Goal: Information Seeking & Learning: Find specific page/section

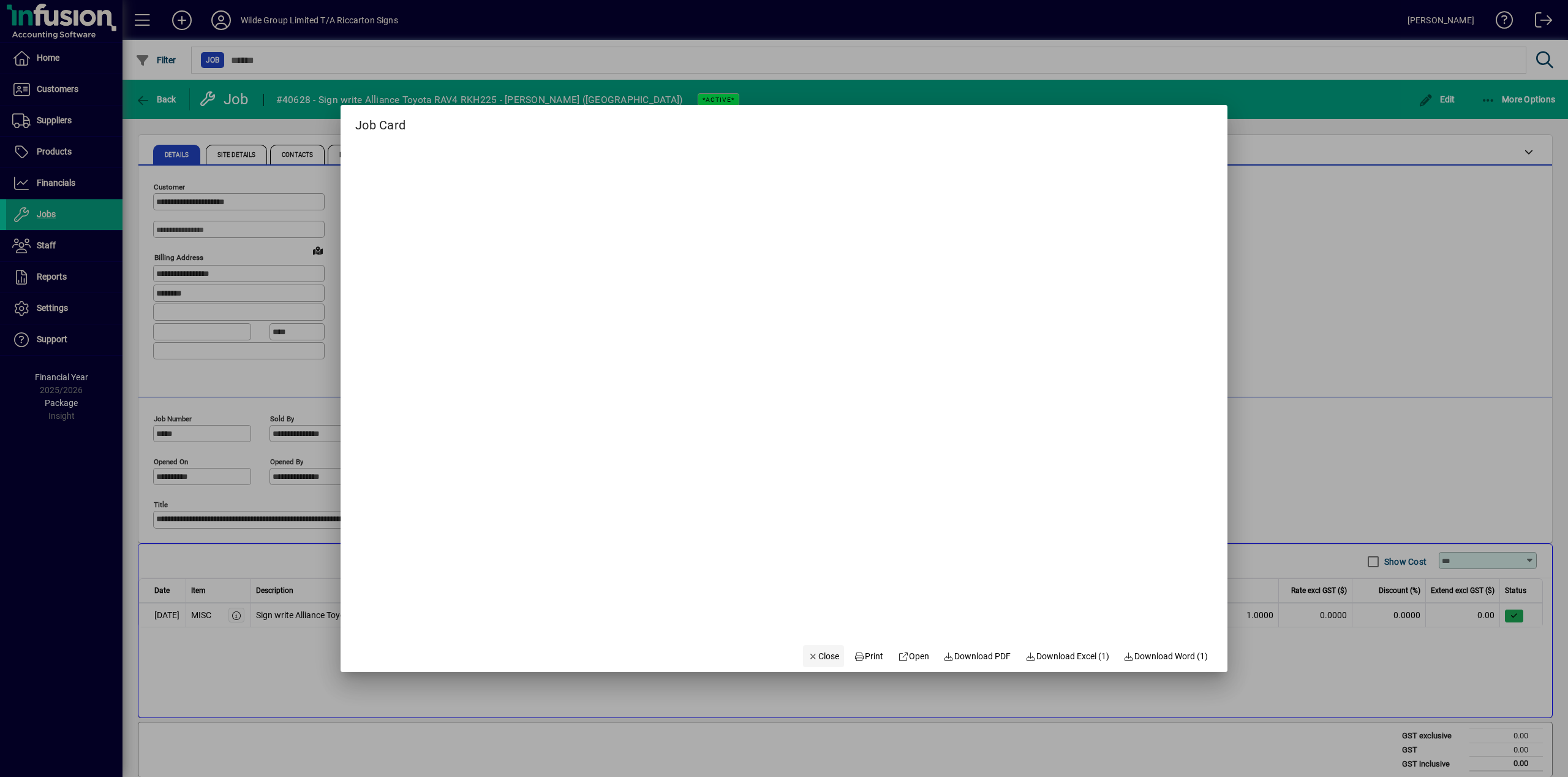
click at [833, 659] on span "button" at bounding box center [824, 655] width 41 height 29
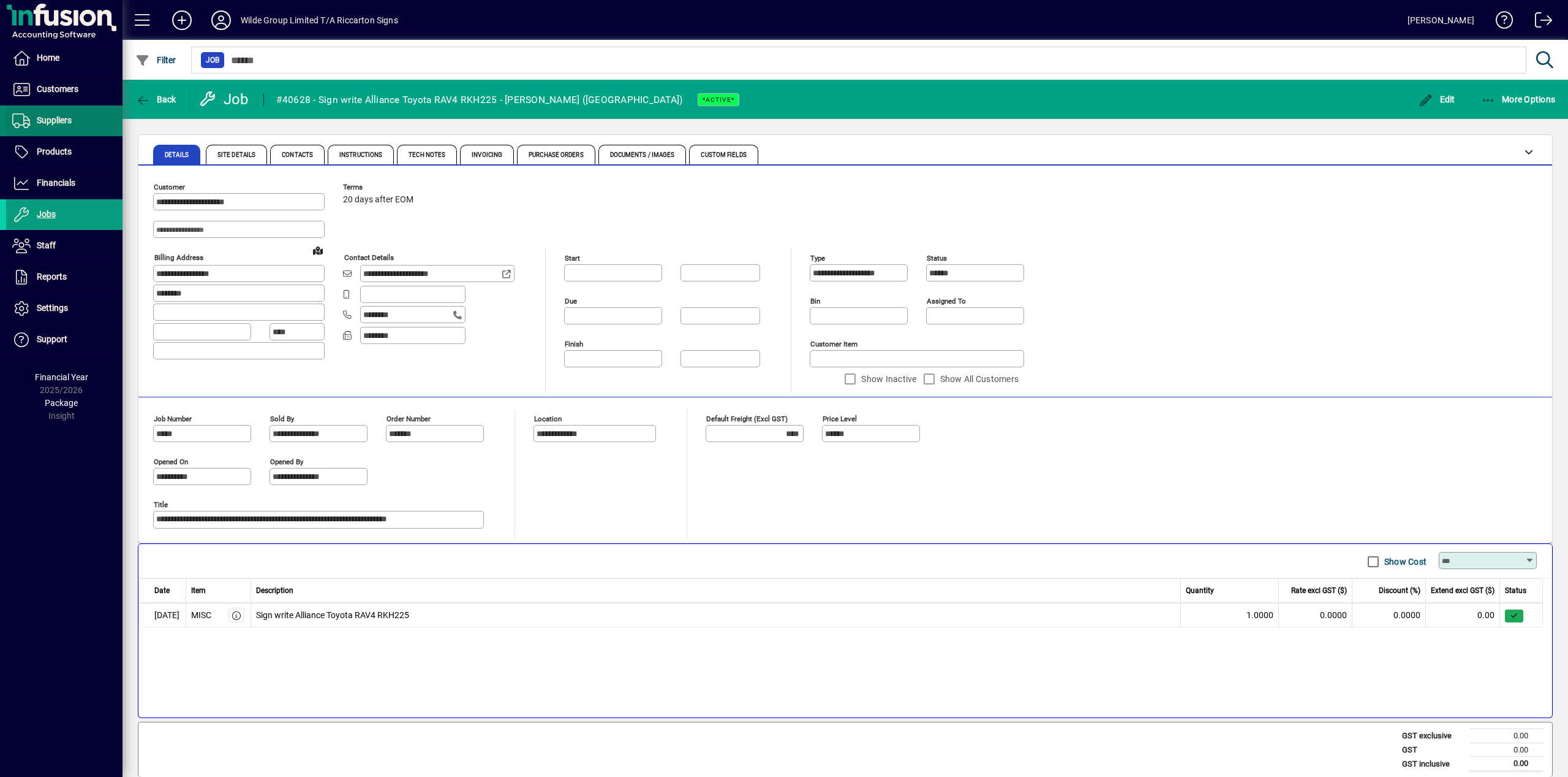
click at [71, 133] on span at bounding box center [64, 121] width 116 height 29
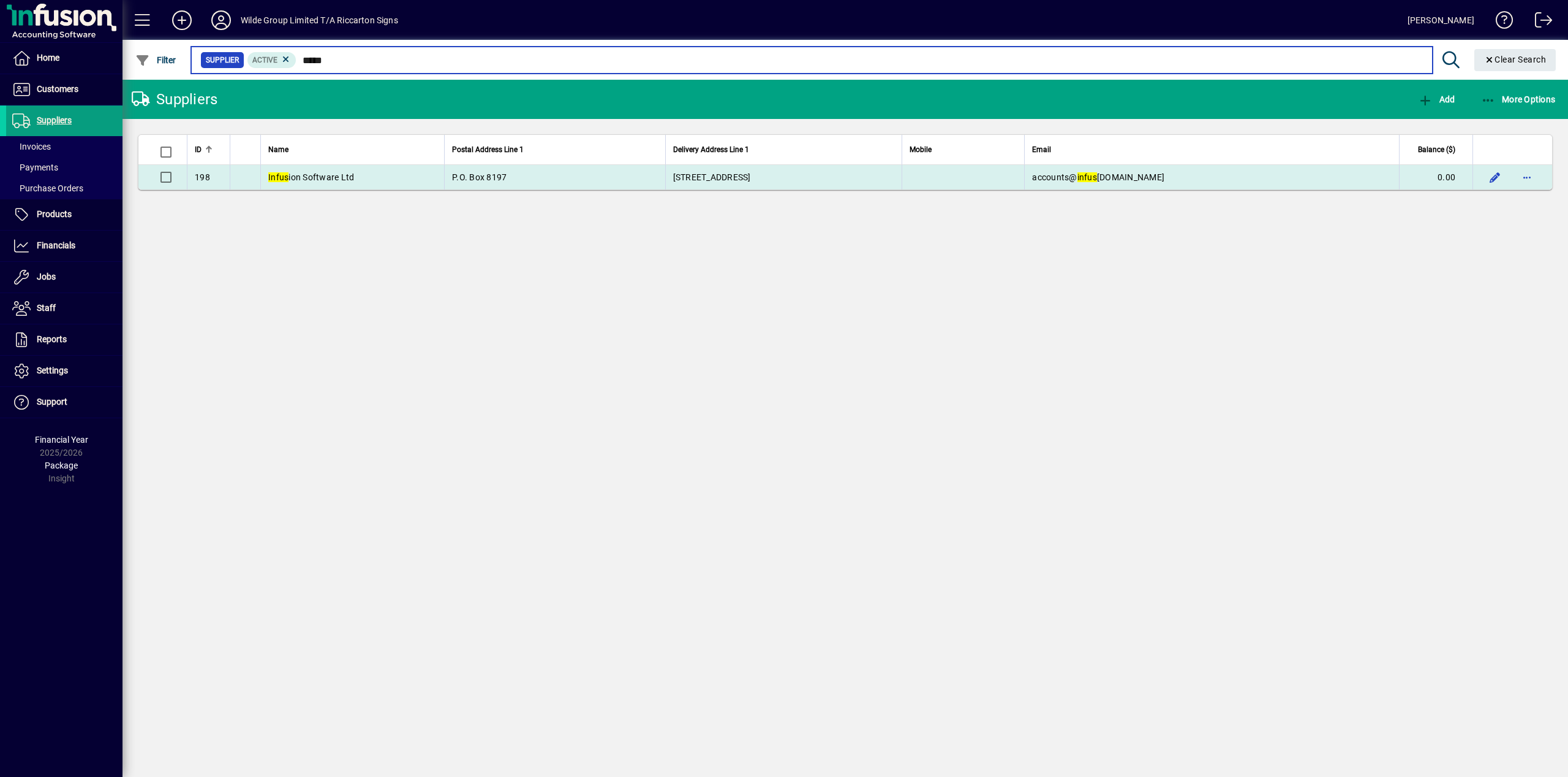
type input "*****"
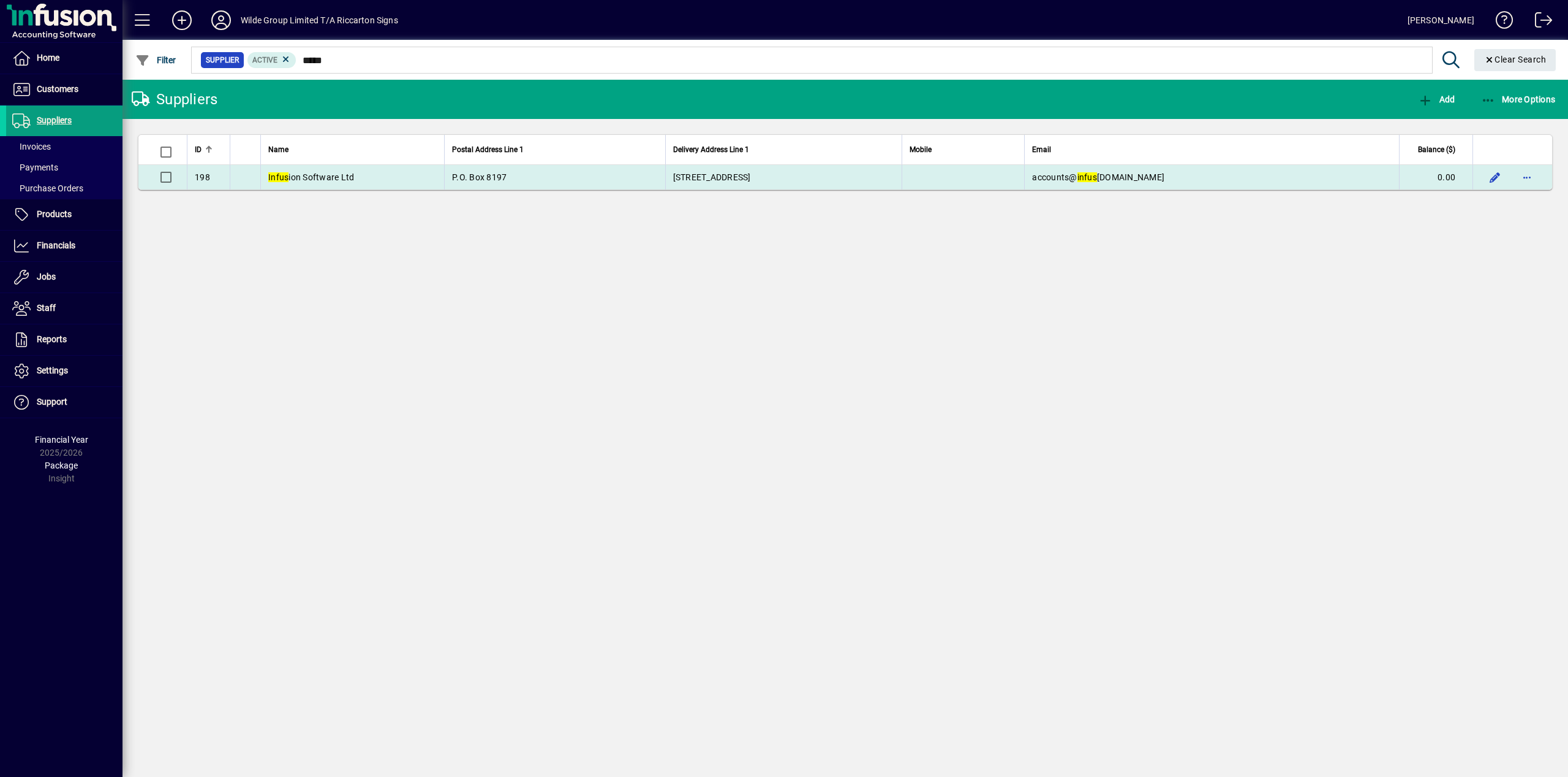
click at [329, 171] on td "Infus ion Software Ltd" at bounding box center [352, 177] width 184 height 25
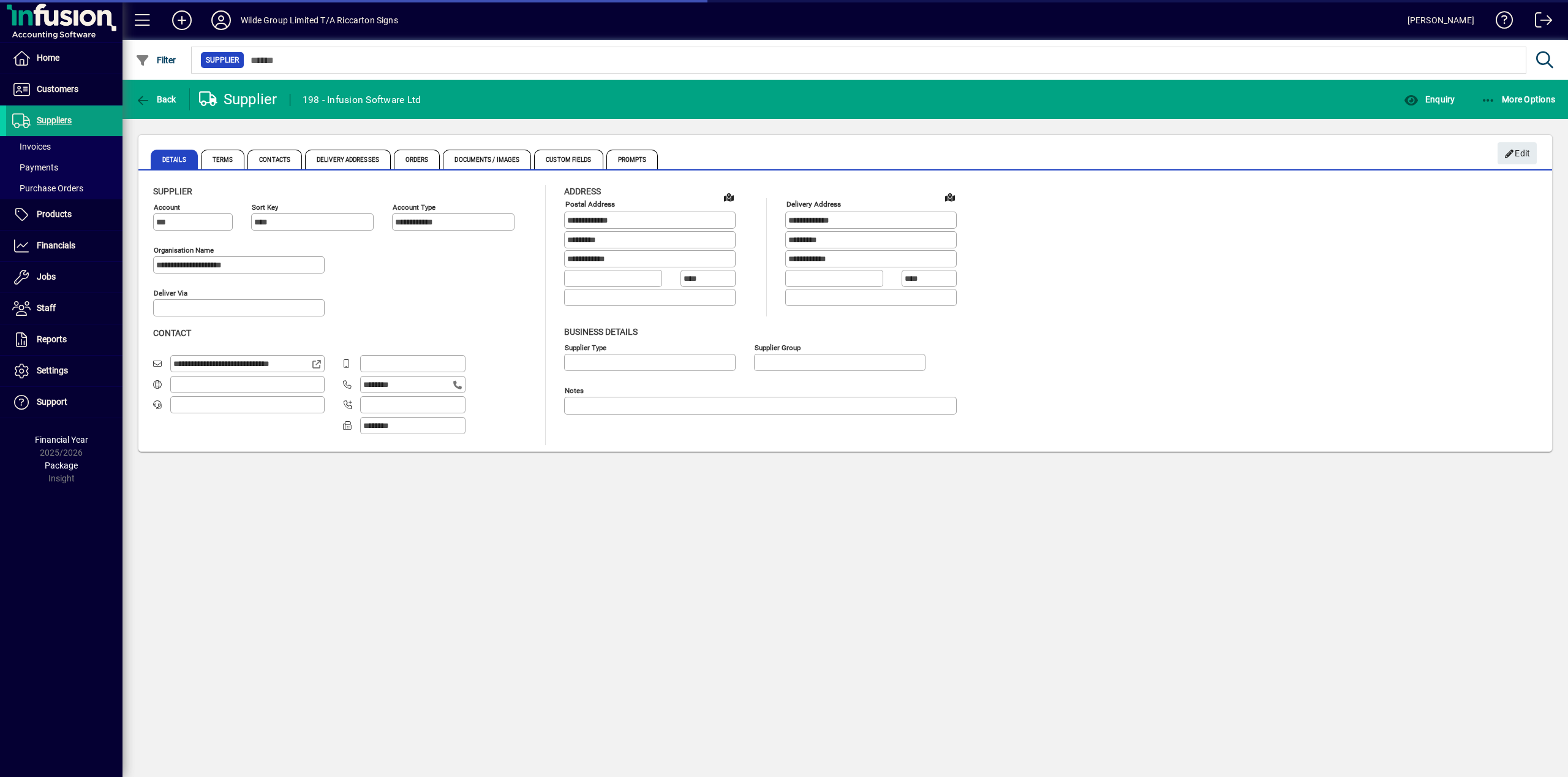
type input "**********"
click at [1439, 97] on span "Enquiry" at bounding box center [1429, 99] width 51 height 10
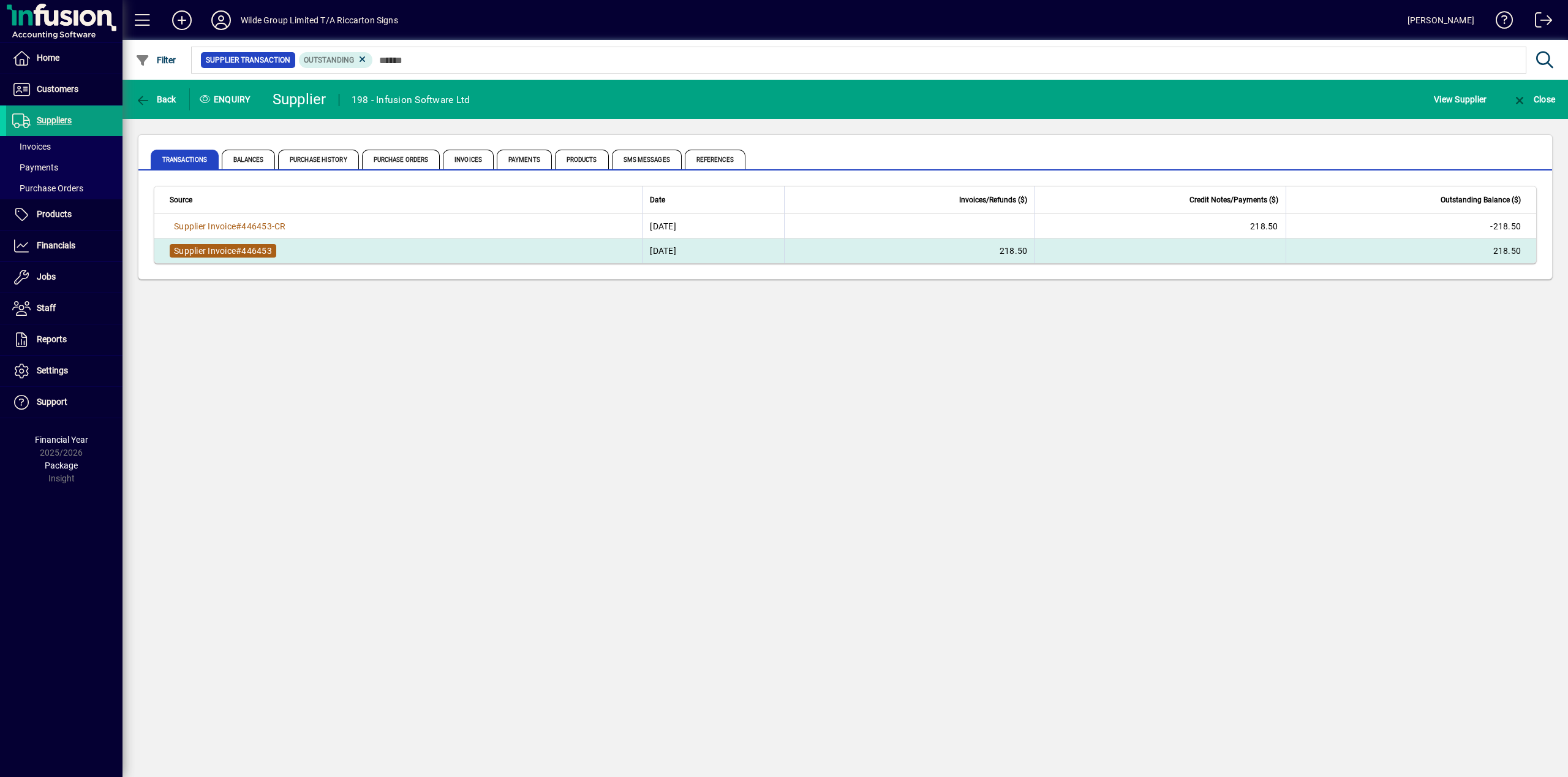
click at [267, 248] on span "446453" at bounding box center [256, 250] width 30 height 10
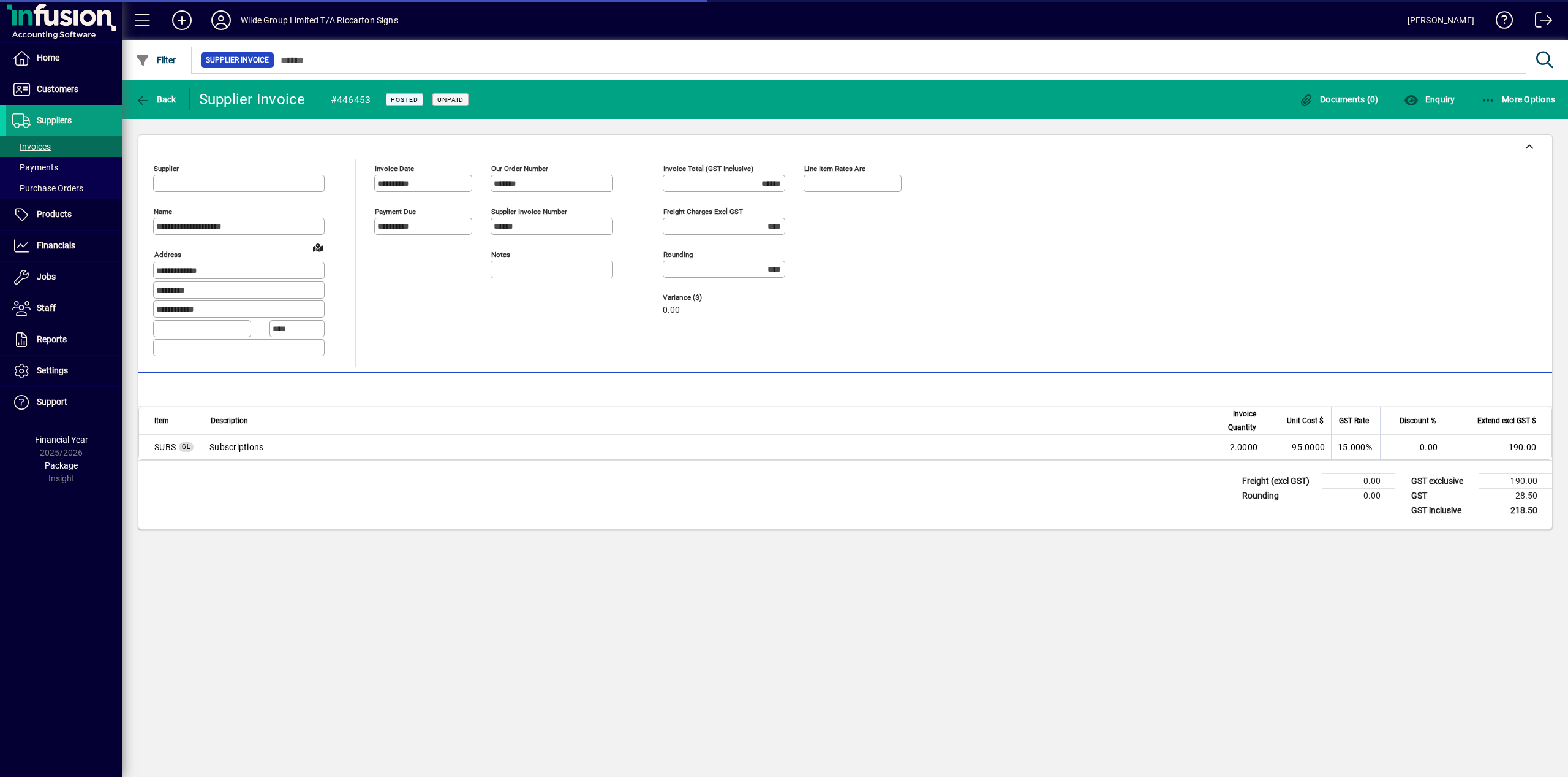
type input "**********"
click at [166, 93] on span "button" at bounding box center [156, 99] width 47 height 29
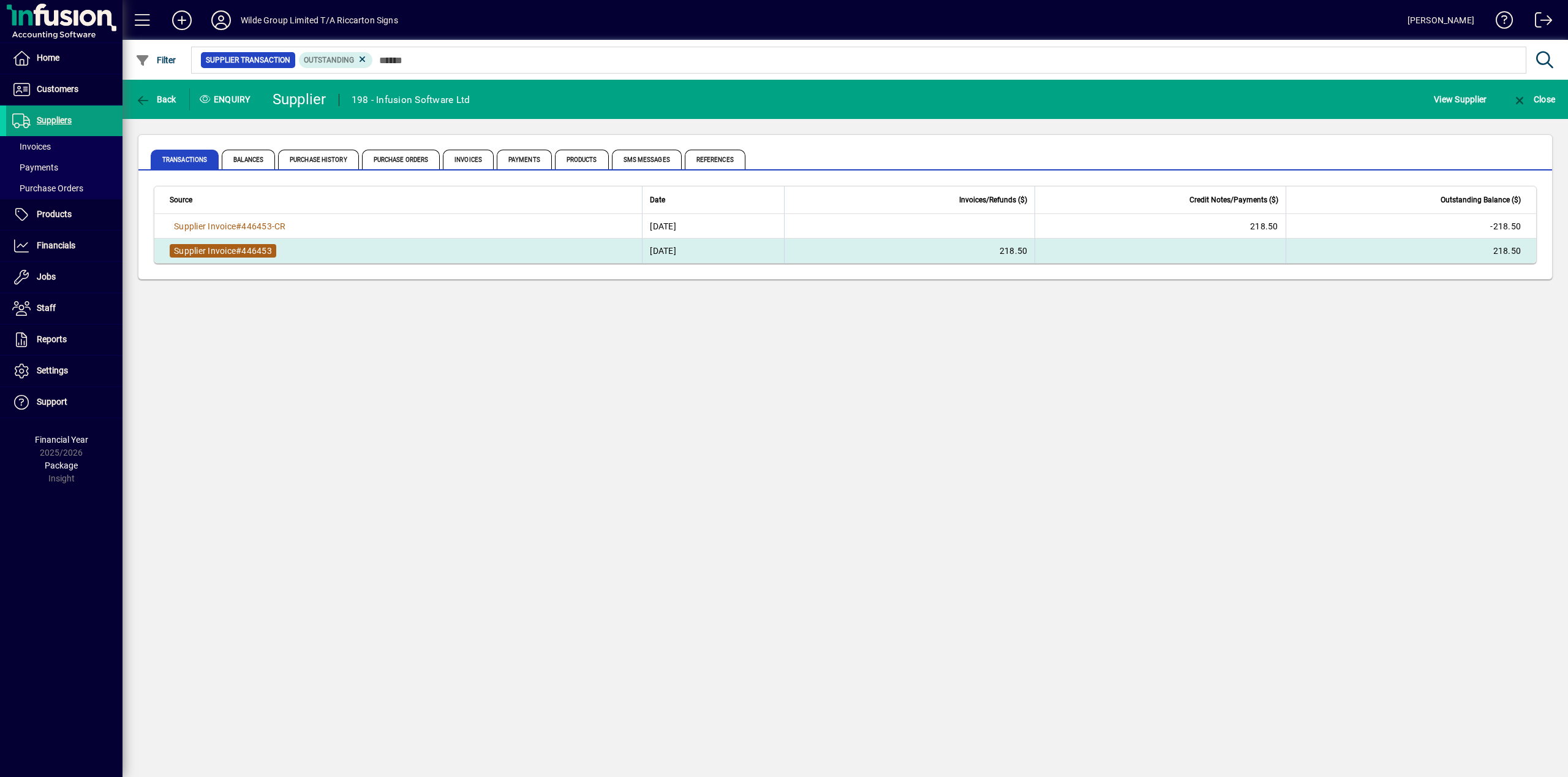
click at [211, 252] on span "Supplier Invoice" at bounding box center [204, 250] width 62 height 10
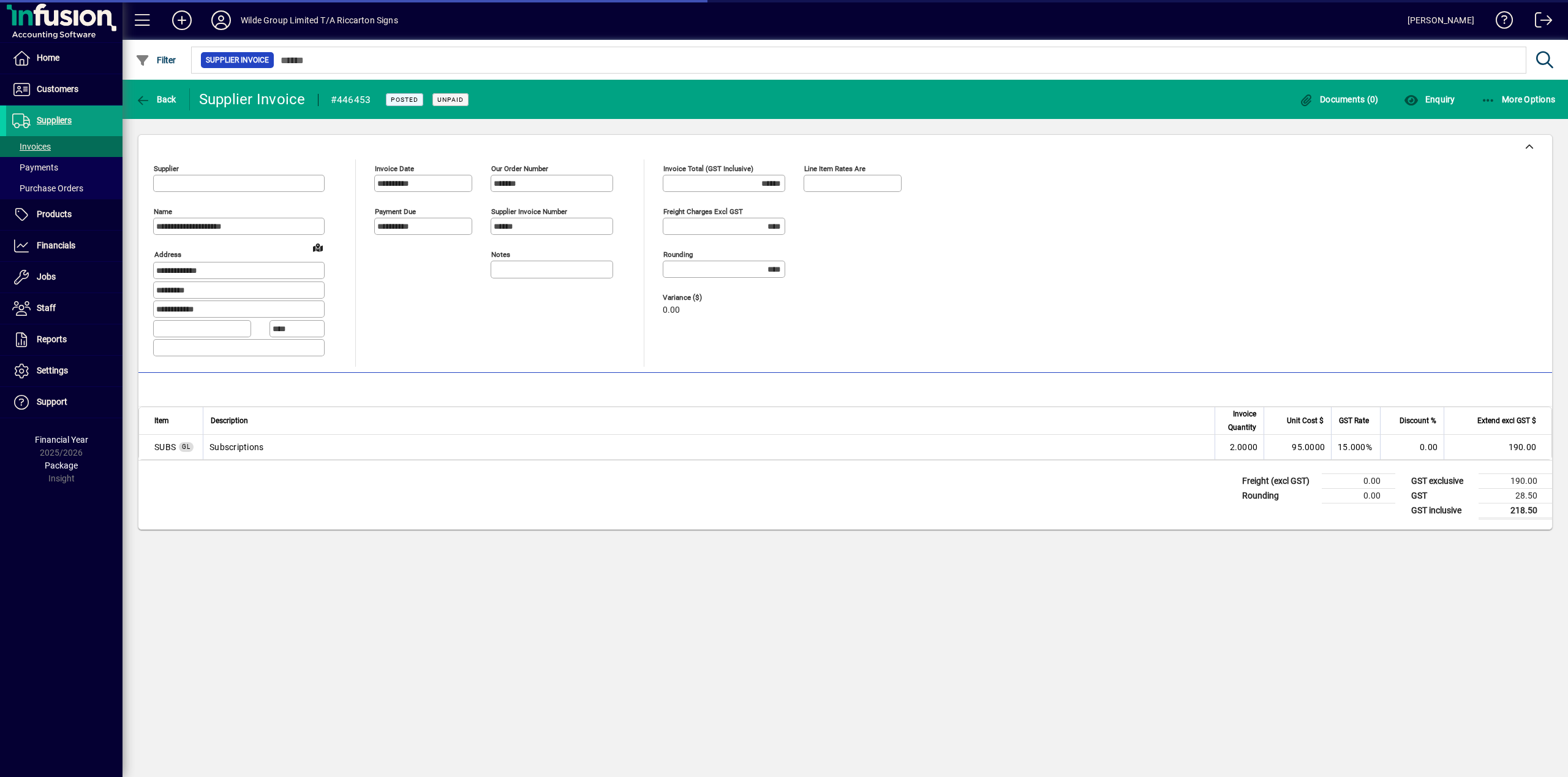
type input "**********"
click at [62, 148] on span at bounding box center [64, 146] width 116 height 29
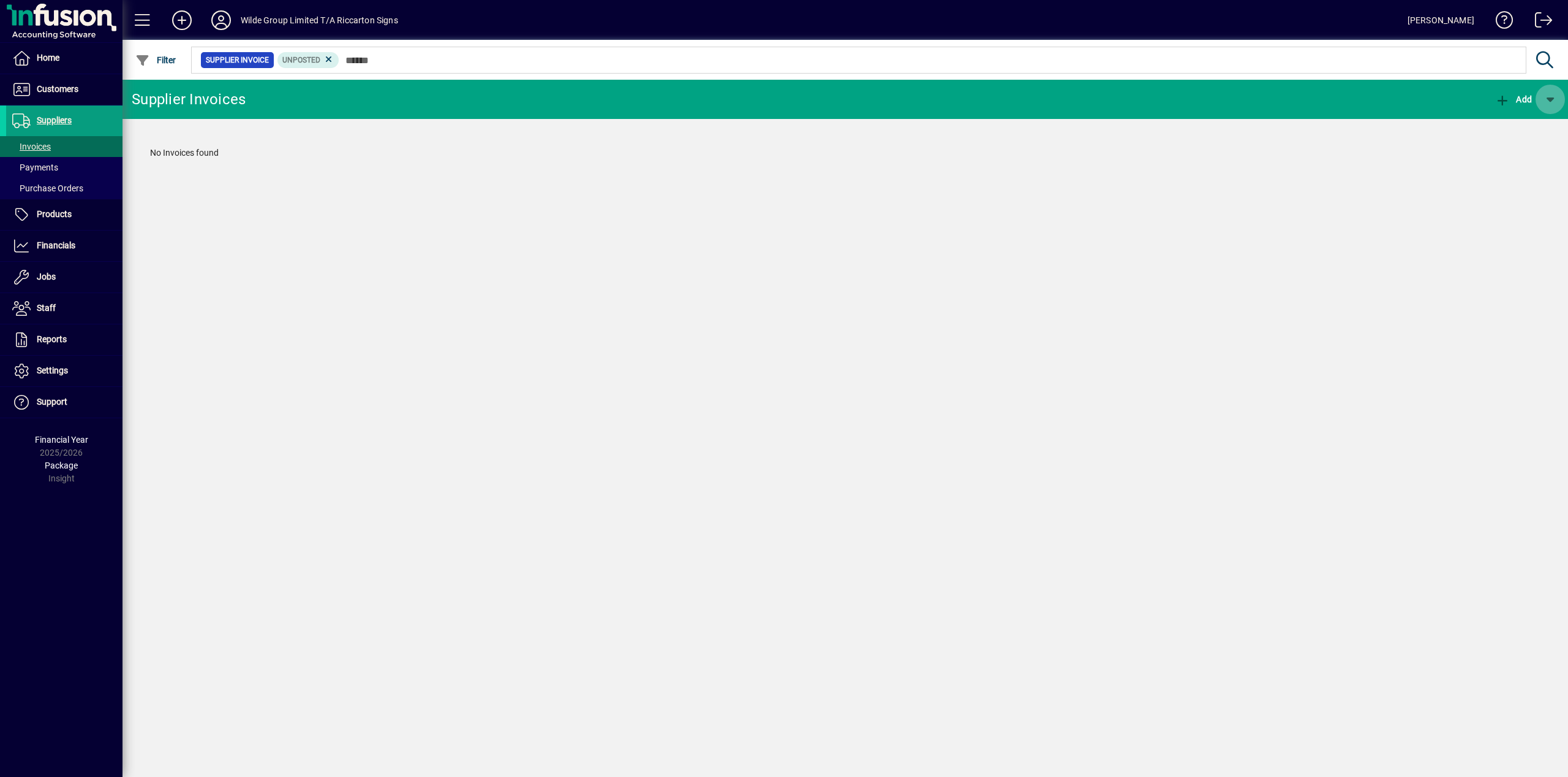
click at [1549, 94] on span "button" at bounding box center [1551, 99] width 29 height 29
click at [1388, 111] on div at bounding box center [784, 388] width 1568 height 777
click at [333, 60] on icon at bounding box center [329, 60] width 11 height 11
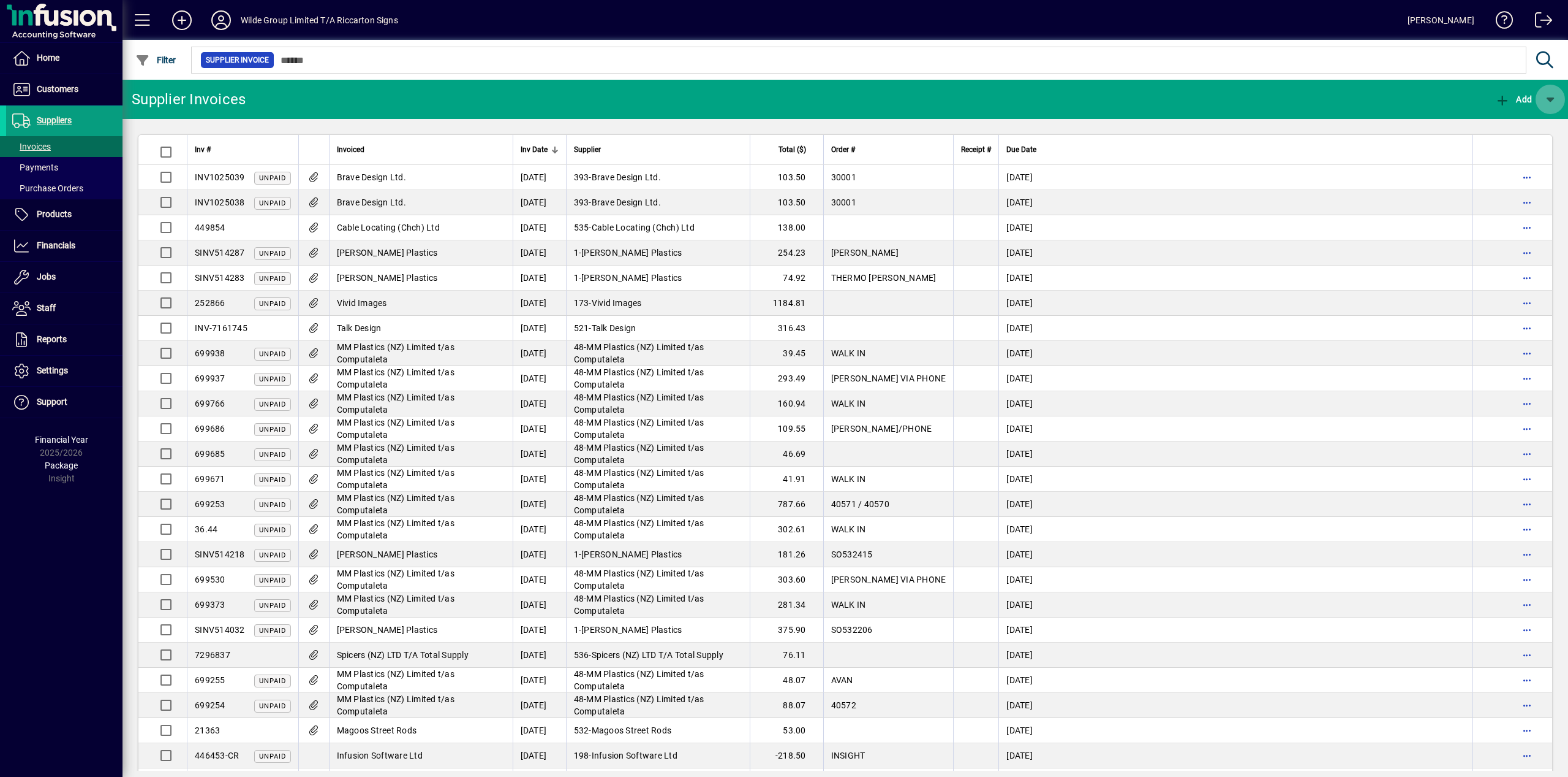
click at [1550, 106] on span "button" at bounding box center [1551, 99] width 29 height 29
click at [1399, 99] on div at bounding box center [784, 388] width 1568 height 777
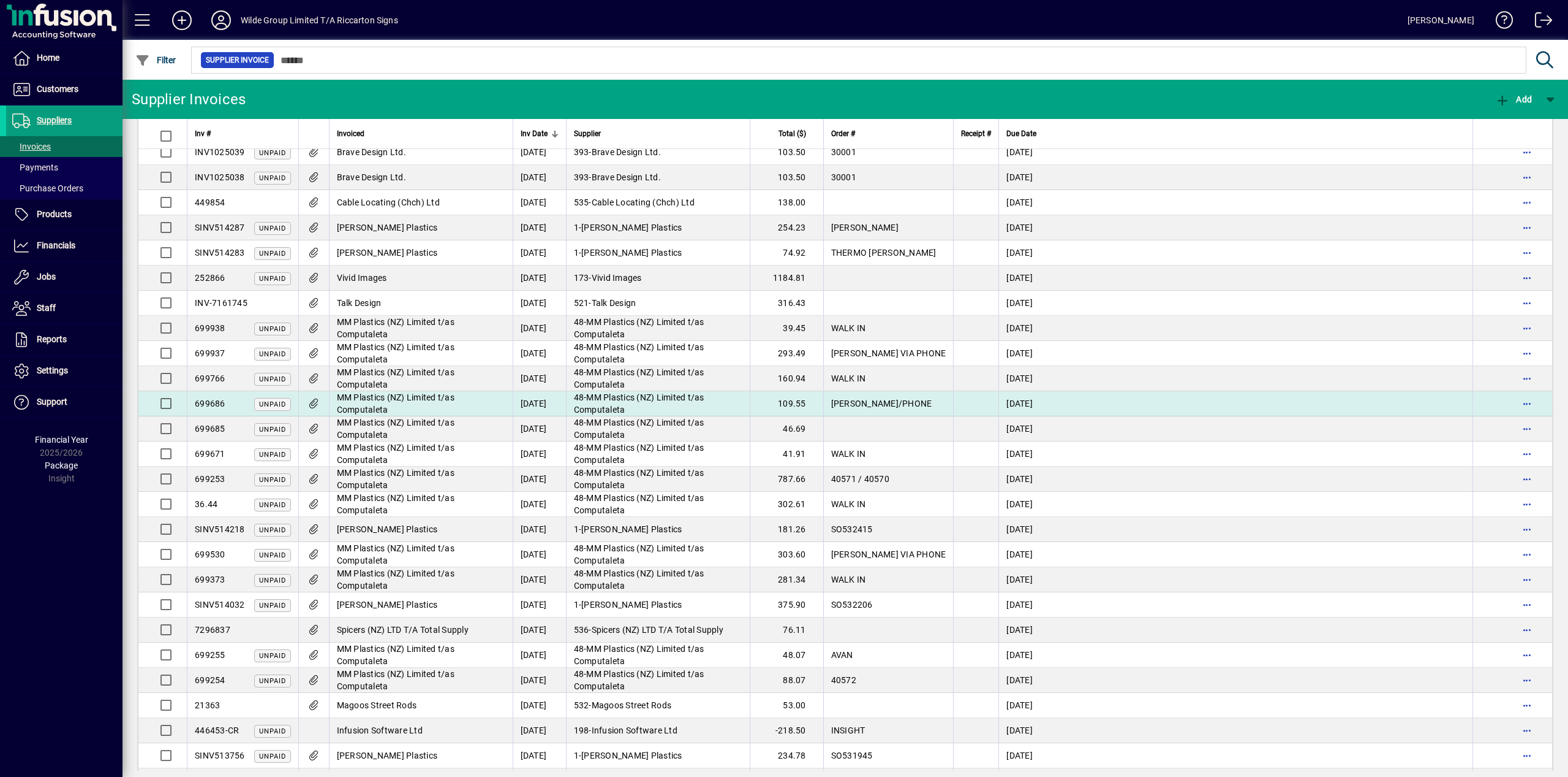
scroll to position [63, 0]
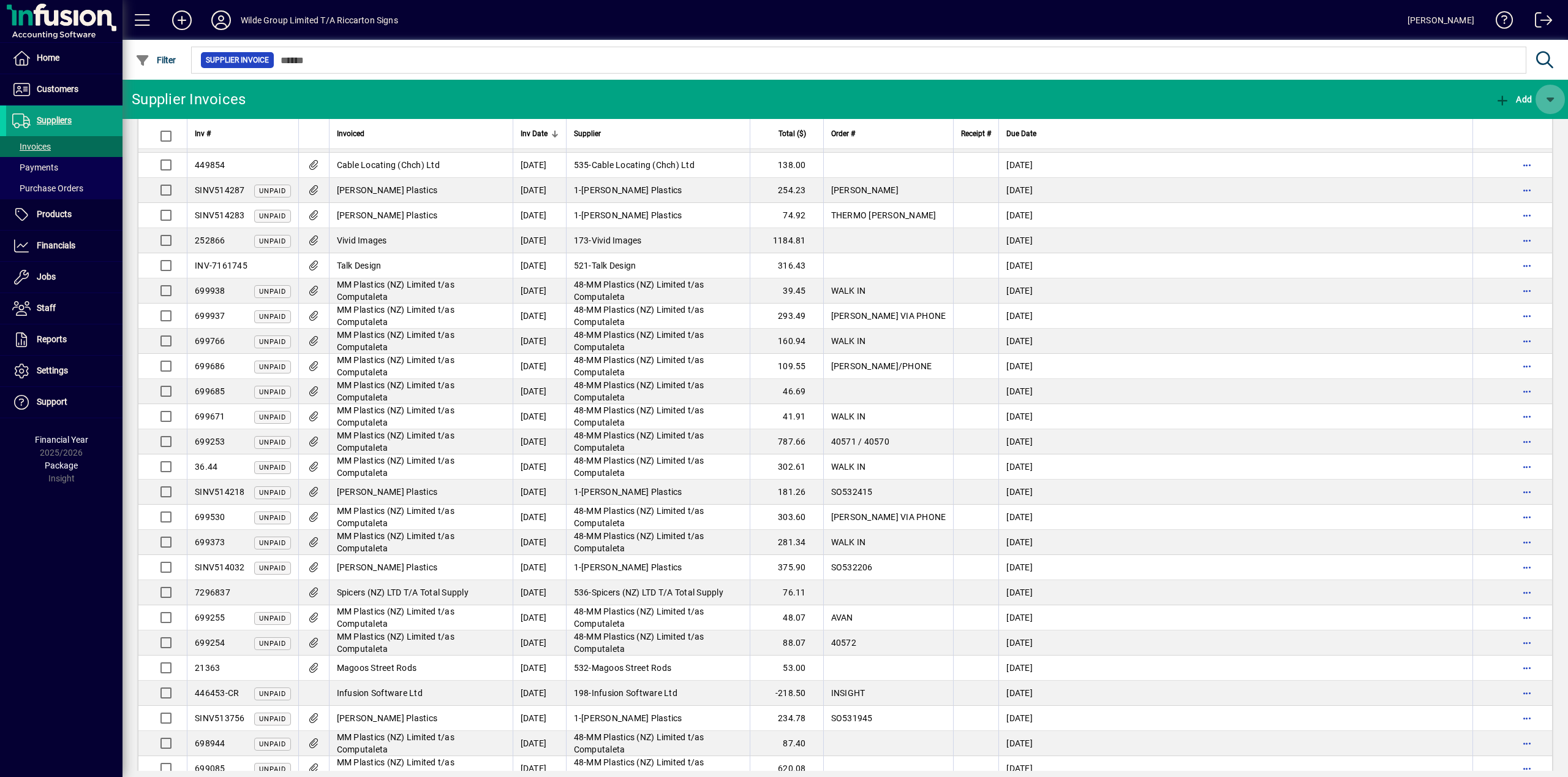
click at [1551, 101] on span "button" at bounding box center [1551, 99] width 29 height 29
click at [1346, 96] on div at bounding box center [784, 388] width 1568 height 777
click at [501, 100] on mat-toolbar-row "Supplier Invoices Add" at bounding box center [845, 99] width 1446 height 40
click at [60, 247] on span "Financials" at bounding box center [56, 245] width 39 height 10
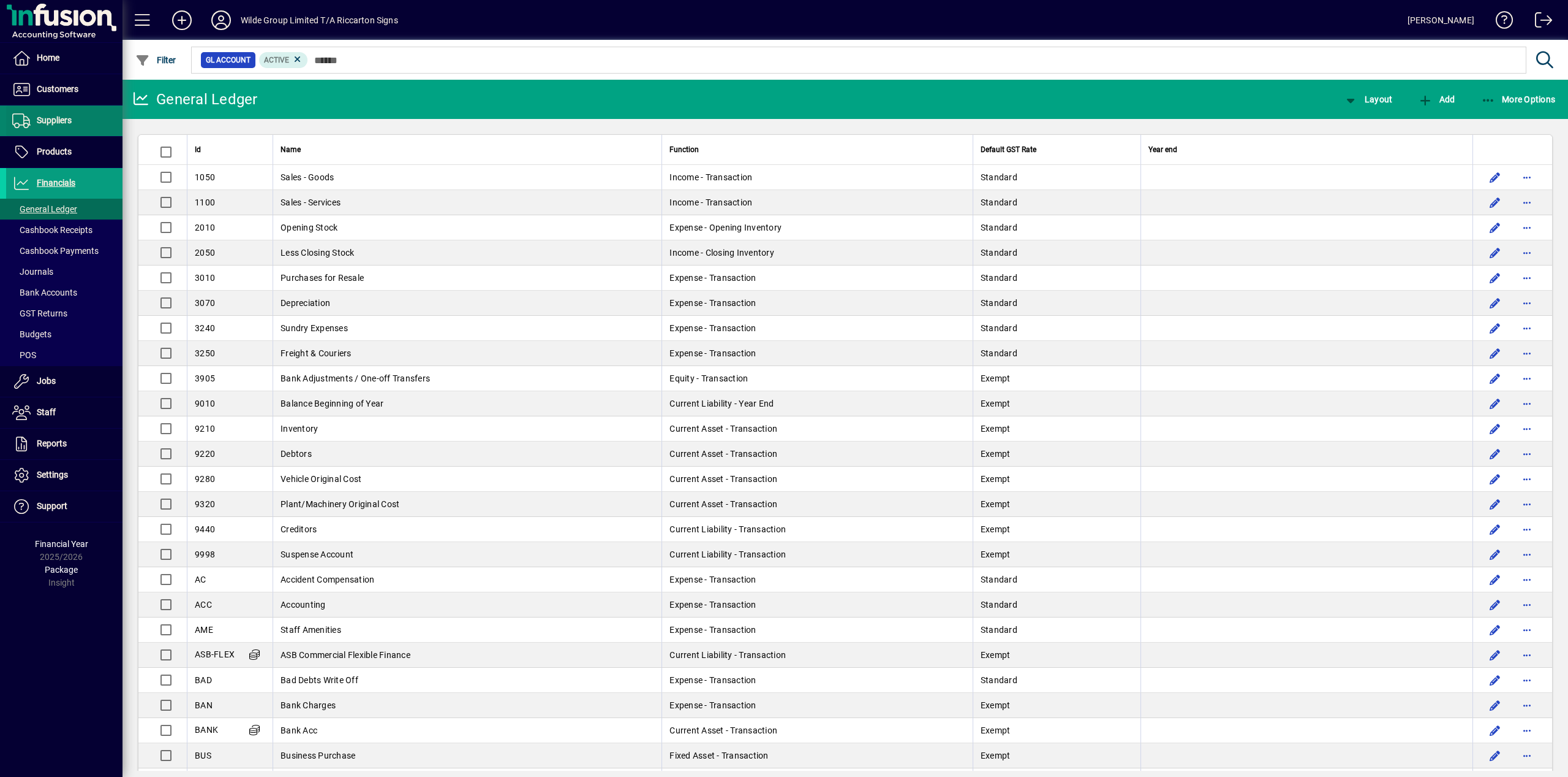
click at [68, 116] on span "Suppliers" at bounding box center [54, 120] width 35 height 10
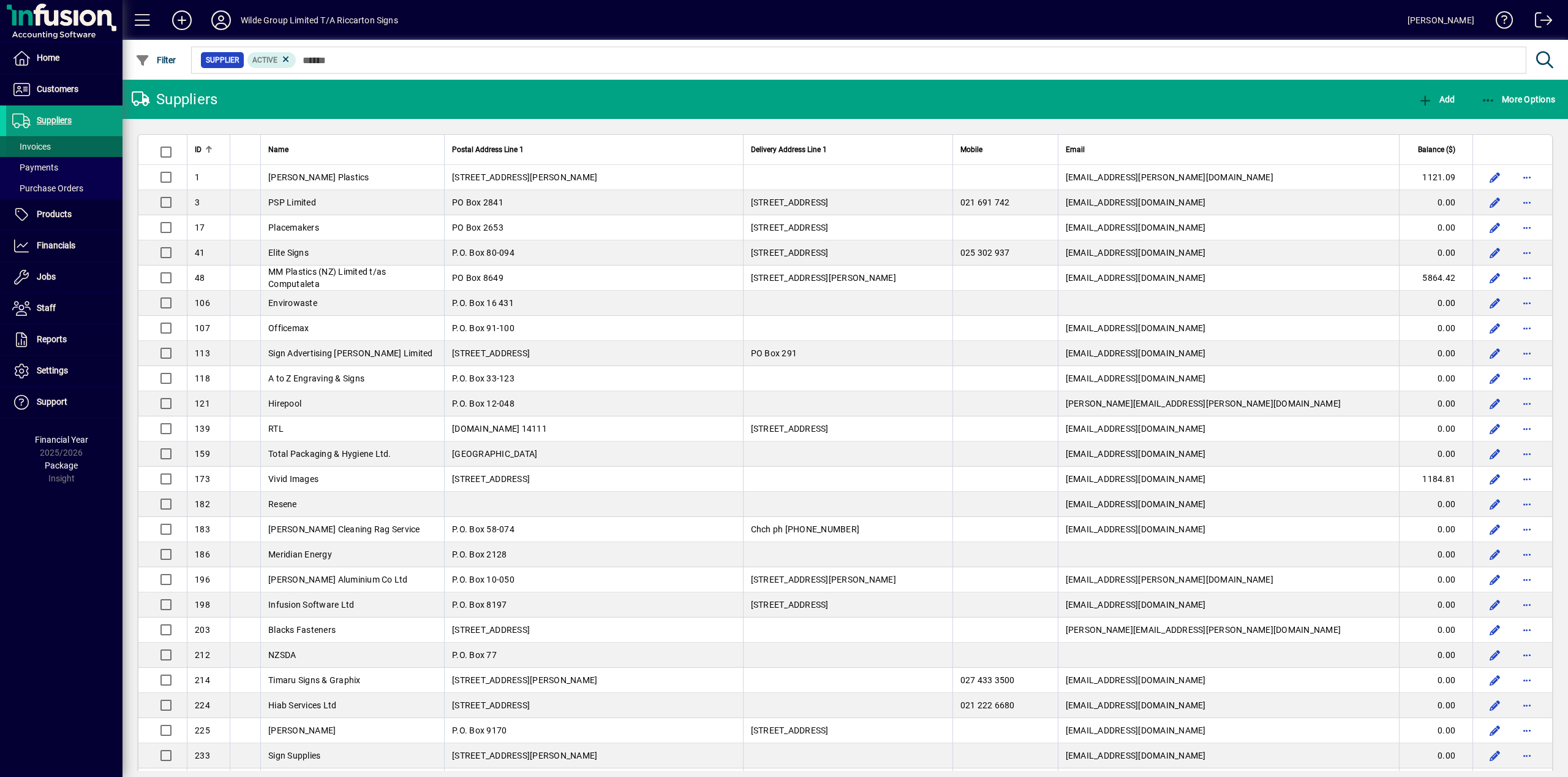
click at [86, 146] on span at bounding box center [64, 146] width 116 height 29
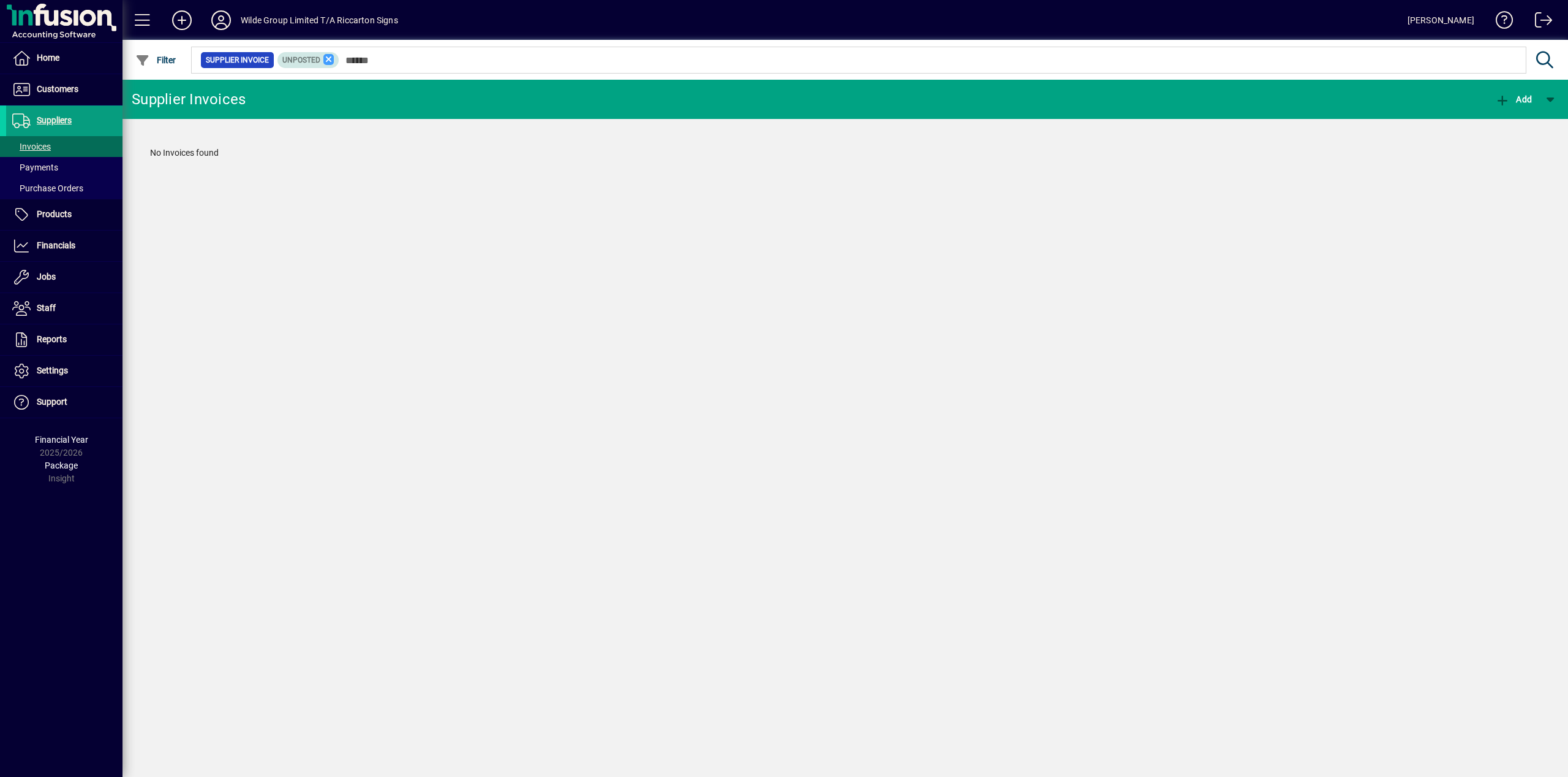
click at [334, 60] on icon at bounding box center [329, 60] width 11 height 11
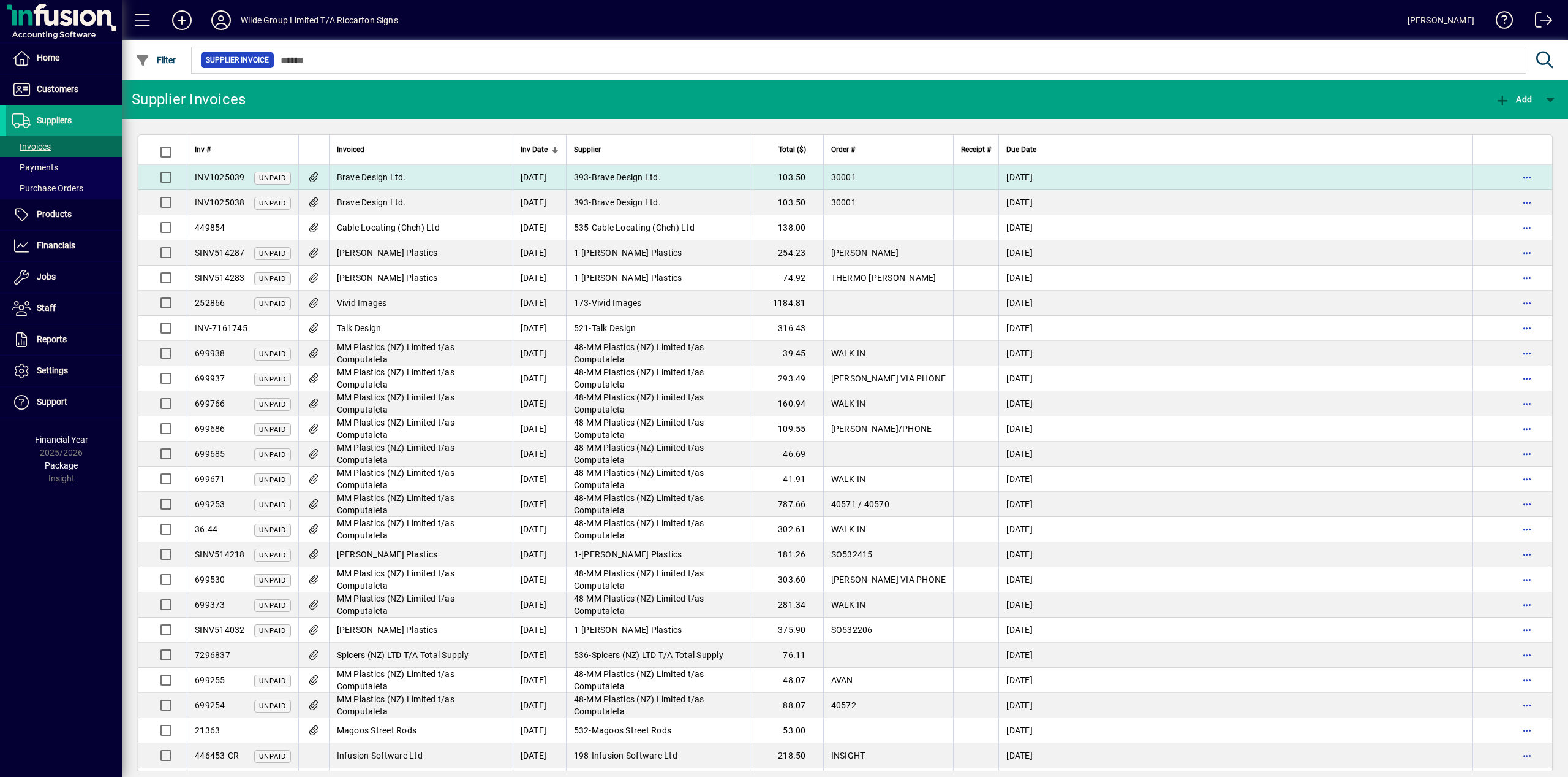
click at [239, 177] on span "INV1025039" at bounding box center [220, 177] width 51 height 10
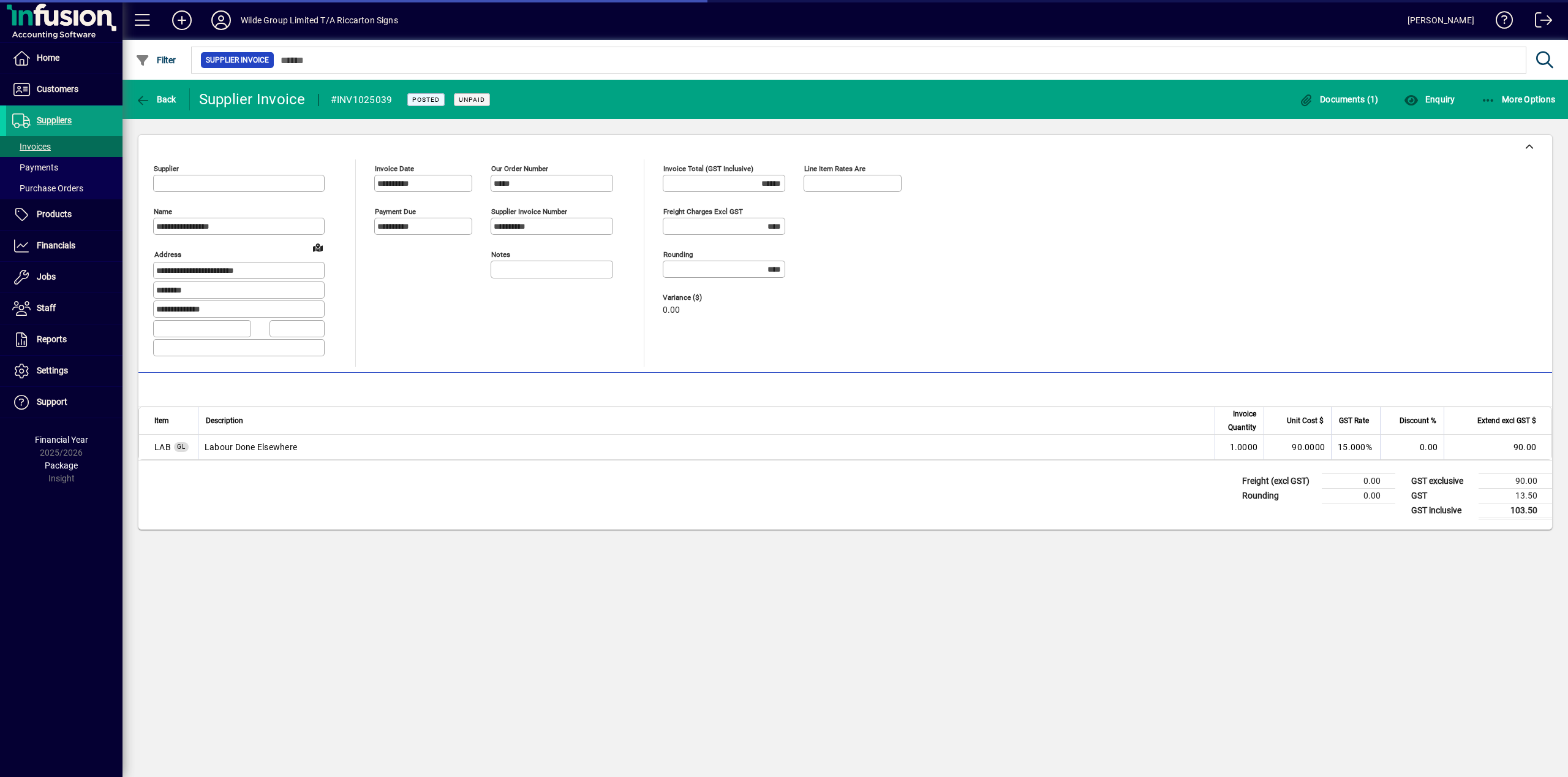
type input "**********"
click at [1528, 99] on span "More Options" at bounding box center [1518, 99] width 75 height 10
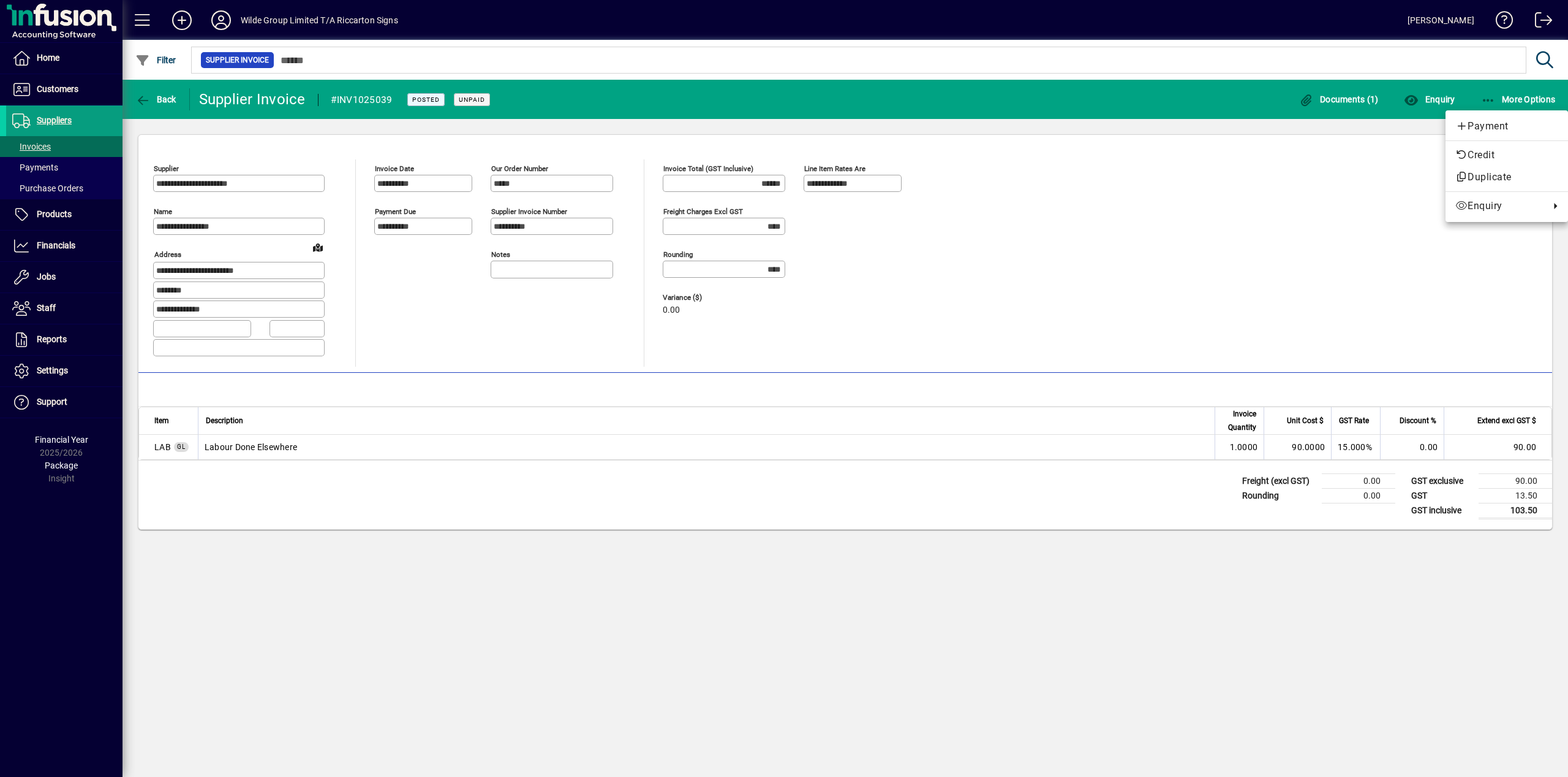
click at [1077, 115] on div at bounding box center [784, 388] width 1568 height 777
click at [73, 95] on span "Customers" at bounding box center [42, 89] width 73 height 15
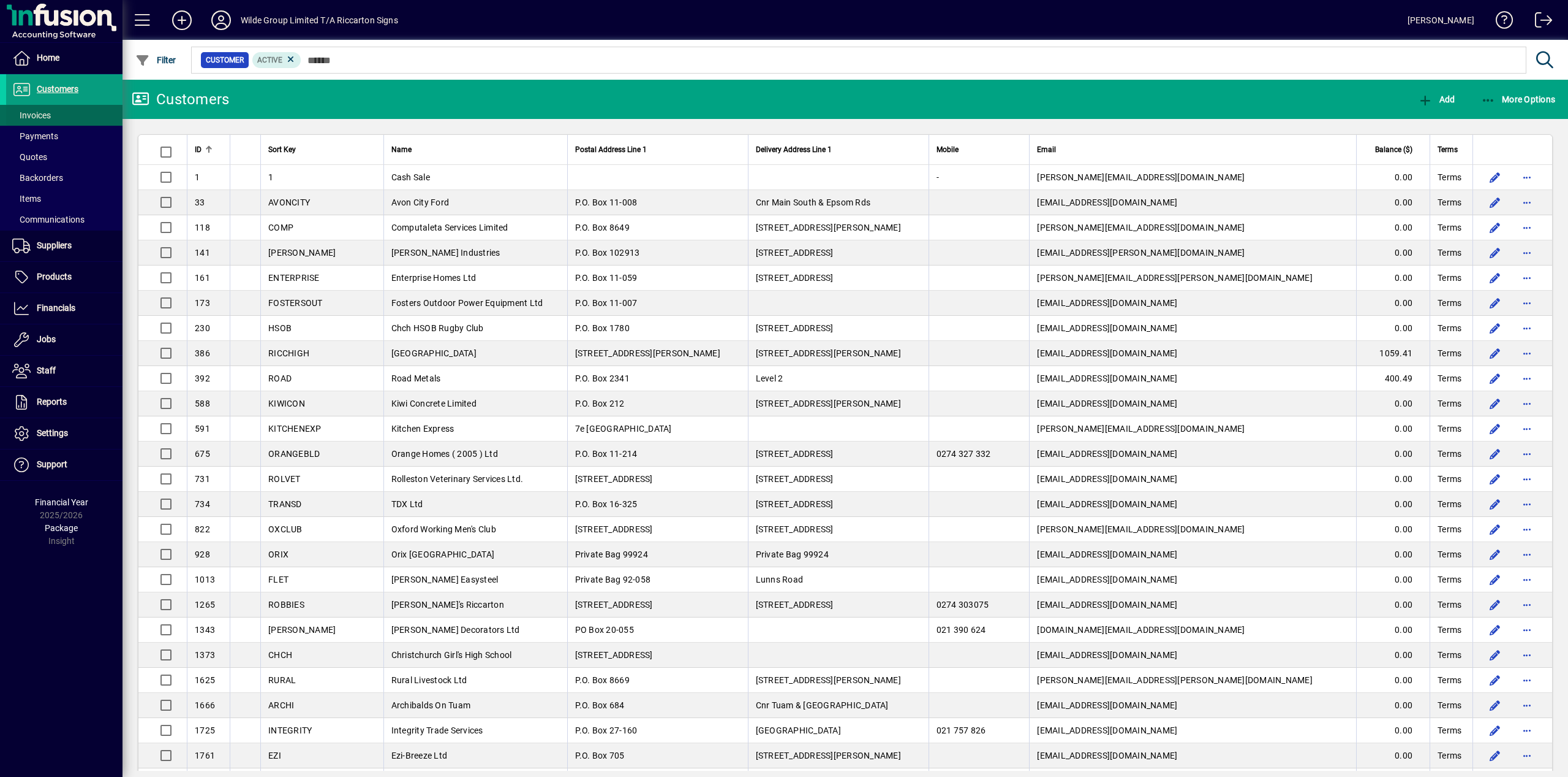
click at [49, 116] on span "Invoices" at bounding box center [31, 115] width 39 height 10
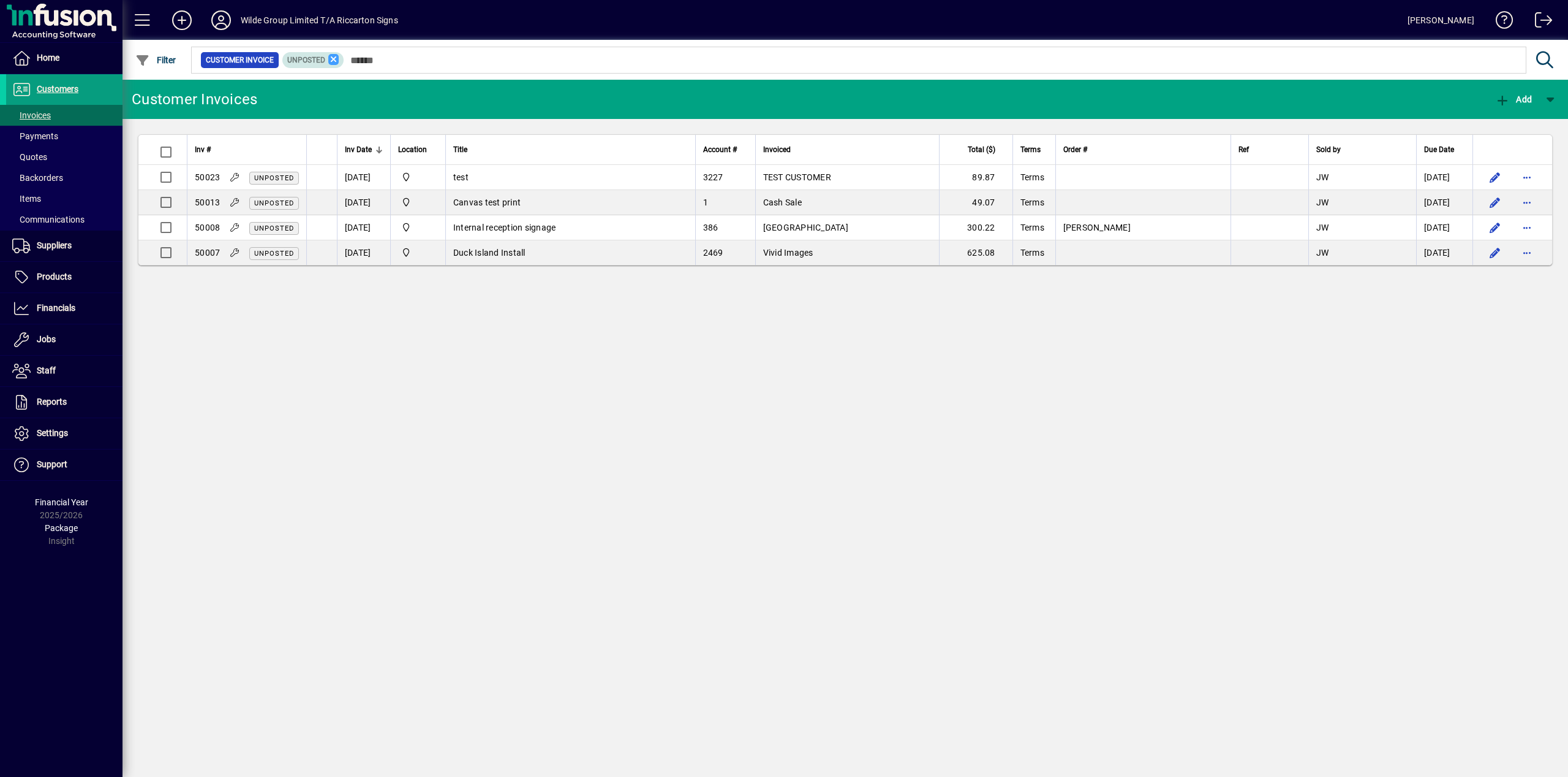
click at [340, 60] on icon at bounding box center [334, 60] width 11 height 11
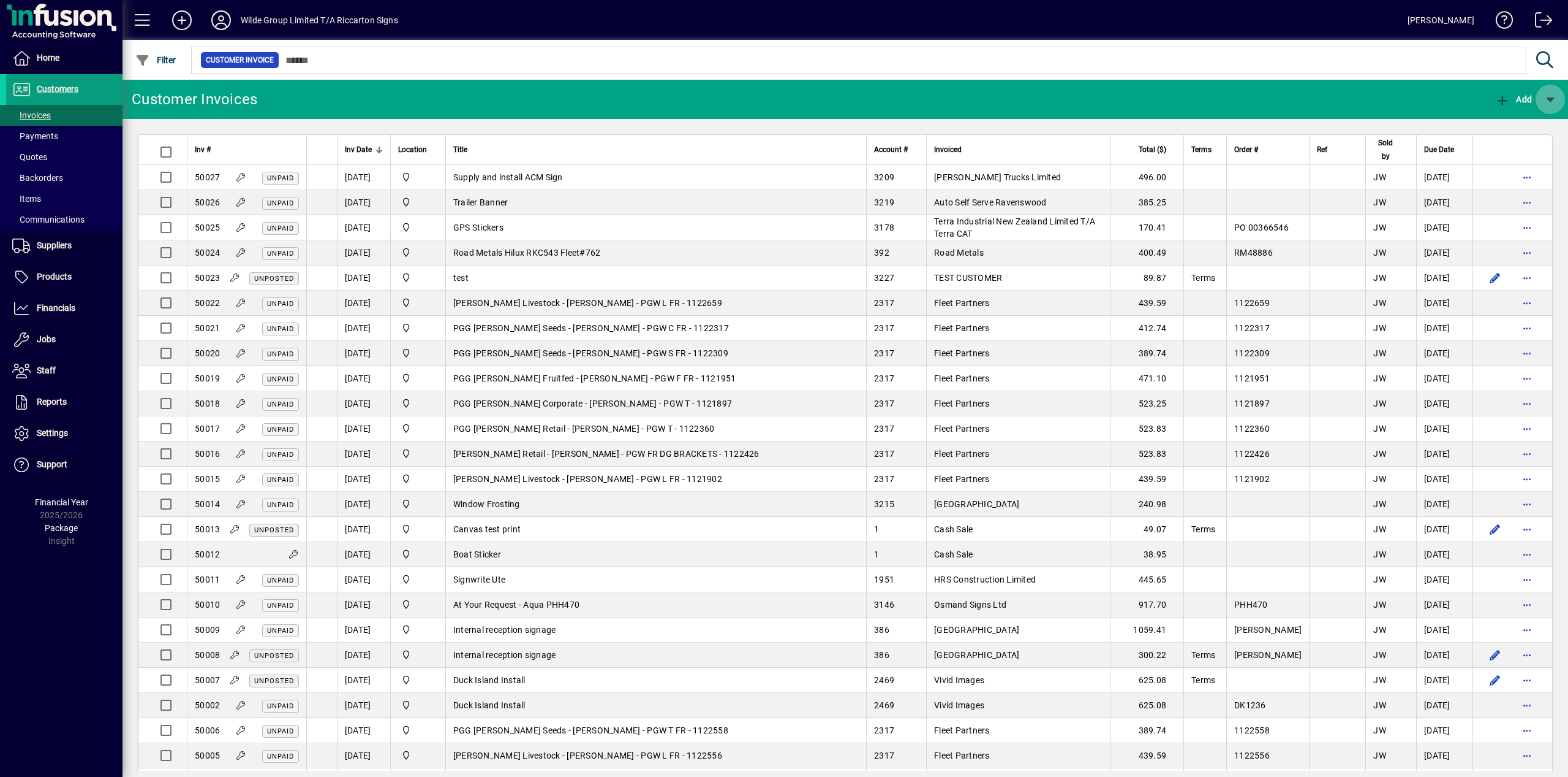
click at [1549, 94] on span "button" at bounding box center [1551, 99] width 29 height 29
click at [1346, 100] on div at bounding box center [784, 388] width 1568 height 777
click at [1478, 102] on span "button" at bounding box center [1480, 99] width 29 height 29
click at [1123, 116] on div at bounding box center [784, 388] width 1568 height 777
click at [66, 412] on span at bounding box center [64, 402] width 116 height 29
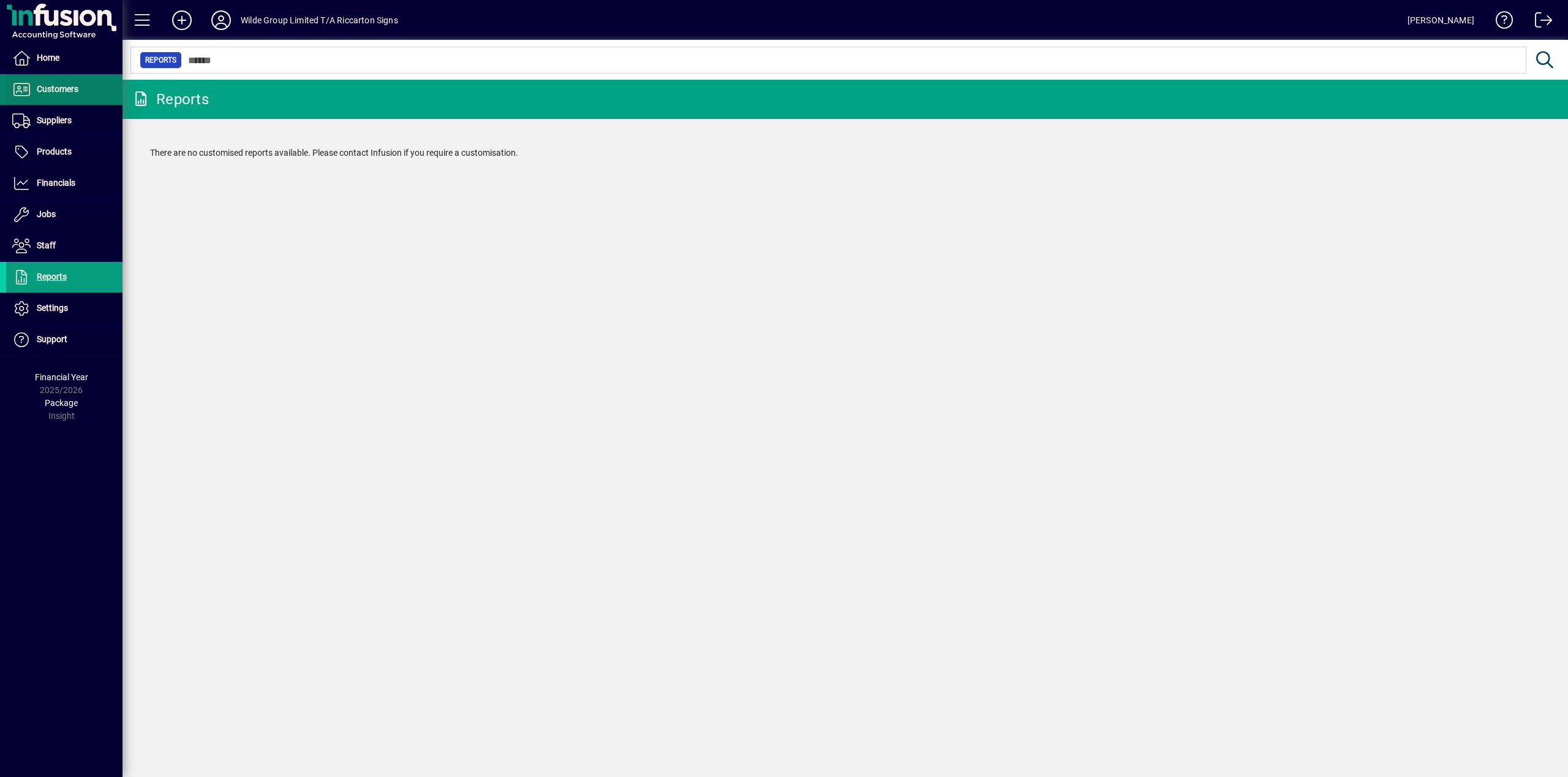
click at [78, 95] on span "Customers" at bounding box center [42, 89] width 73 height 15
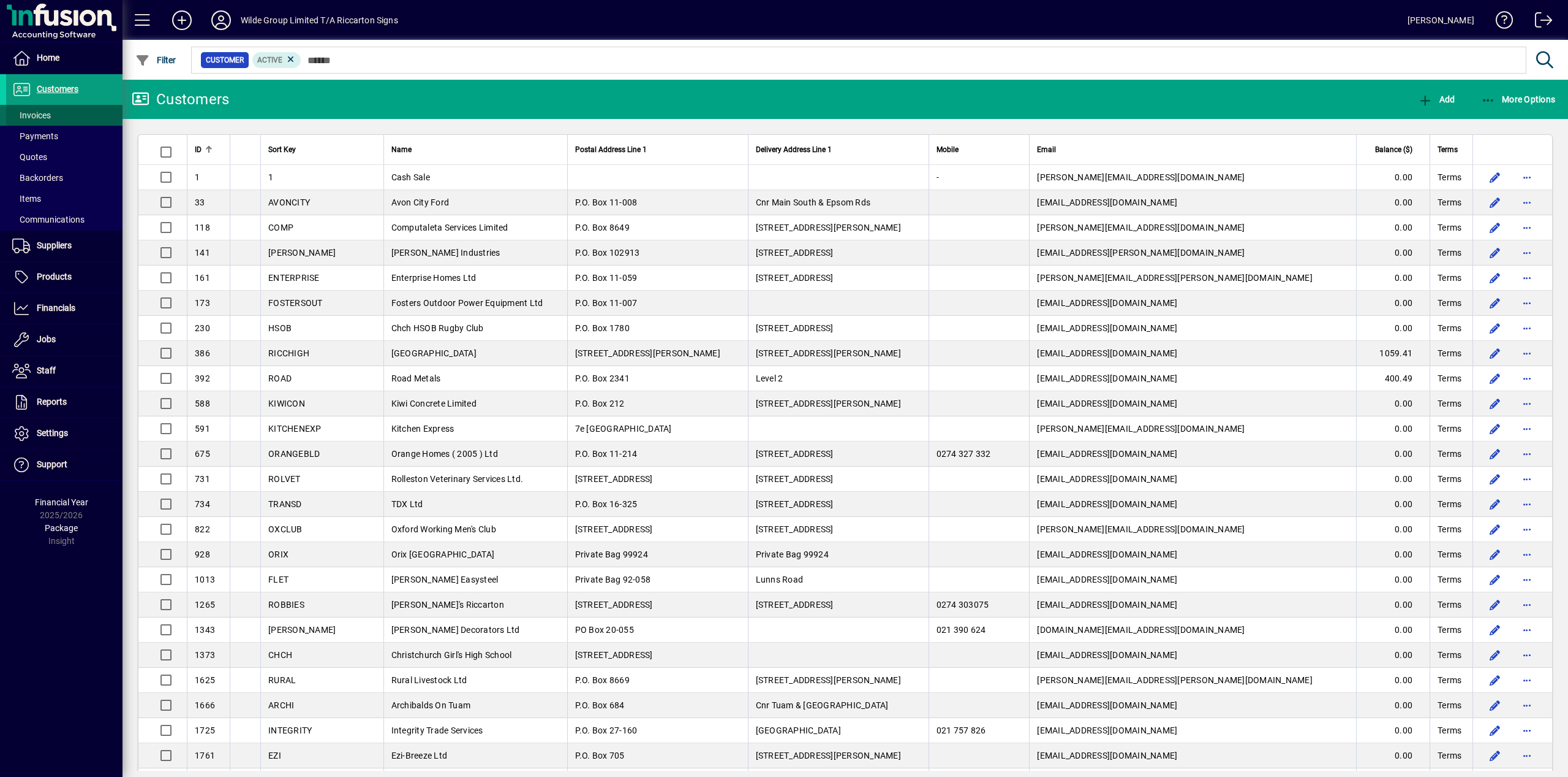
click at [60, 116] on span at bounding box center [64, 115] width 116 height 29
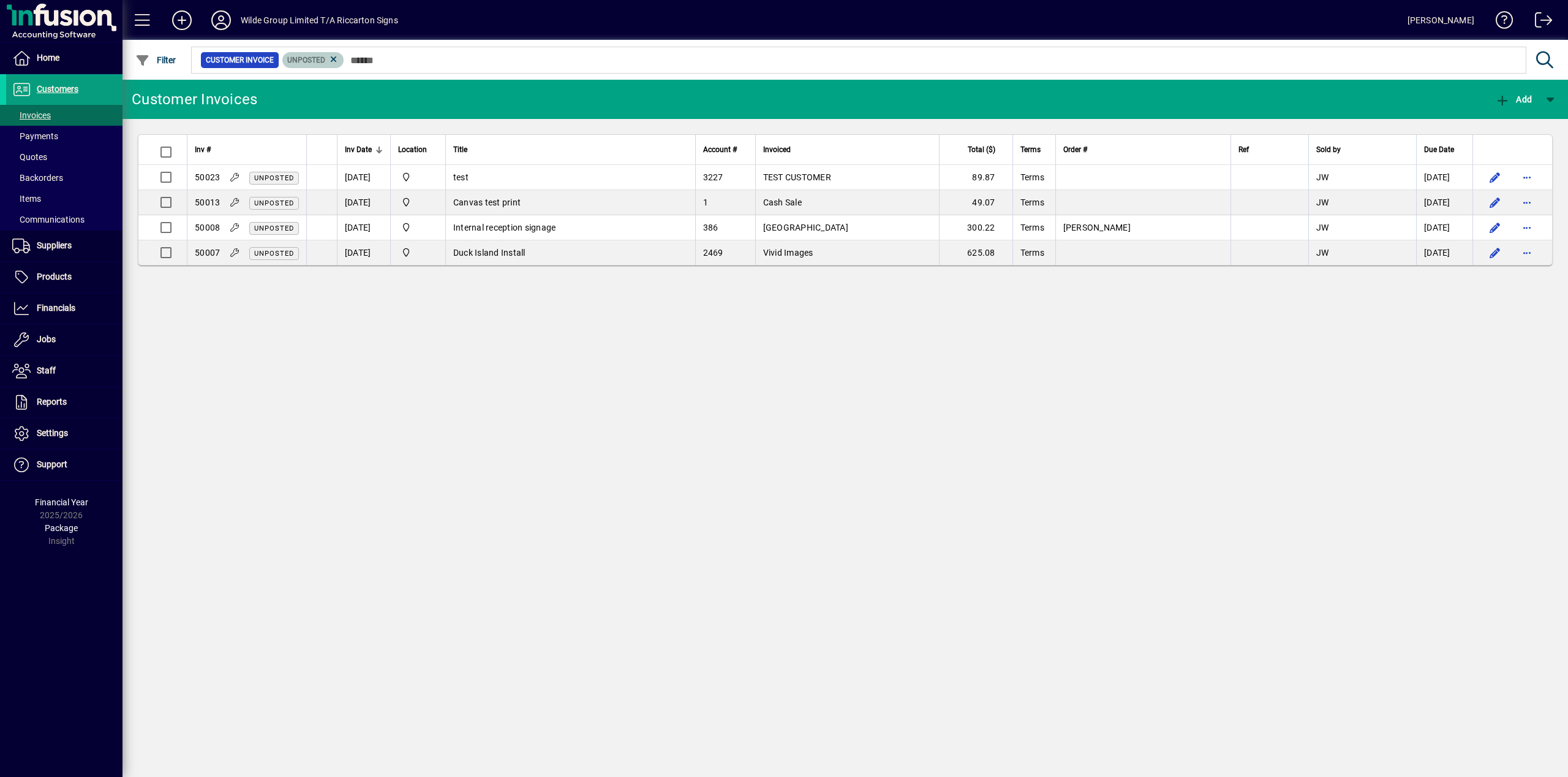
click at [344, 60] on mat-chip "Unposted" at bounding box center [313, 60] width 62 height 16
click at [340, 62] on icon at bounding box center [334, 60] width 11 height 11
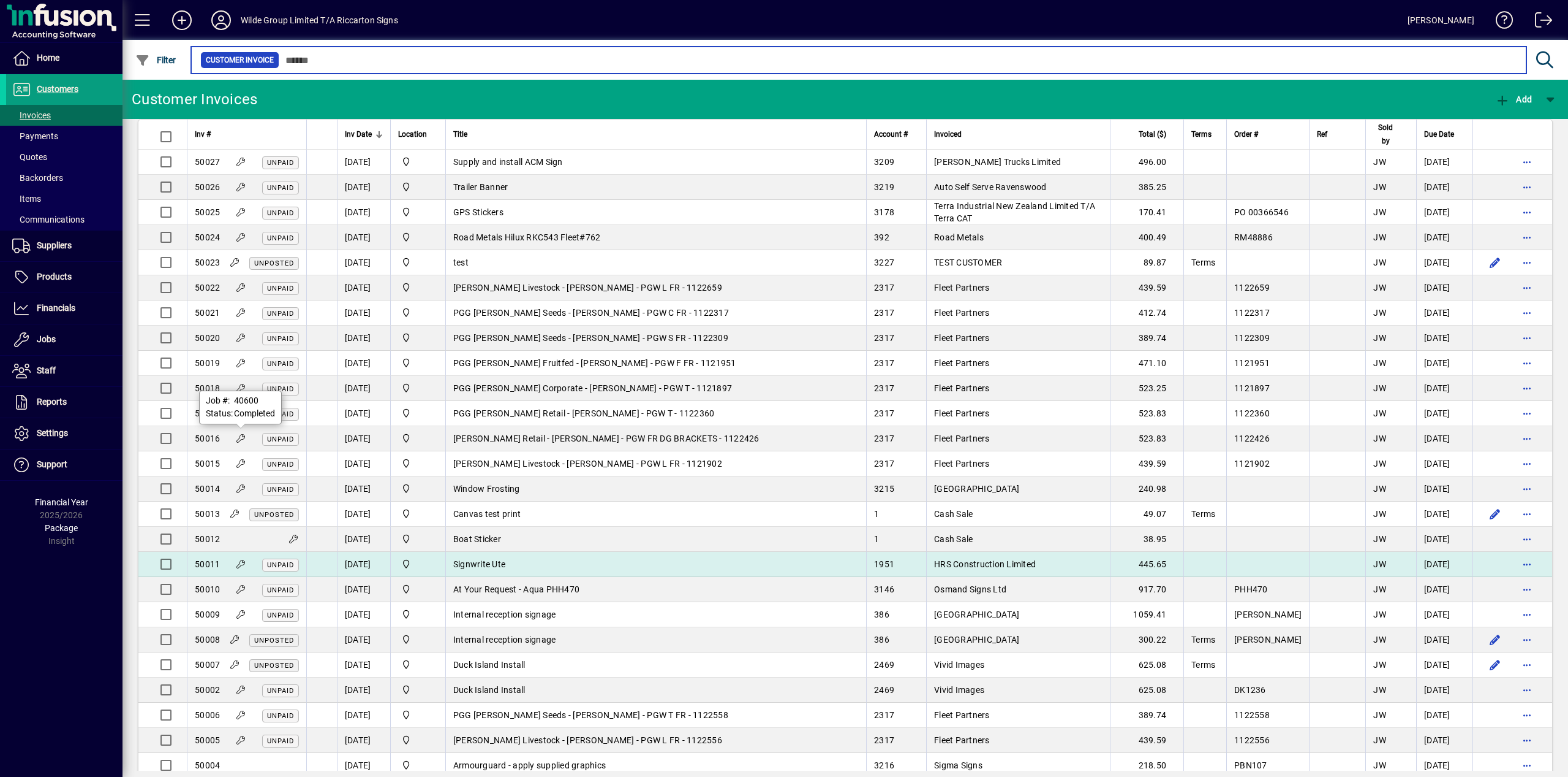
scroll to position [145, 0]
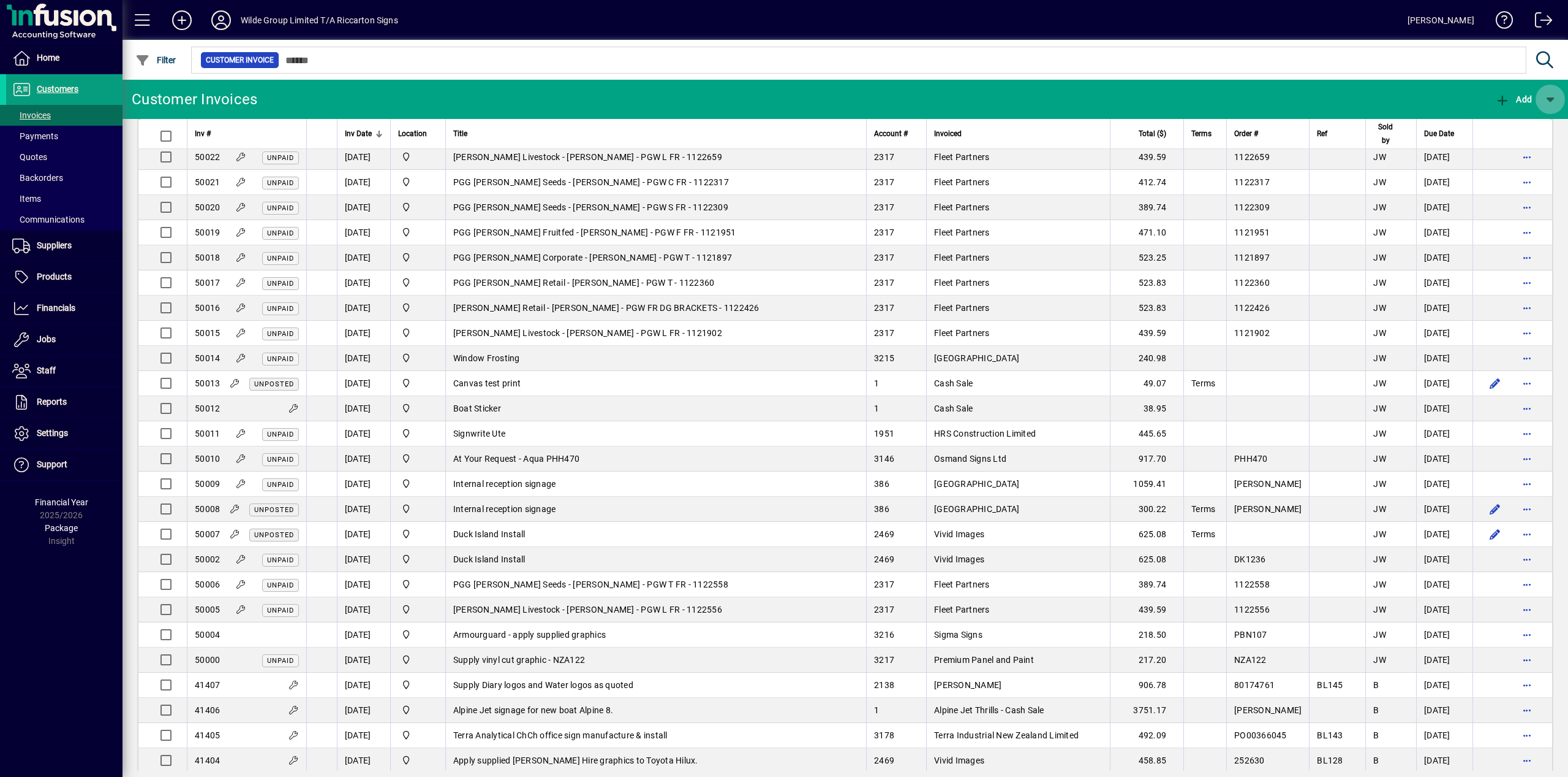
click at [1553, 99] on span "button" at bounding box center [1551, 99] width 29 height 29
click at [1455, 99] on div at bounding box center [784, 388] width 1568 height 777
click at [71, 88] on span "Customers" at bounding box center [57, 88] width 41 height 10
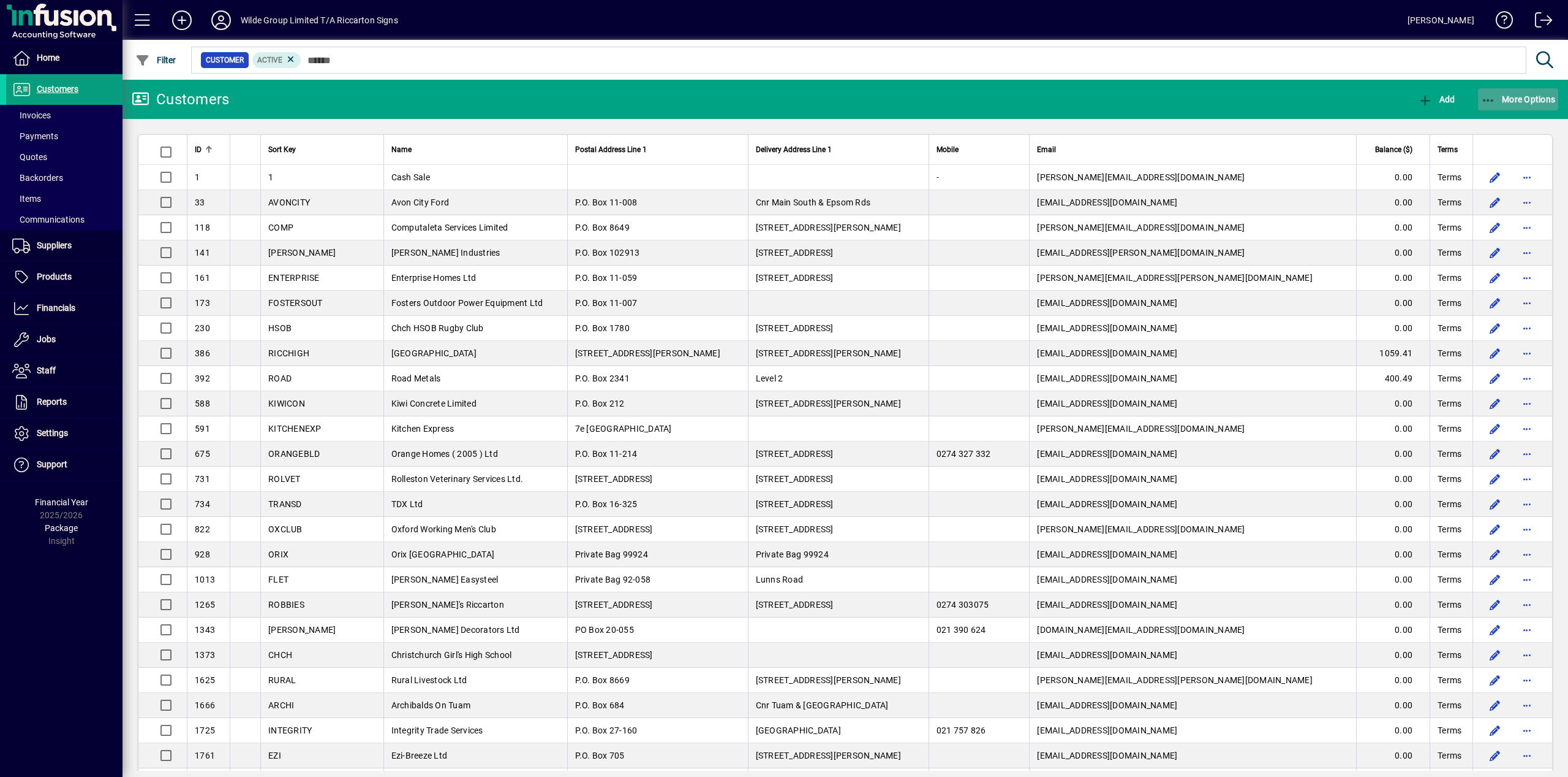
click at [1505, 89] on span "button" at bounding box center [1518, 99] width 81 height 29
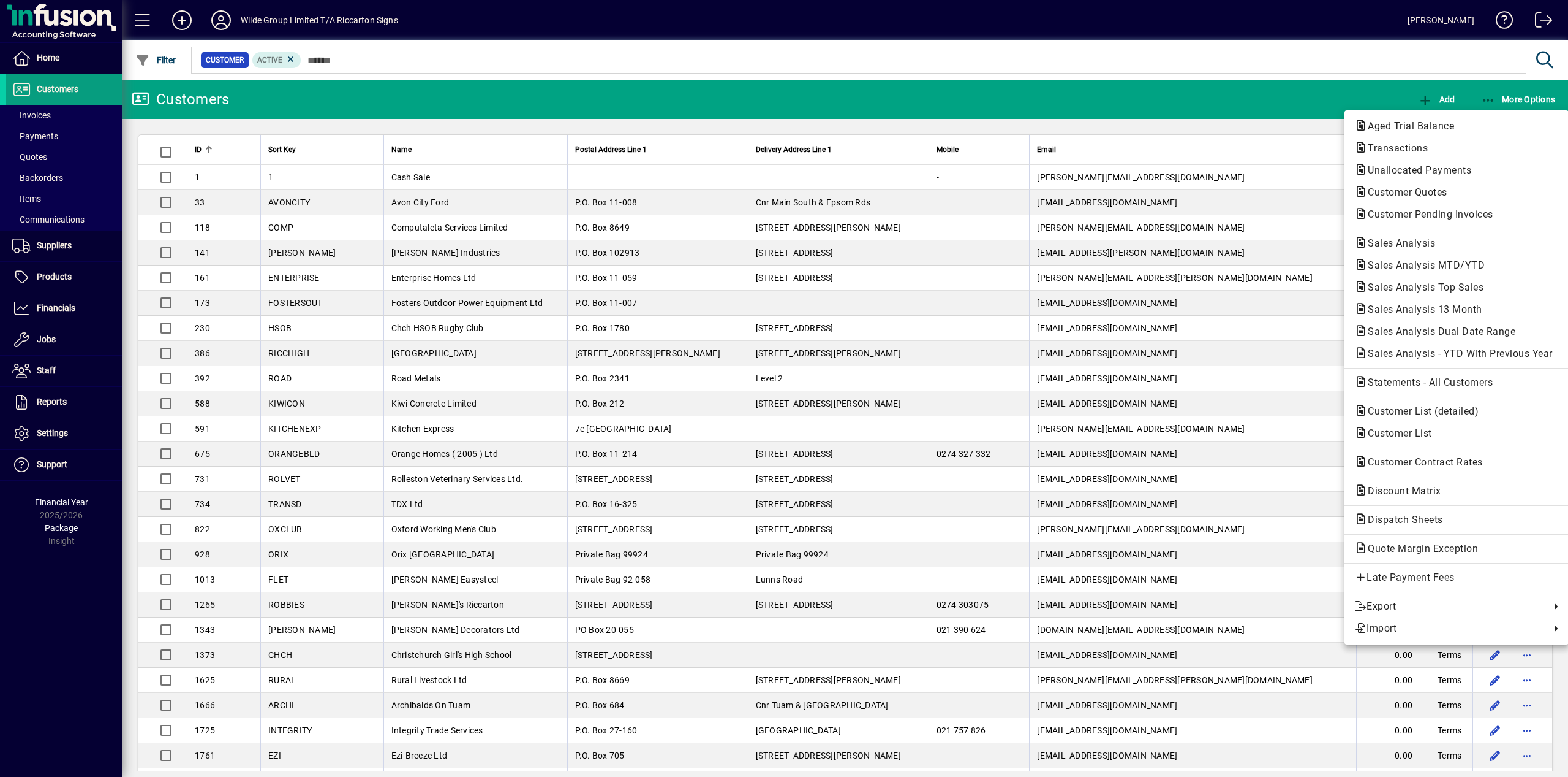
click at [40, 112] on div at bounding box center [784, 388] width 1568 height 777
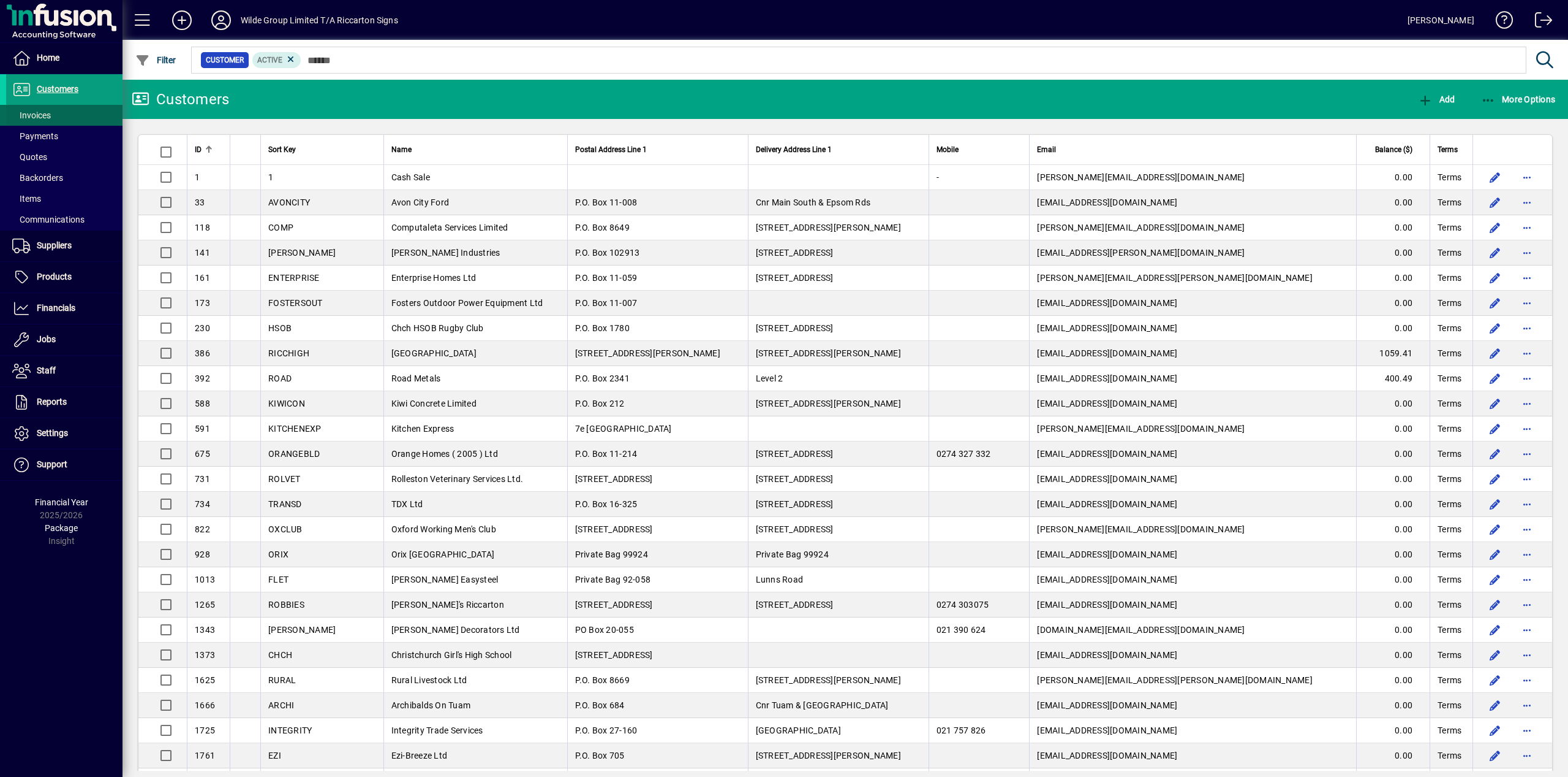
click at [39, 113] on span "Invoices" at bounding box center [31, 115] width 39 height 10
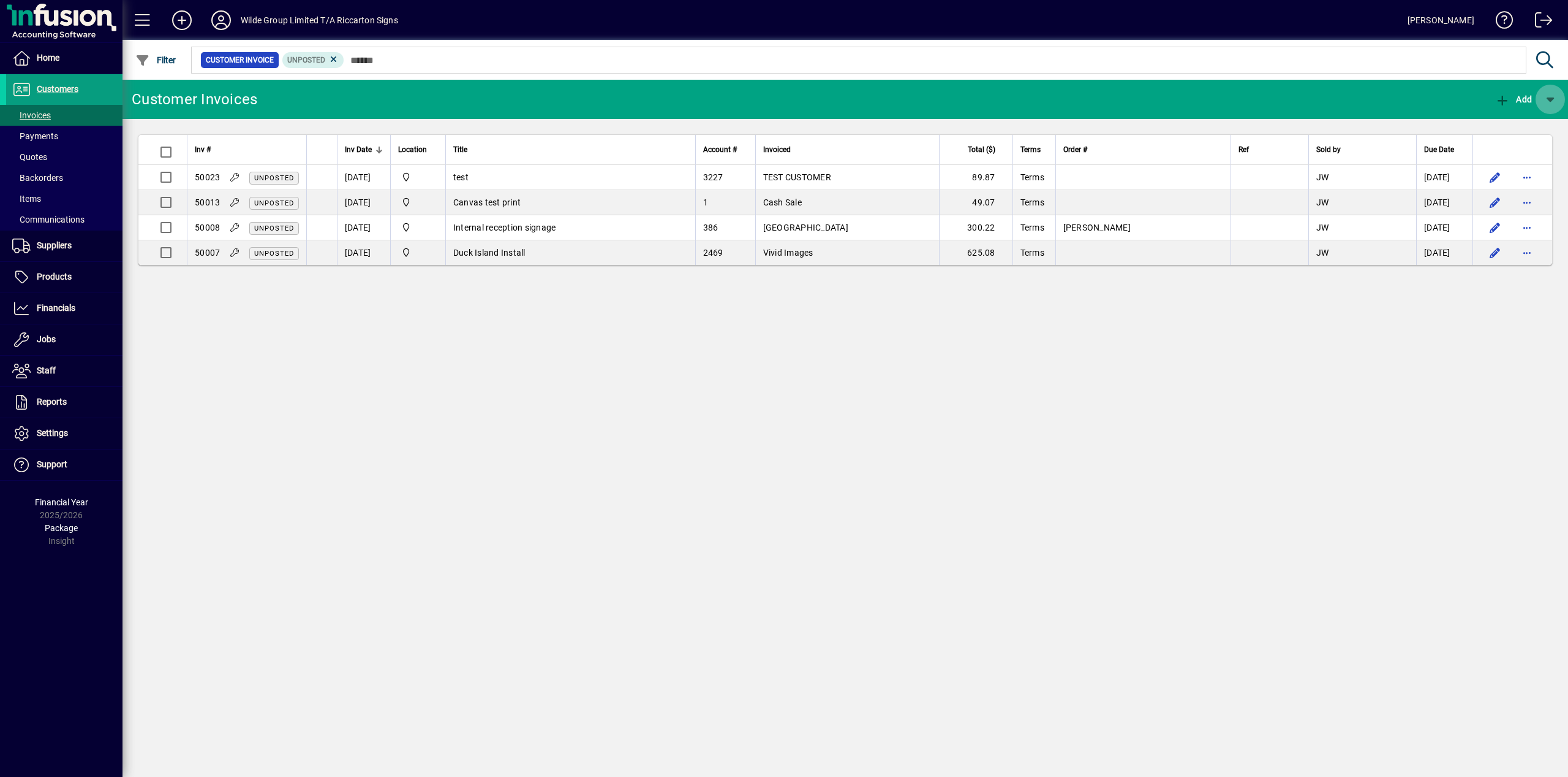
click at [1556, 99] on span "button" at bounding box center [1551, 99] width 29 height 29
click at [1456, 95] on div at bounding box center [784, 388] width 1568 height 777
click at [340, 63] on icon at bounding box center [334, 60] width 11 height 11
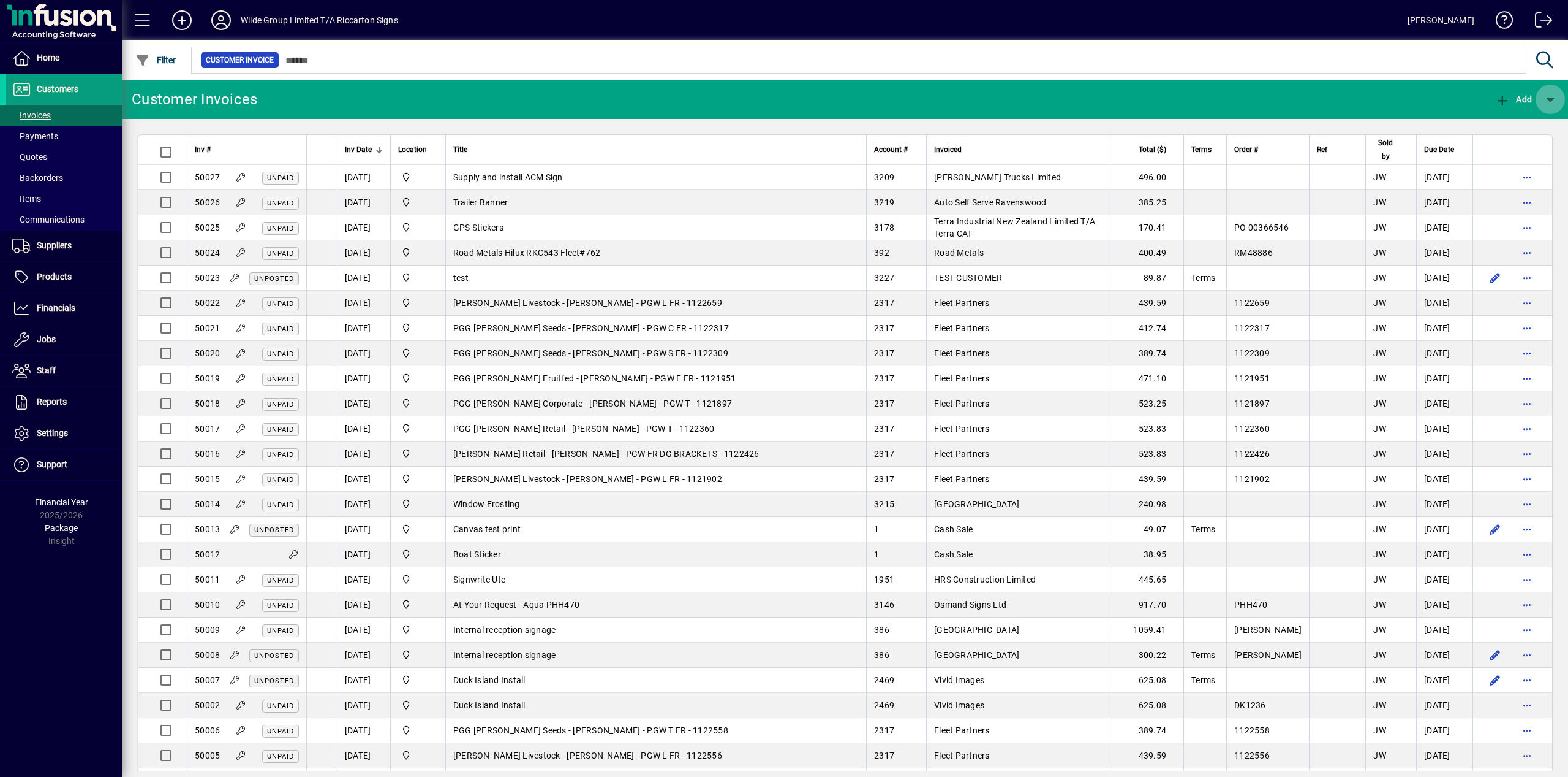
click at [1554, 100] on span "button" at bounding box center [1551, 99] width 29 height 29
click at [1363, 99] on div at bounding box center [784, 388] width 1568 height 777
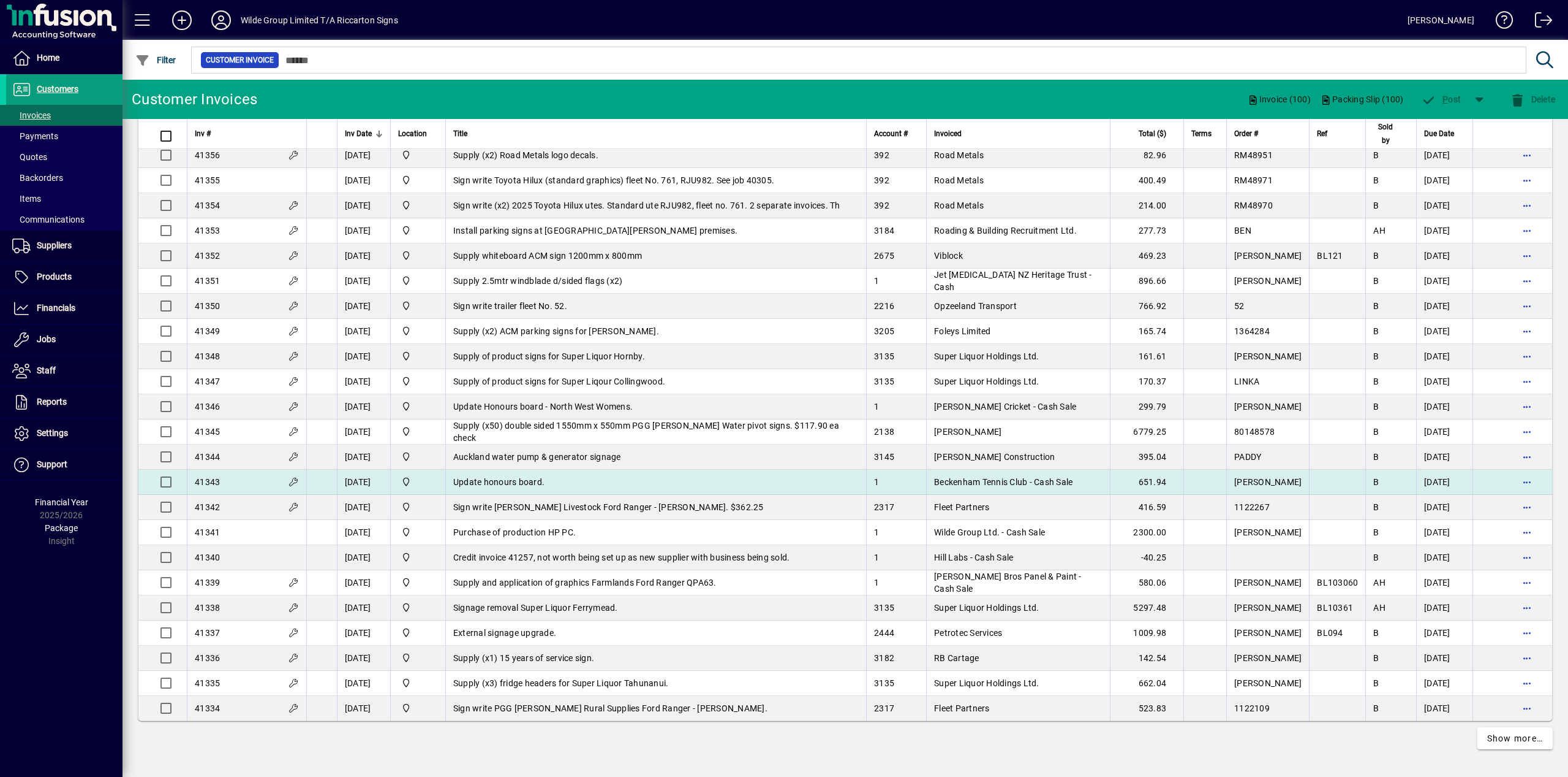
scroll to position [2019, 0]
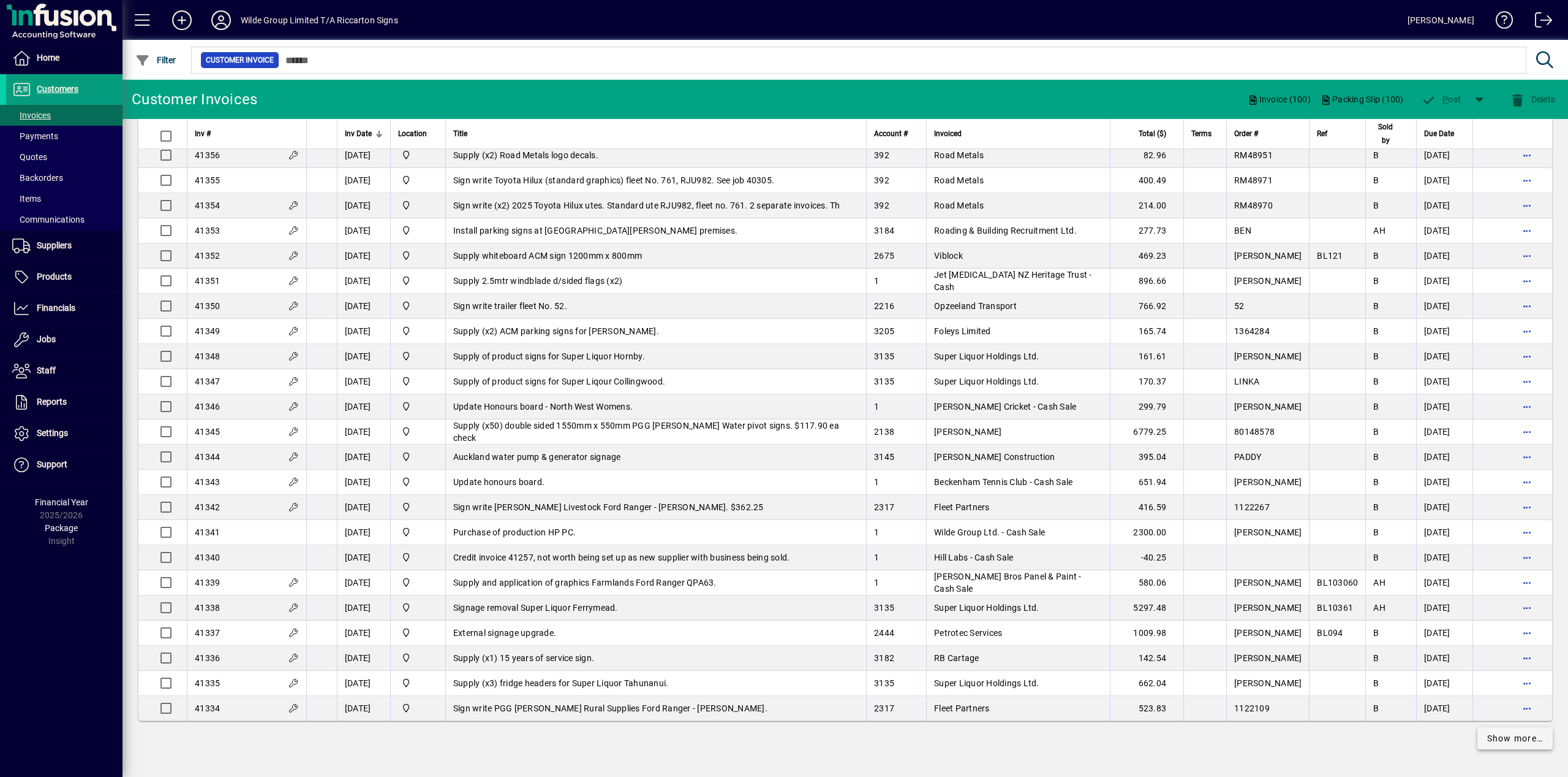
click at [1528, 739] on span "Show more…" at bounding box center [1515, 738] width 56 height 13
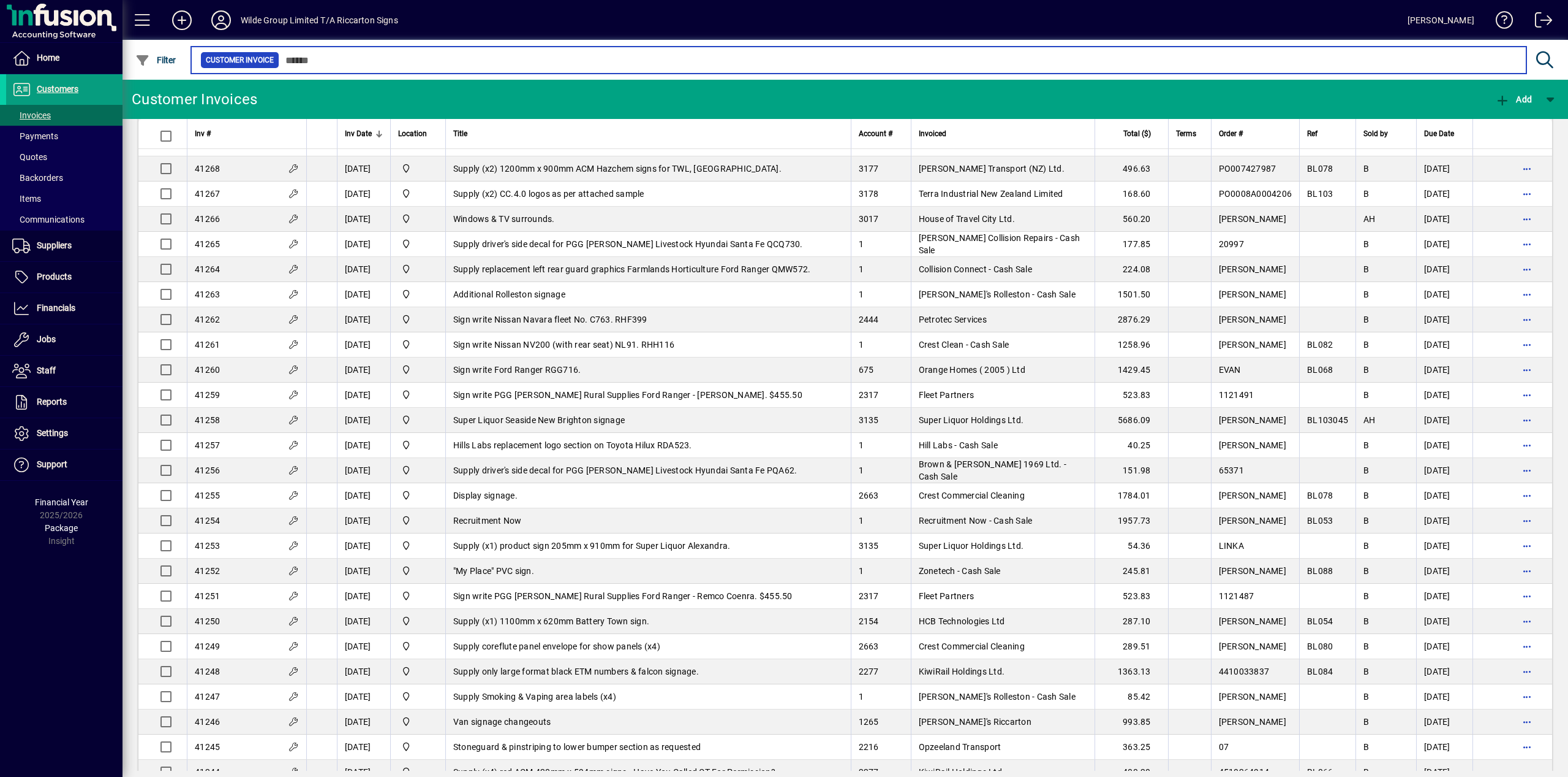
scroll to position [4593, 0]
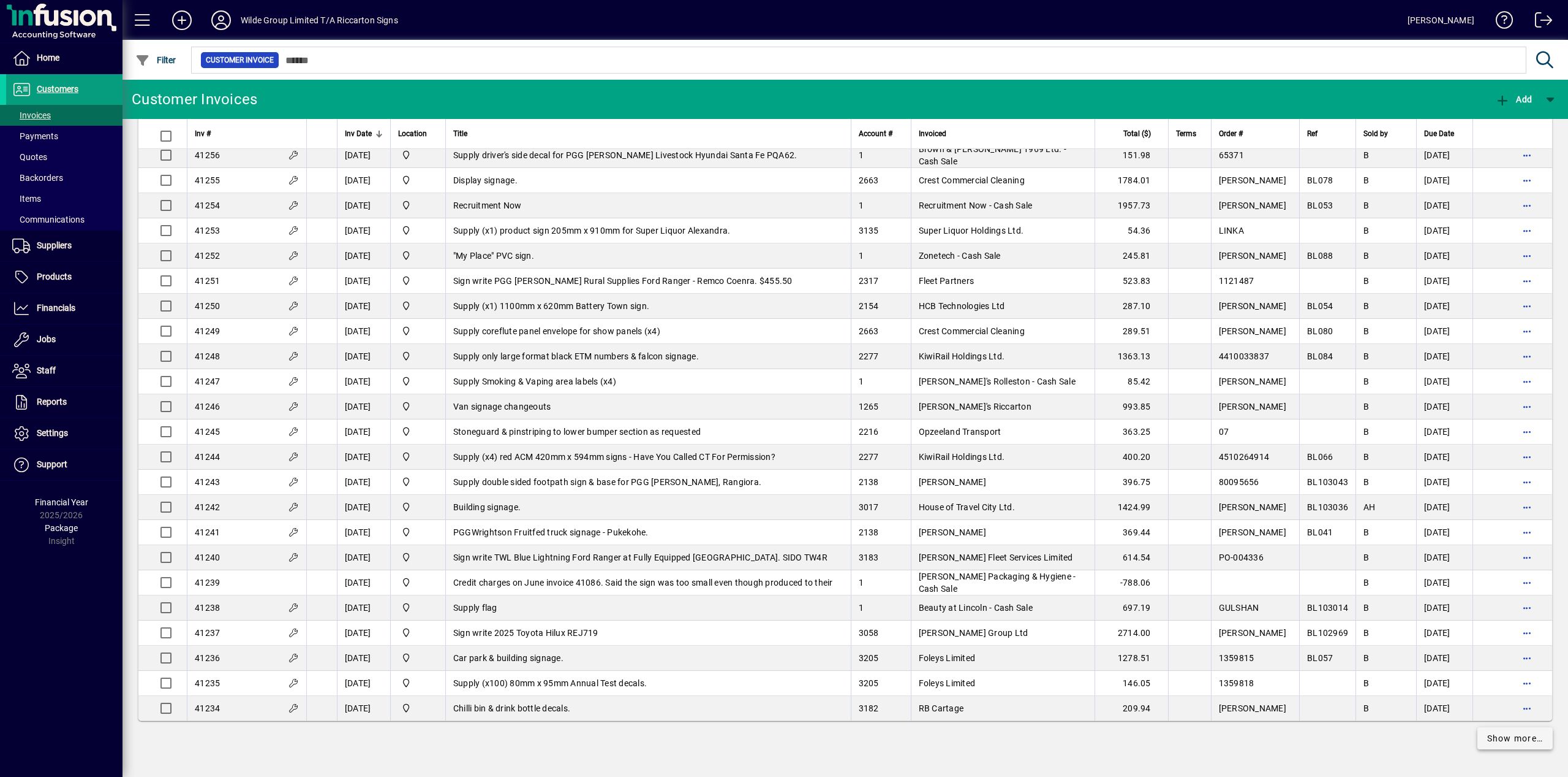
click at [1514, 742] on span "Show more…" at bounding box center [1515, 738] width 56 height 13
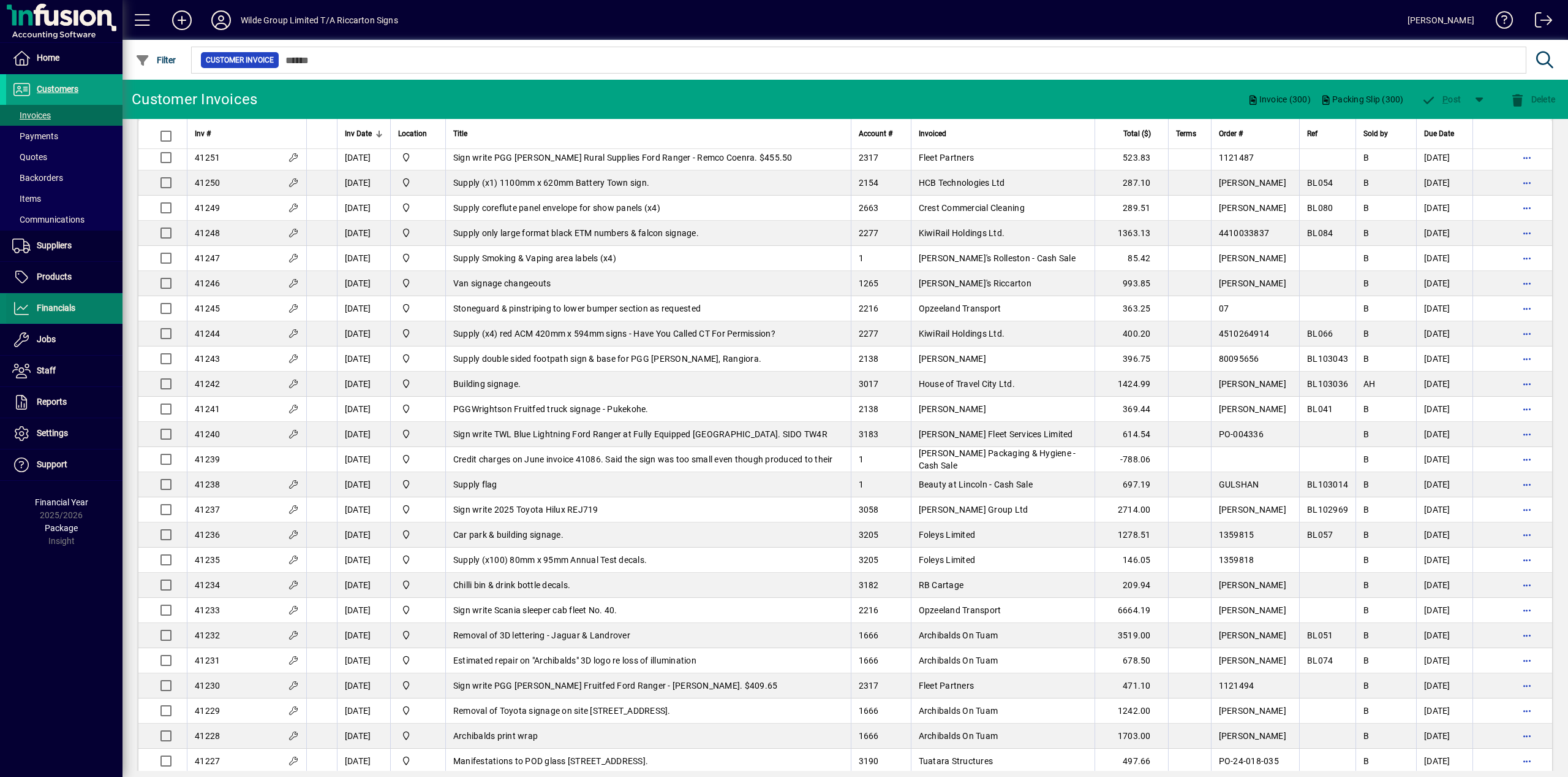
click at [61, 302] on span "Financials" at bounding box center [40, 308] width 69 height 15
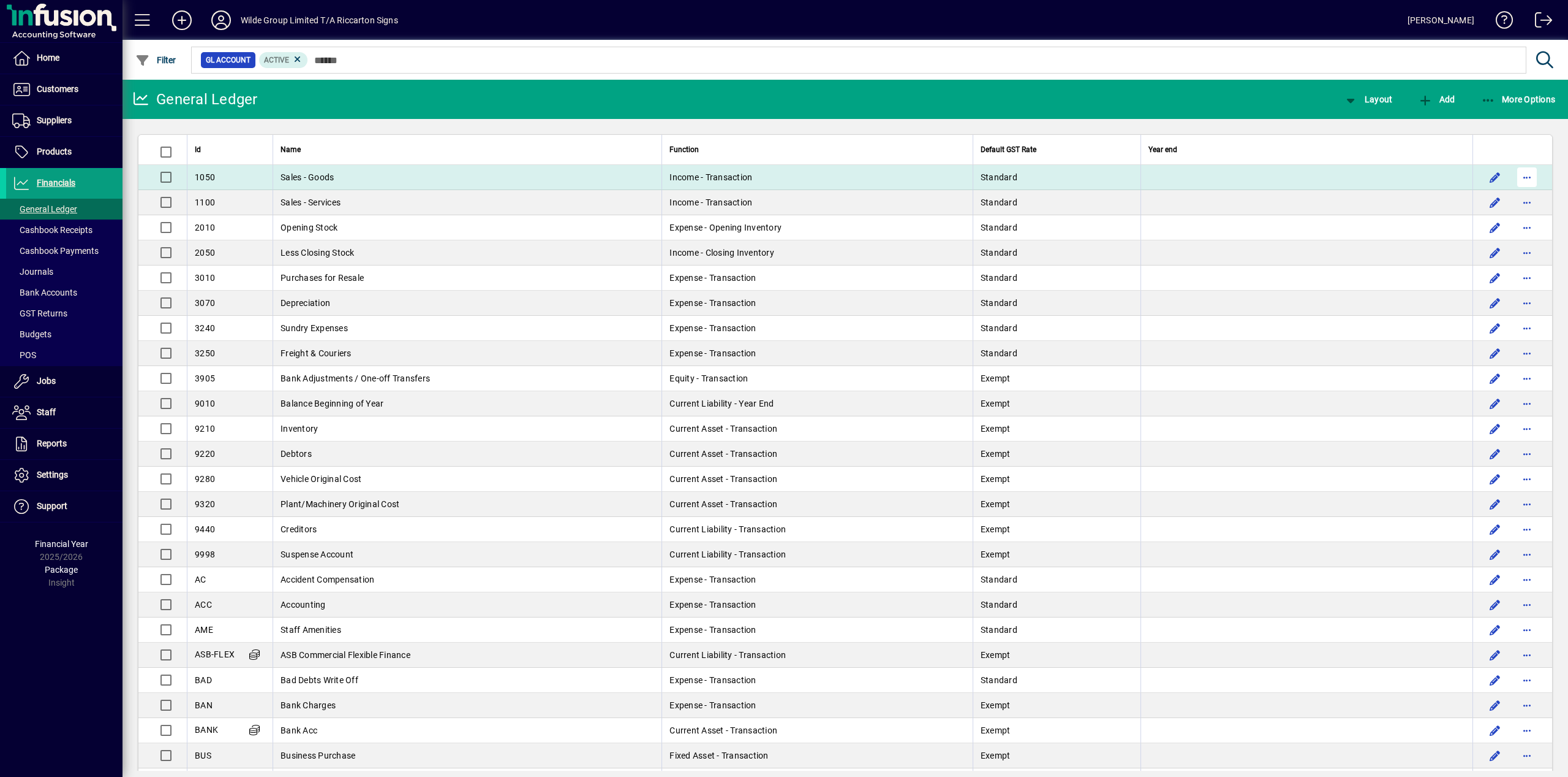
click at [1514, 180] on span "button" at bounding box center [1528, 177] width 29 height 29
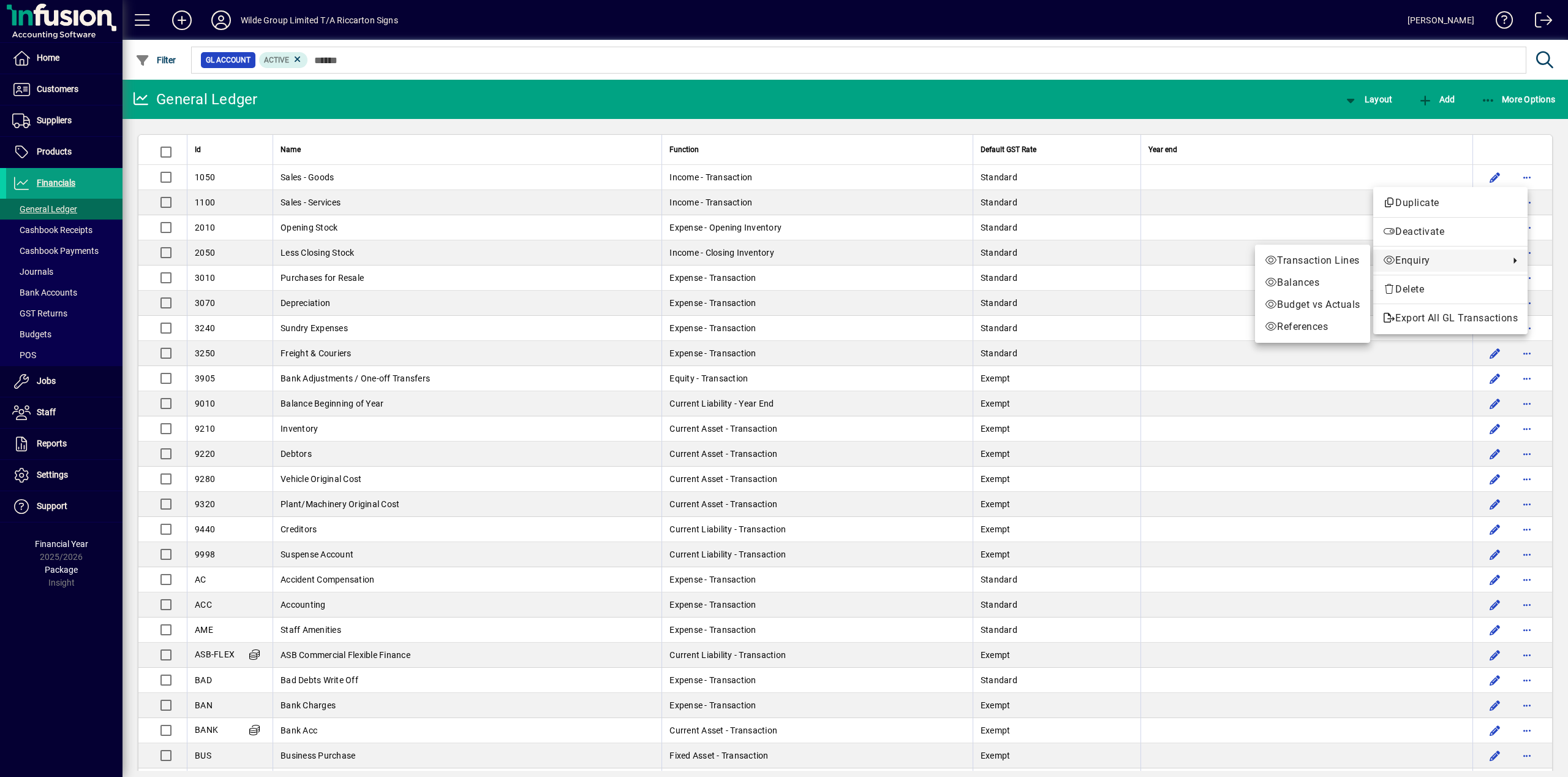
click at [1011, 119] on div at bounding box center [784, 388] width 1568 height 777
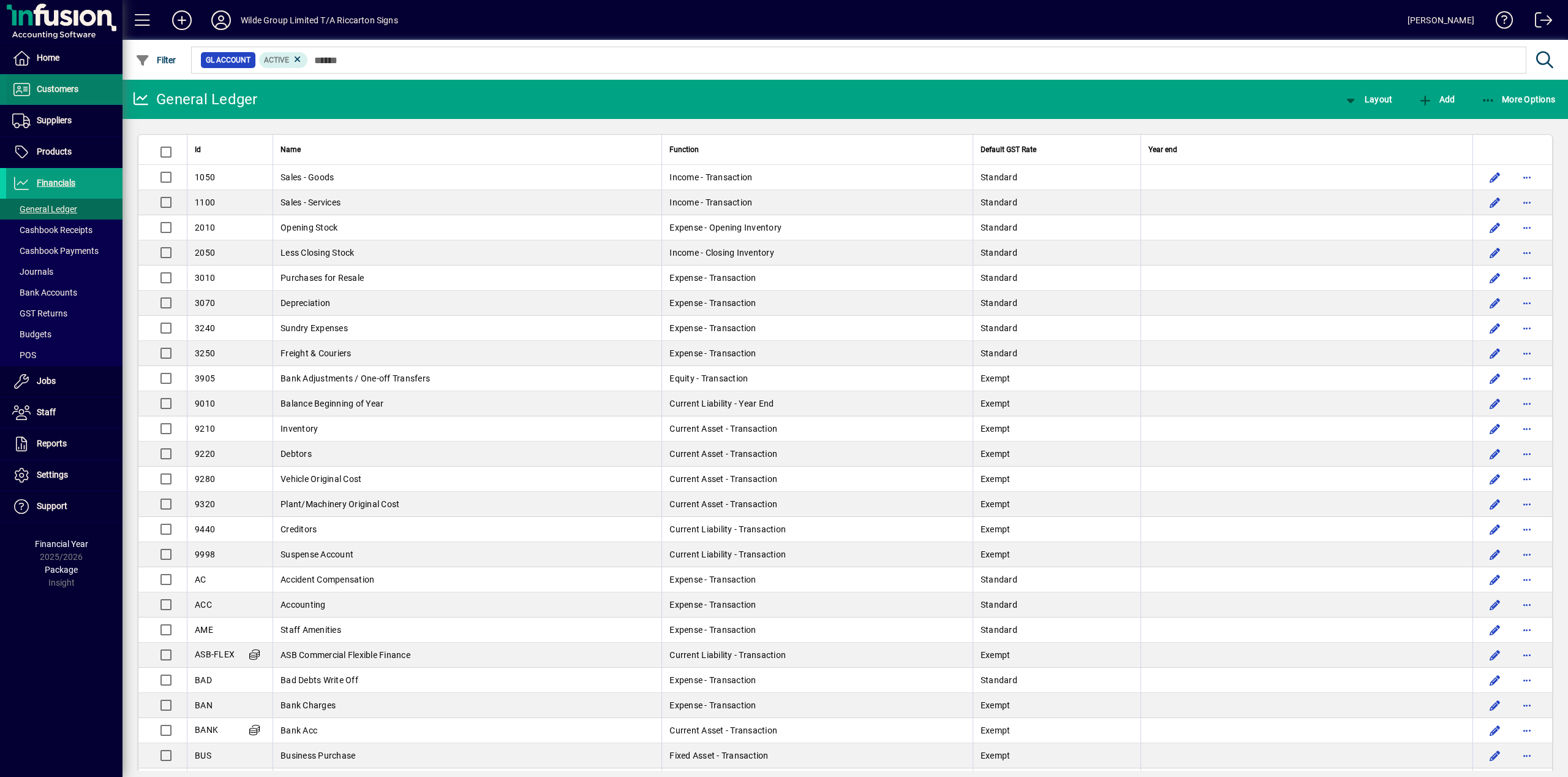
click at [52, 97] on span "Customers" at bounding box center [42, 89] width 73 height 15
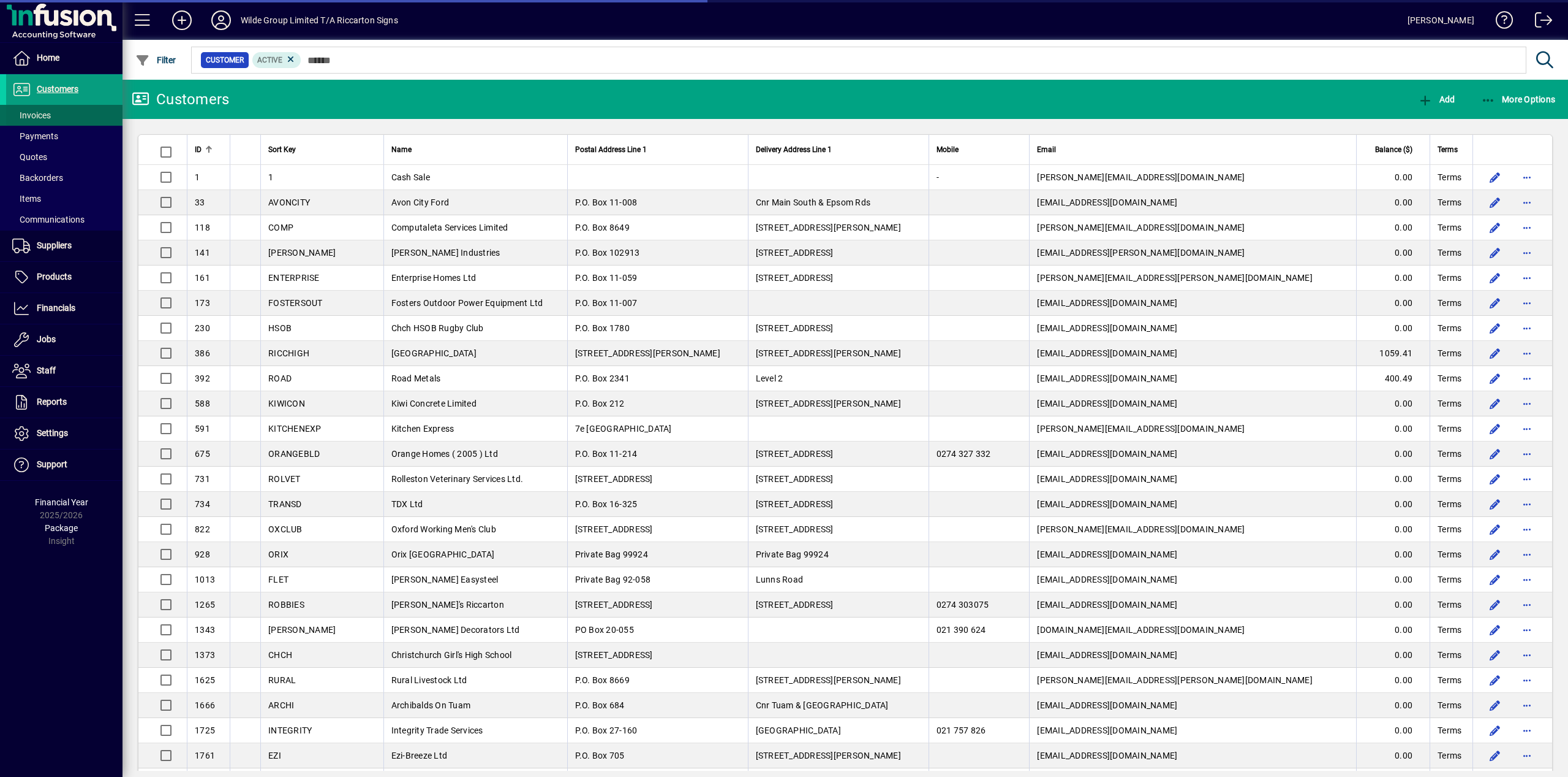
click at [52, 119] on span at bounding box center [64, 115] width 116 height 29
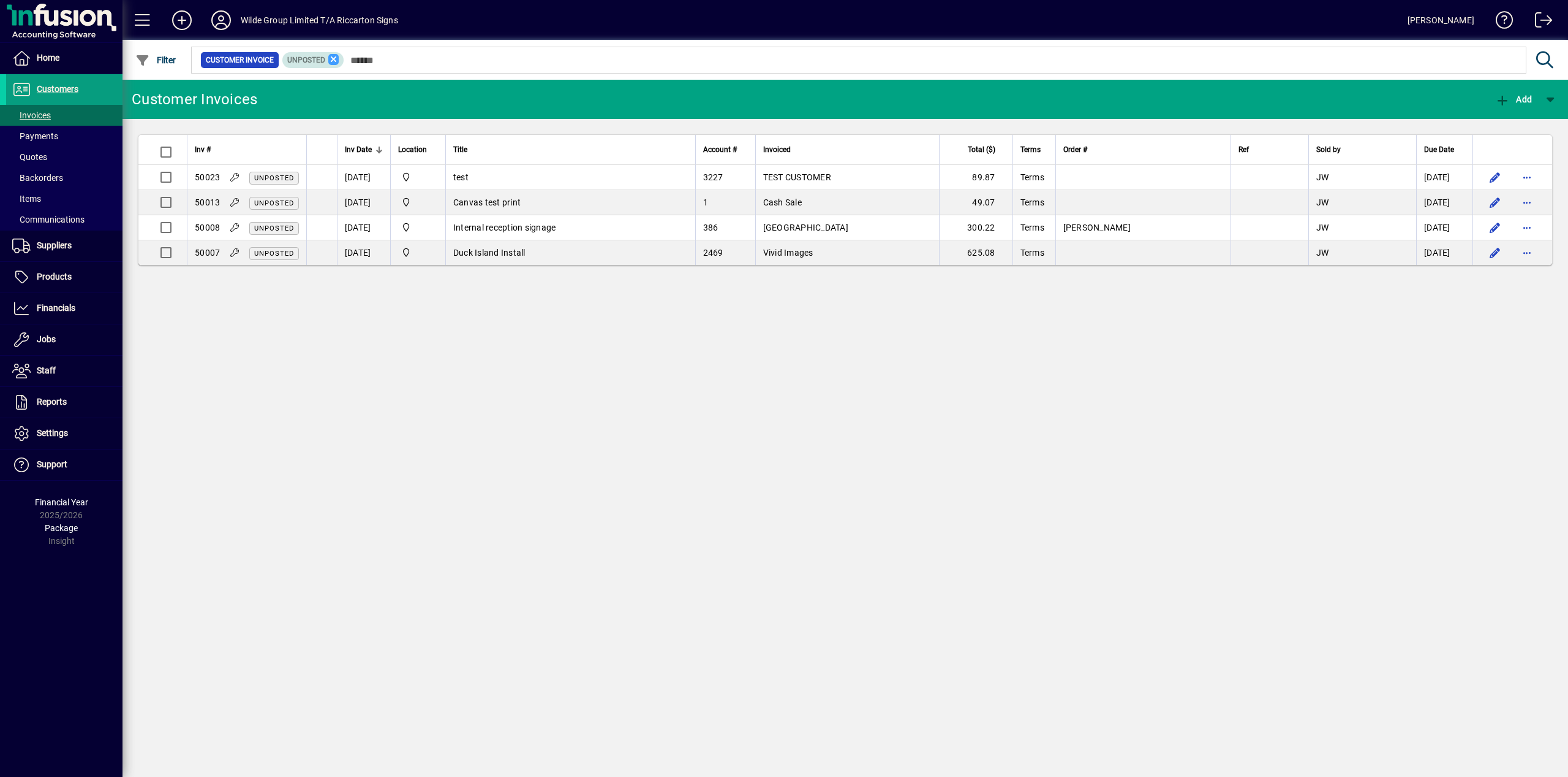
click at [340, 60] on icon at bounding box center [334, 60] width 11 height 11
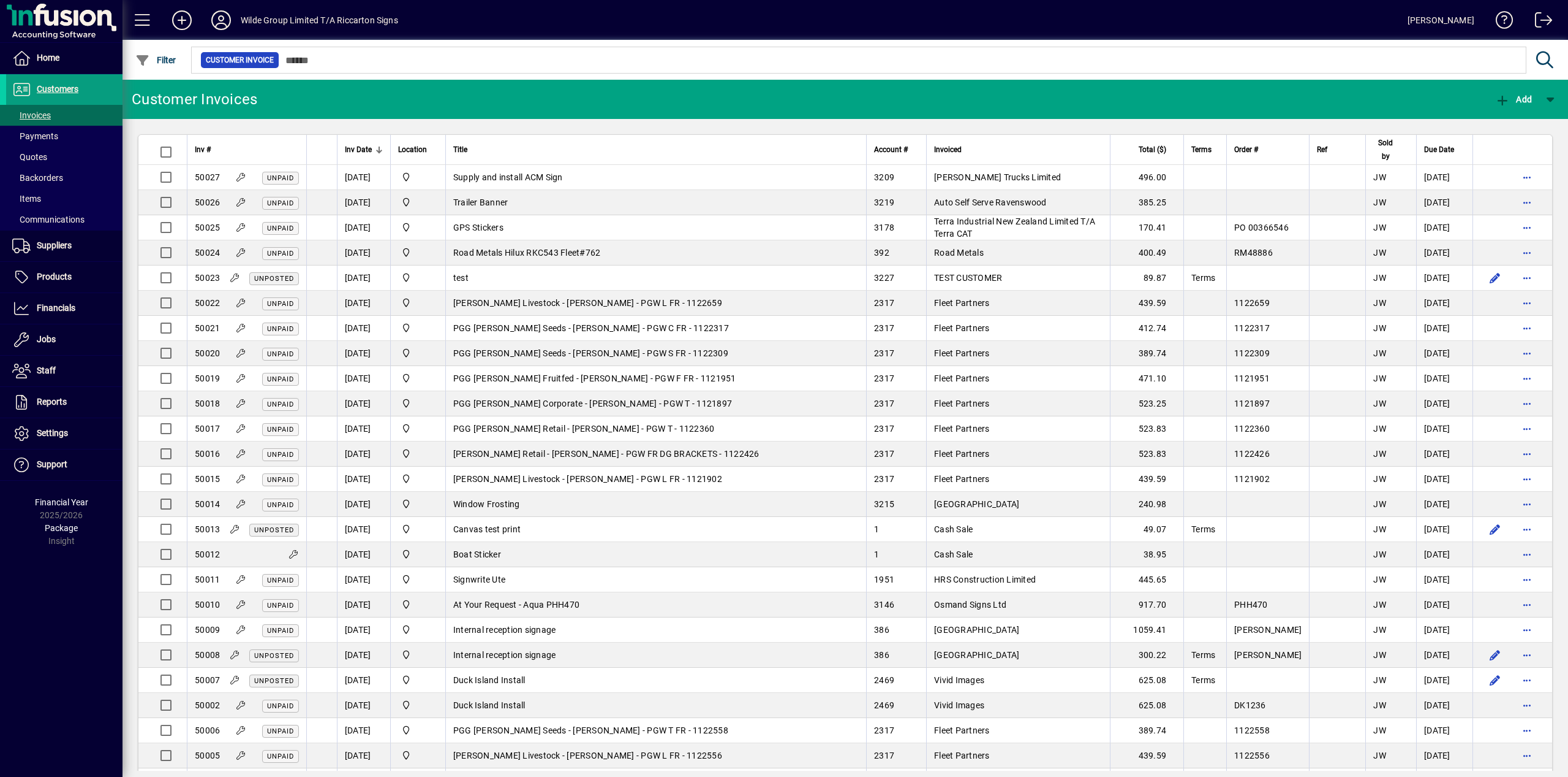
click at [372, 149] on span "Inv Date" at bounding box center [358, 149] width 27 height 14
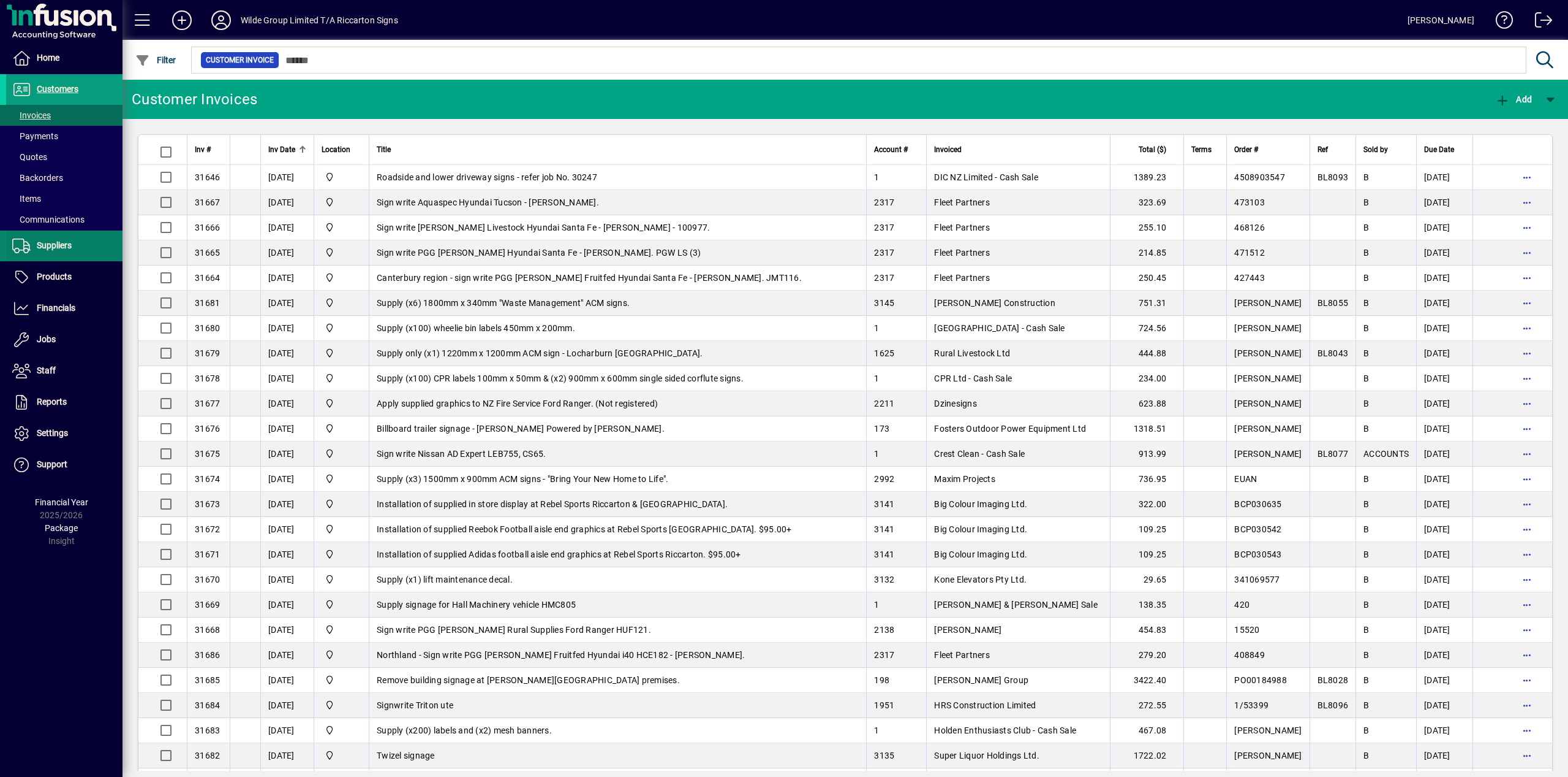
click at [51, 248] on span "Suppliers" at bounding box center [54, 245] width 35 height 10
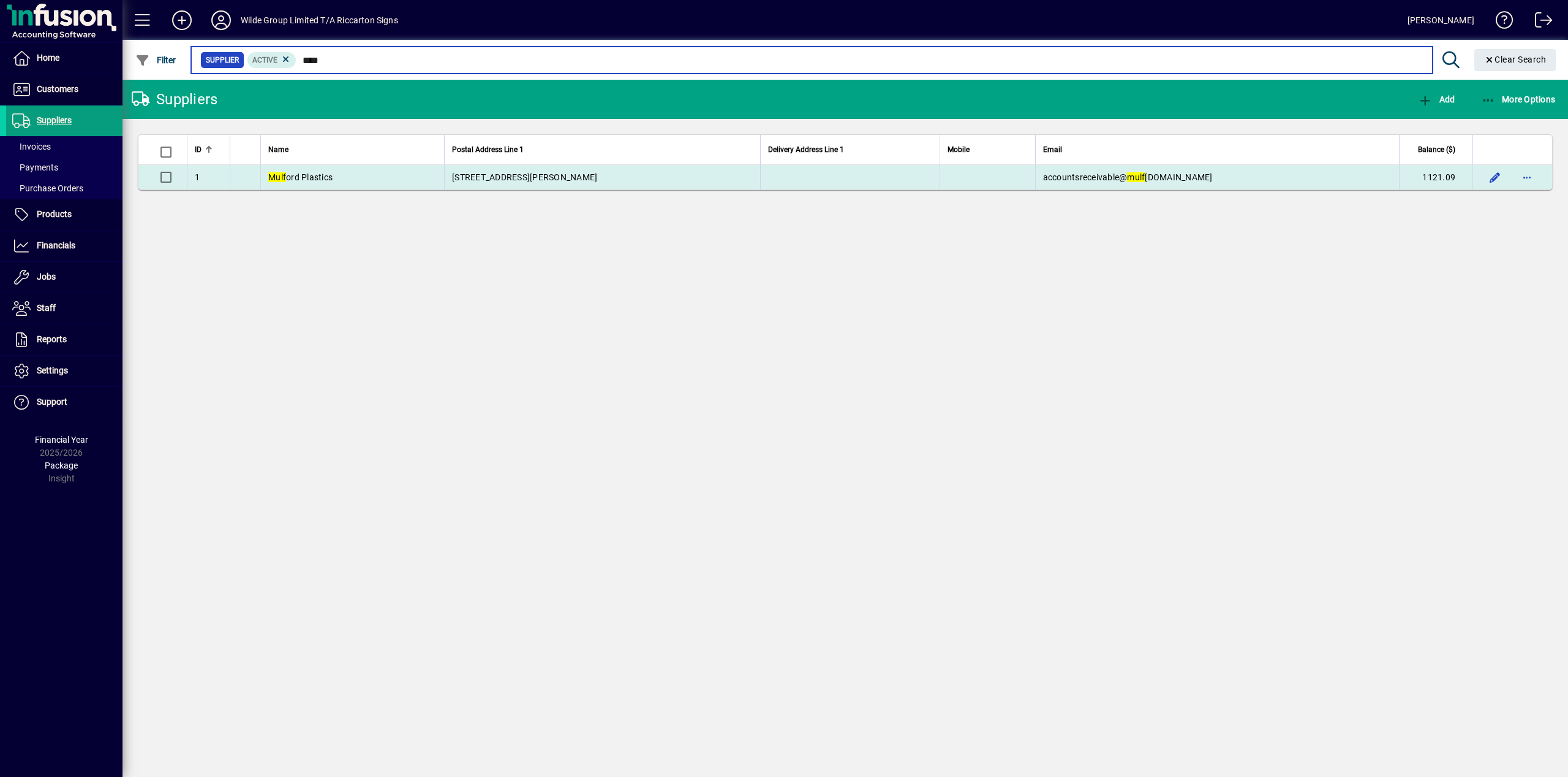
type input "****"
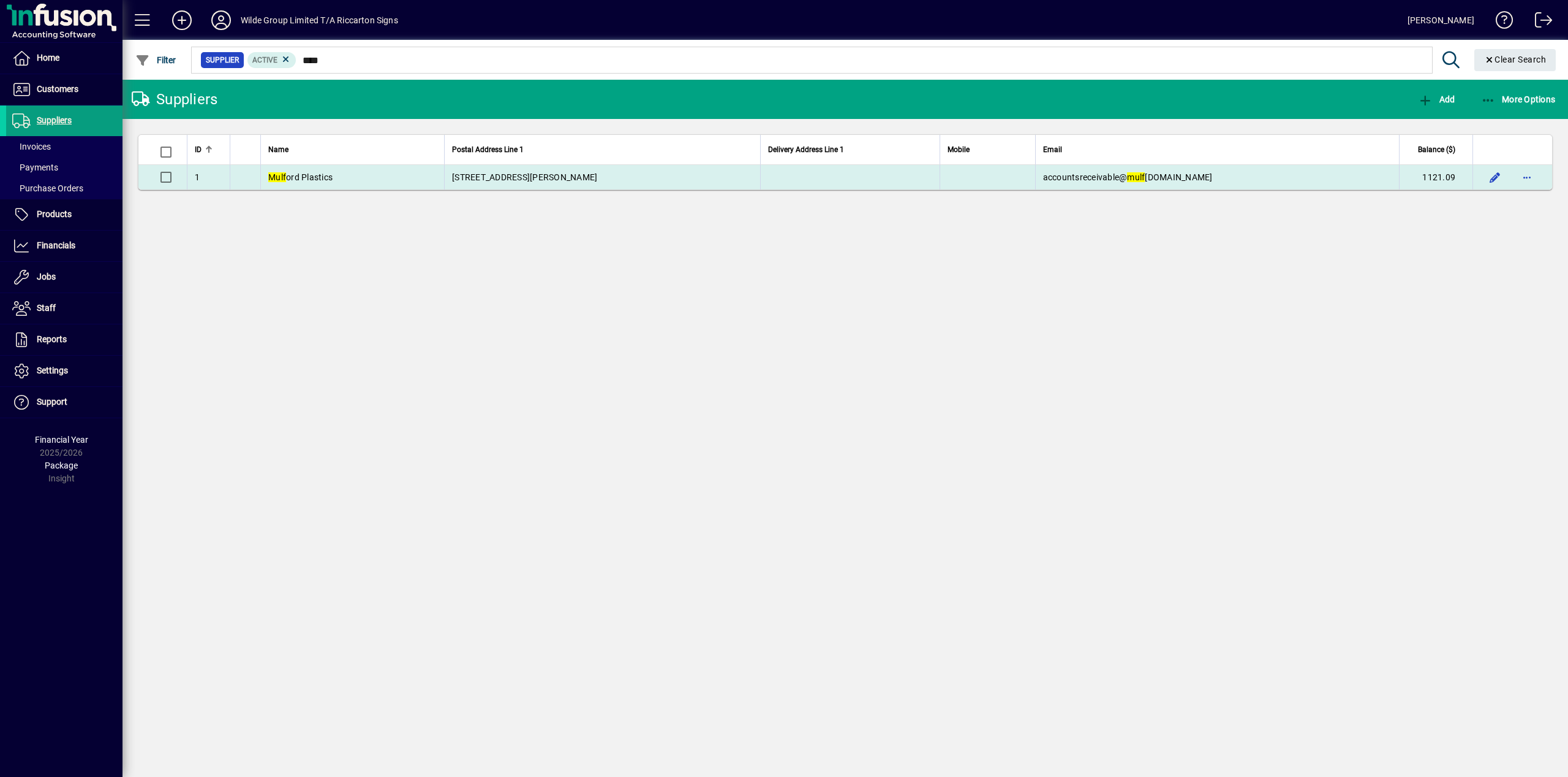
click at [349, 179] on td "Mulf ord Plastics" at bounding box center [352, 177] width 184 height 25
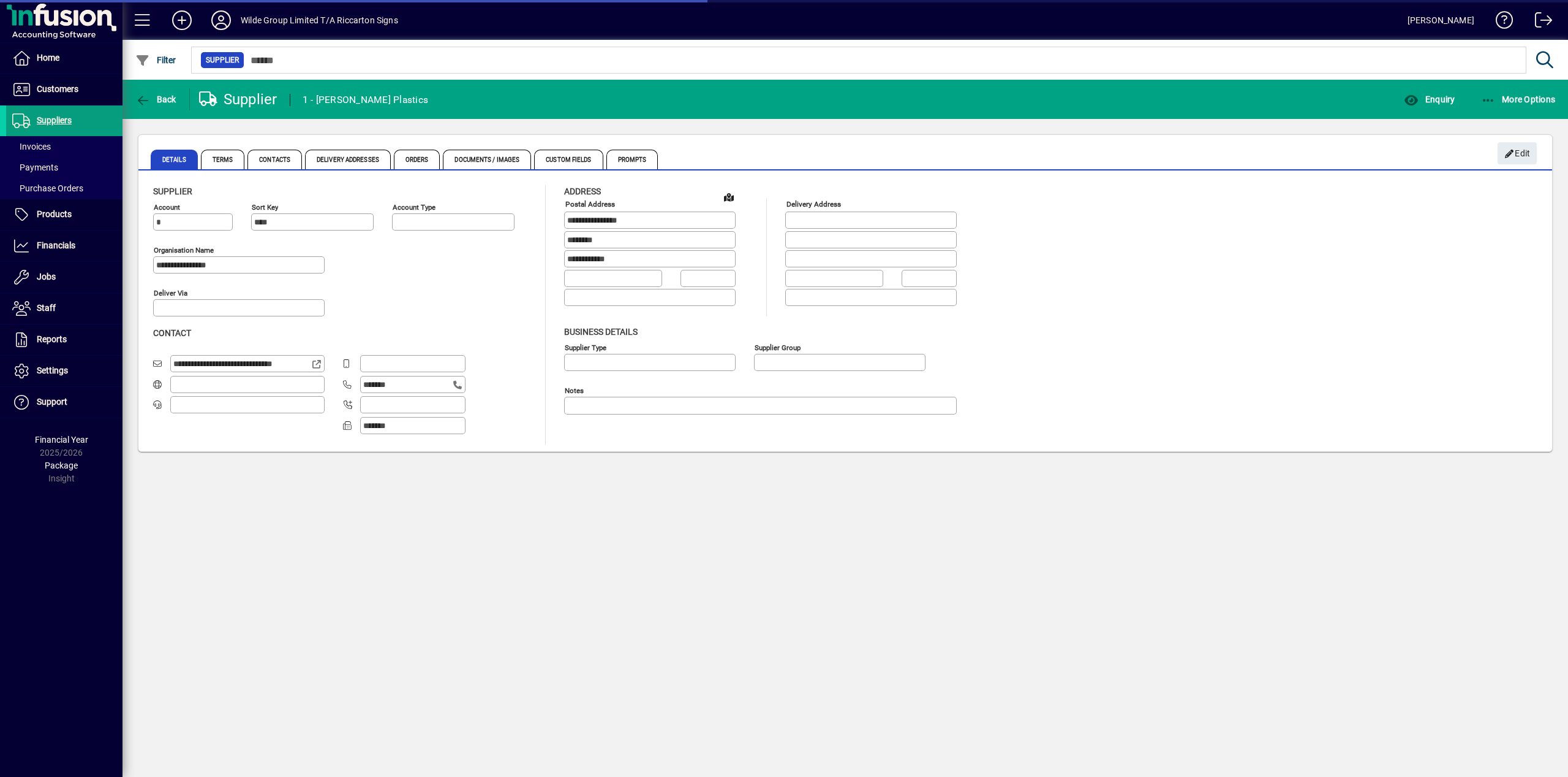
type input "**********"
click at [255, 362] on input "**********" at bounding box center [242, 363] width 138 height 10
click at [263, 362] on input "**********" at bounding box center [242, 363] width 138 height 10
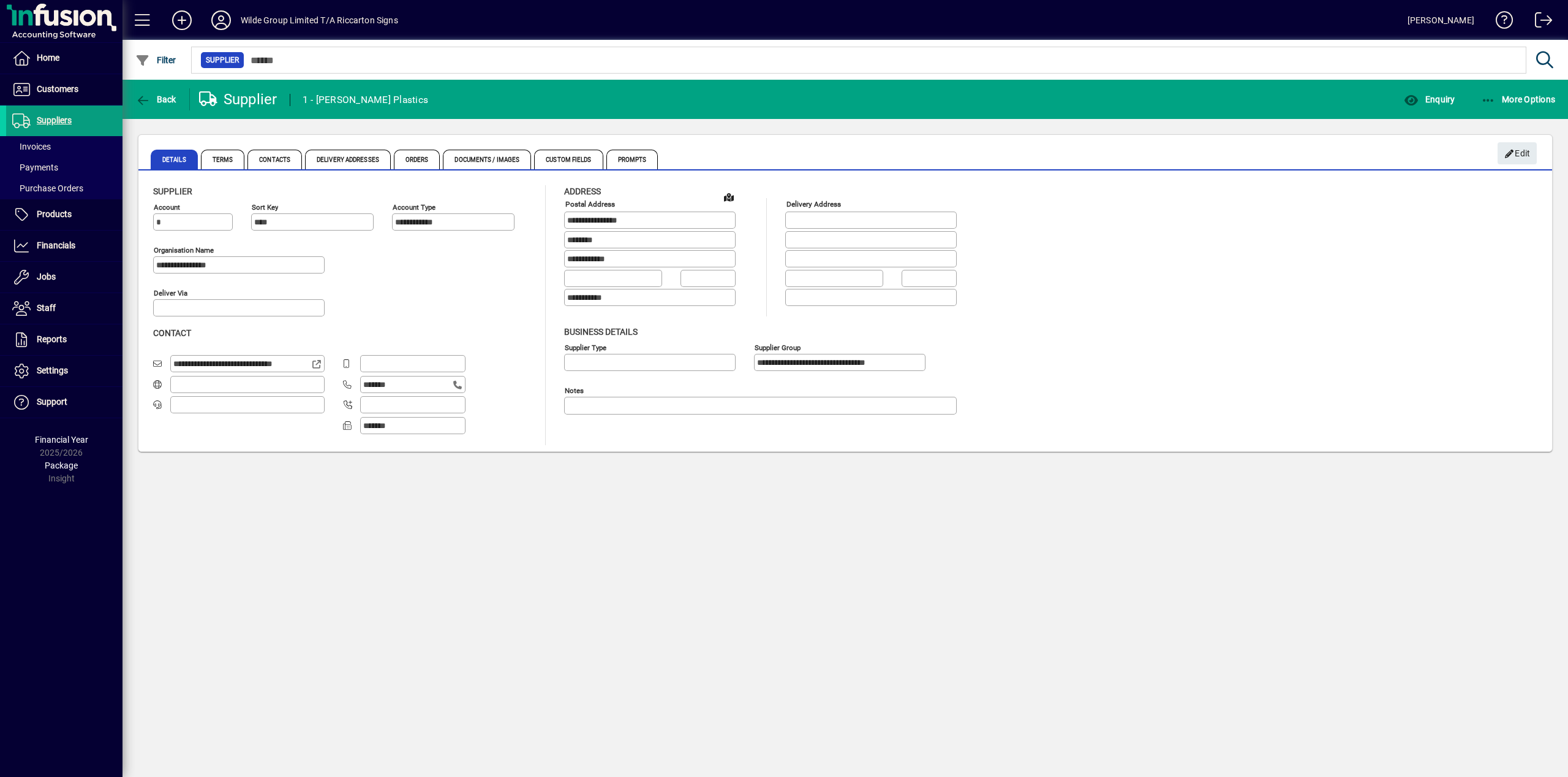
click at [263, 362] on input "**********" at bounding box center [242, 363] width 138 height 10
click at [267, 269] on input "**********" at bounding box center [240, 264] width 167 height 10
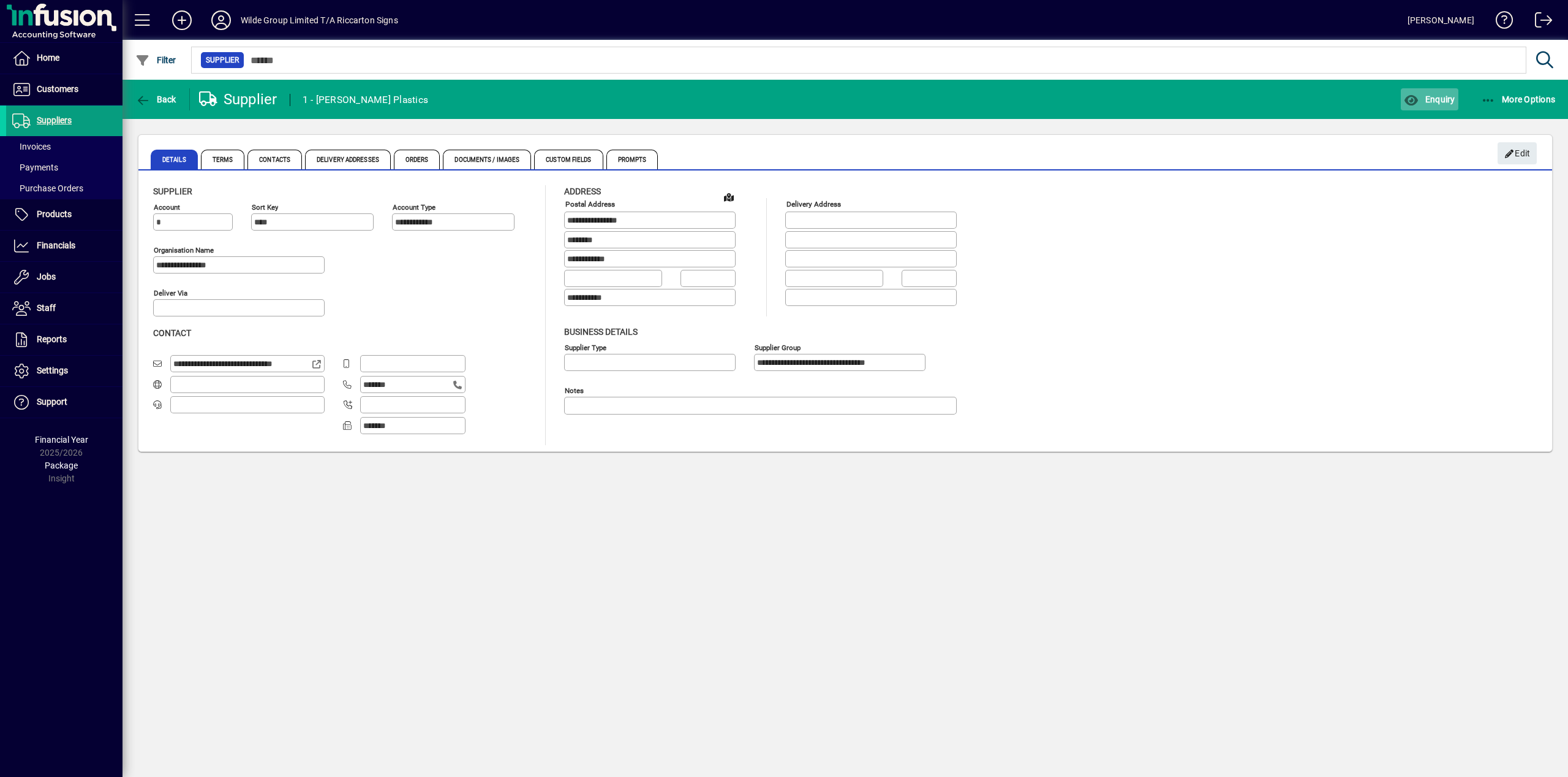
click at [1427, 105] on span "button" at bounding box center [1430, 99] width 57 height 29
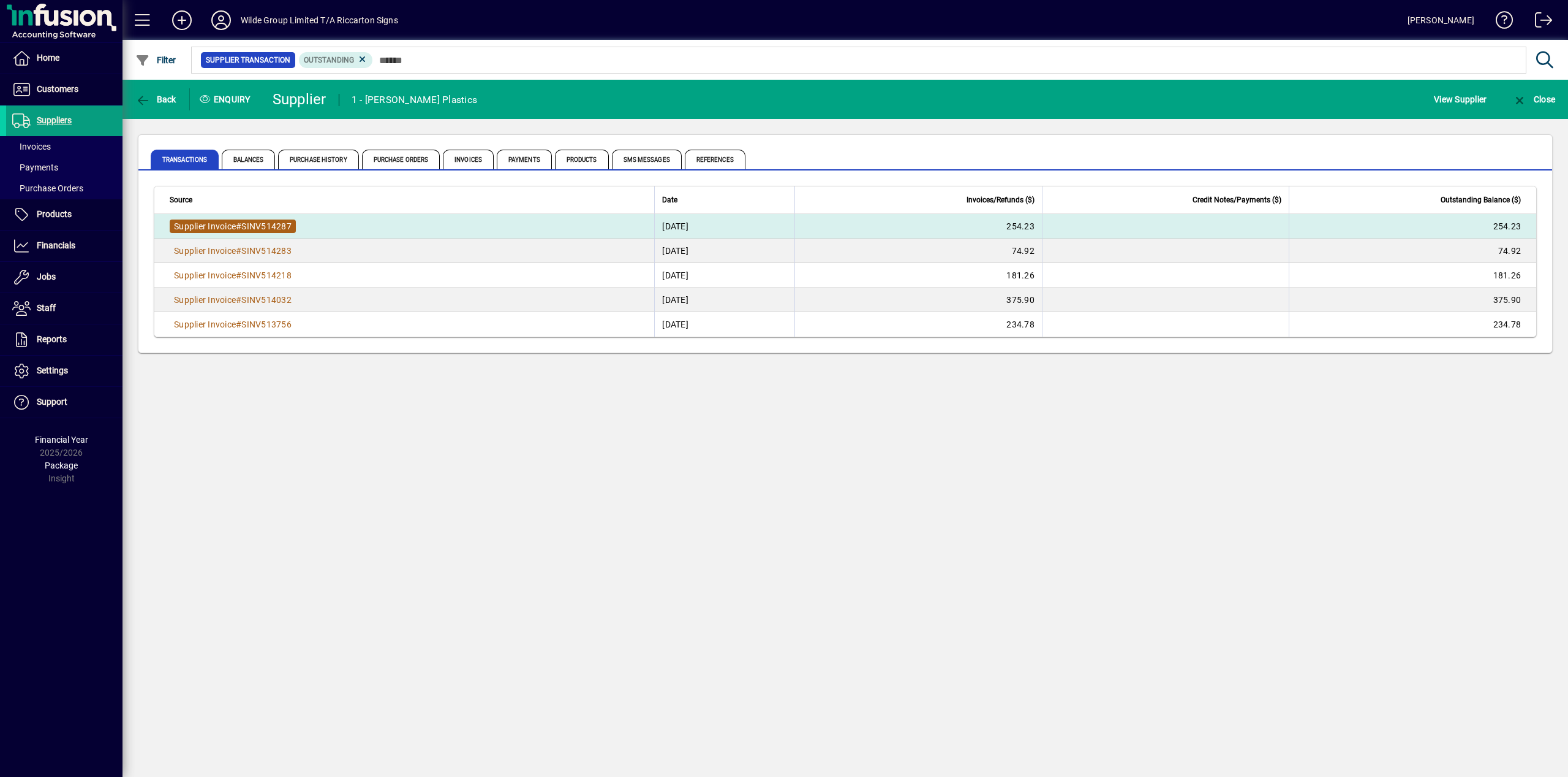
click at [286, 225] on span "SINV514287" at bounding box center [266, 226] width 51 height 10
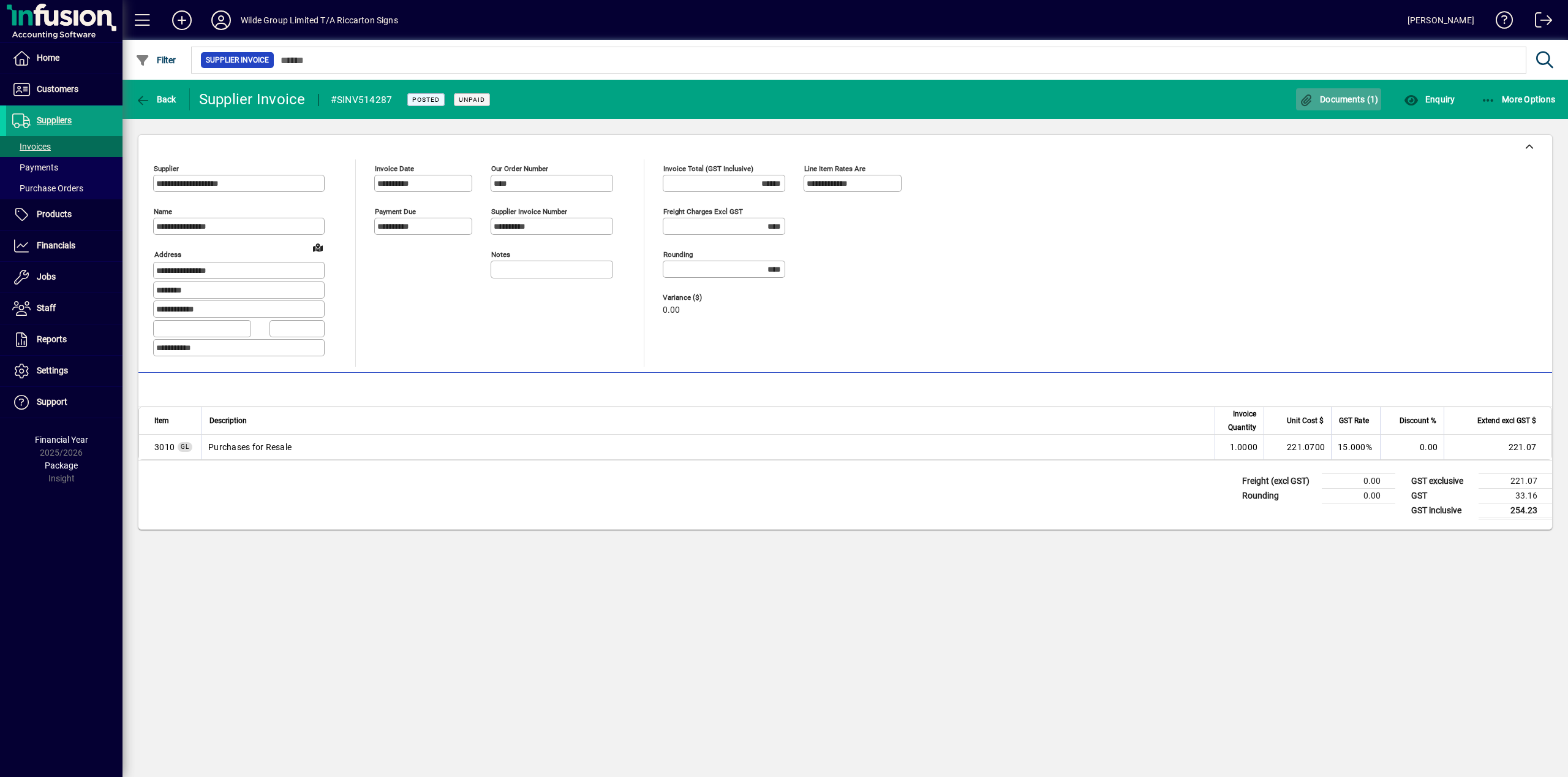
click at [1332, 97] on span "Documents (1)" at bounding box center [1339, 99] width 80 height 10
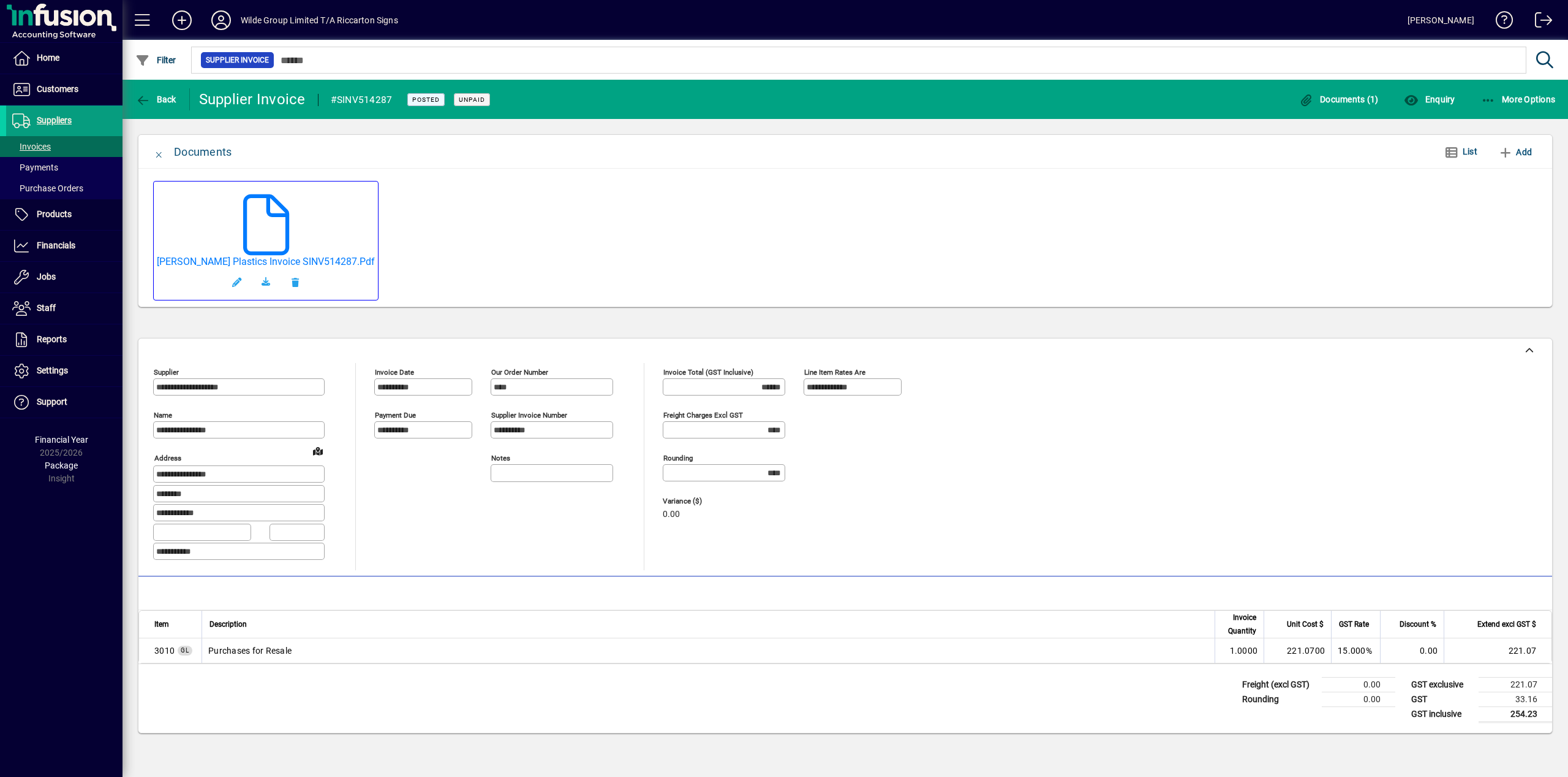
click at [283, 209] on mat-card-content at bounding box center [266, 219] width 81 height 71
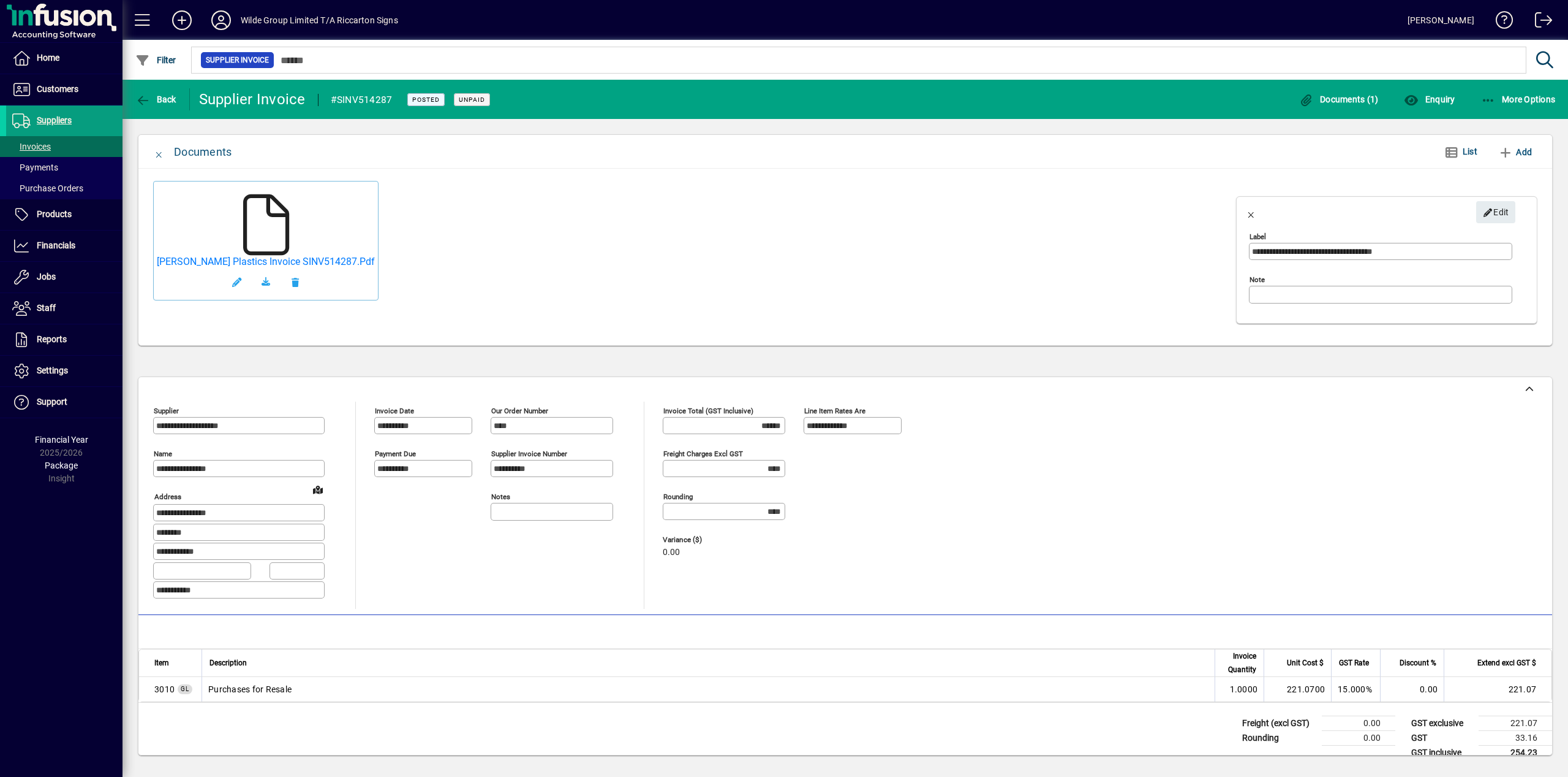
click at [241, 226] on icon at bounding box center [266, 225] width 62 height 62
click at [52, 145] on span at bounding box center [64, 146] width 116 height 29
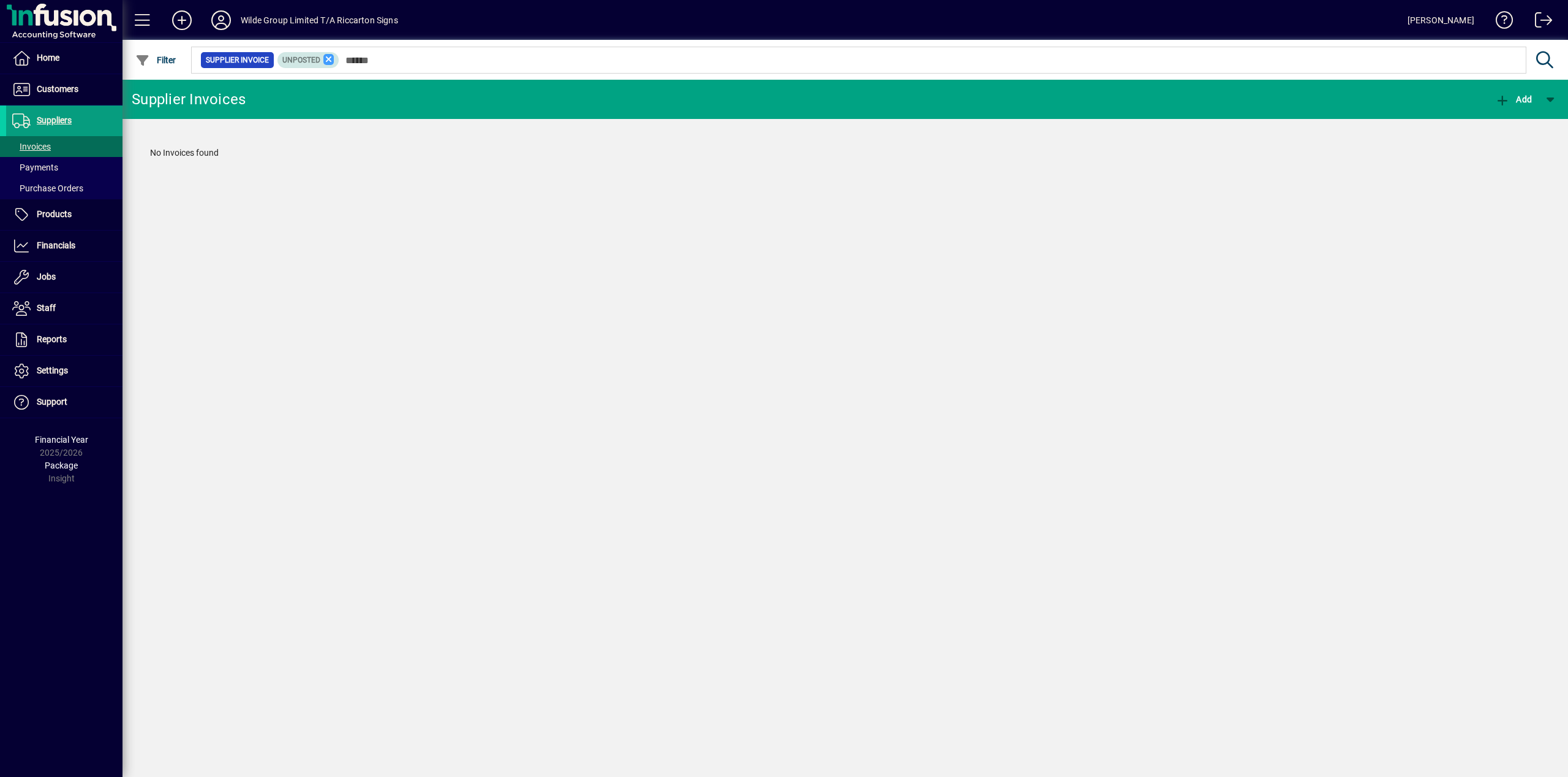
click at [335, 57] on icon at bounding box center [329, 60] width 11 height 11
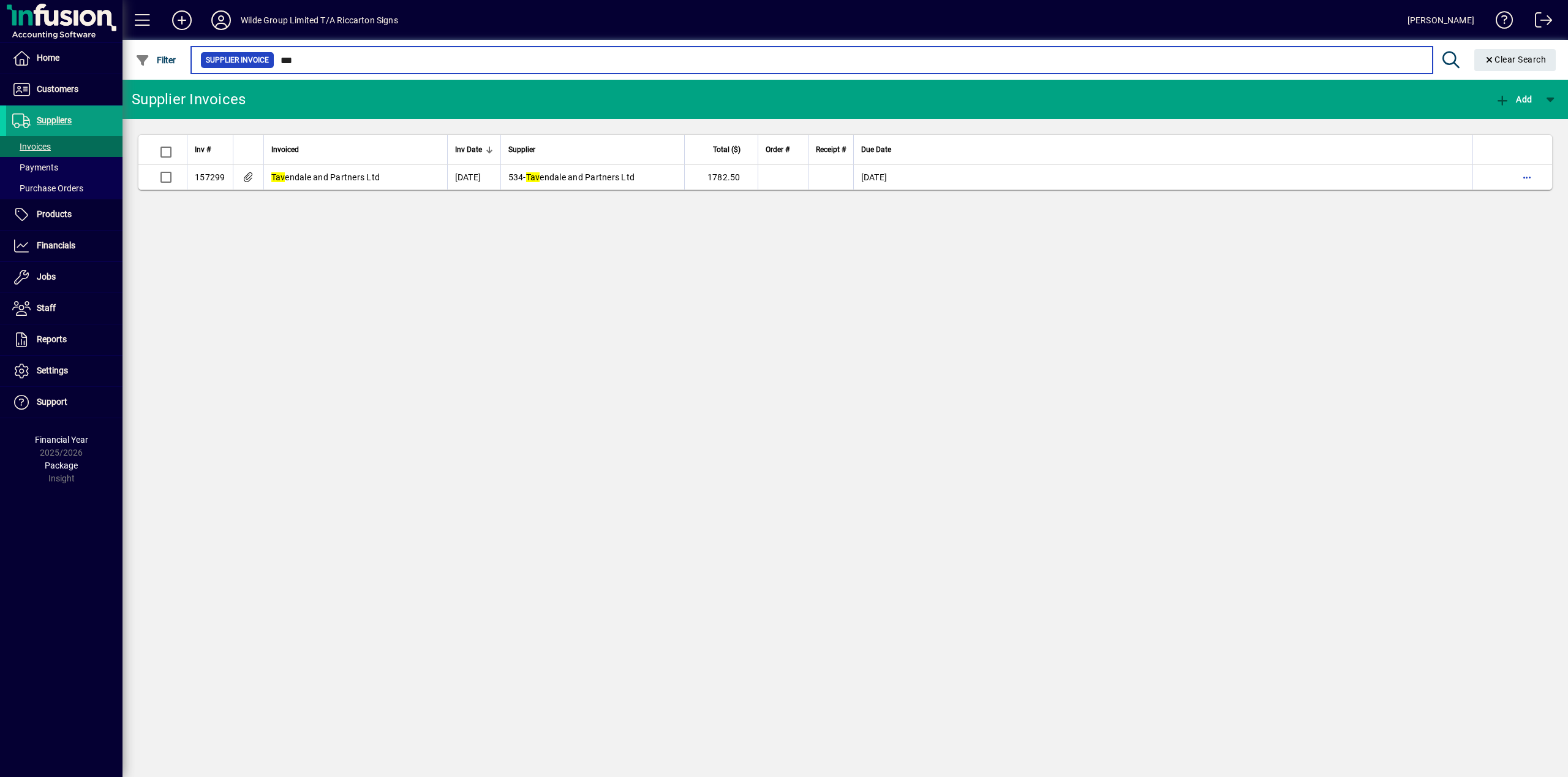
type input "***"
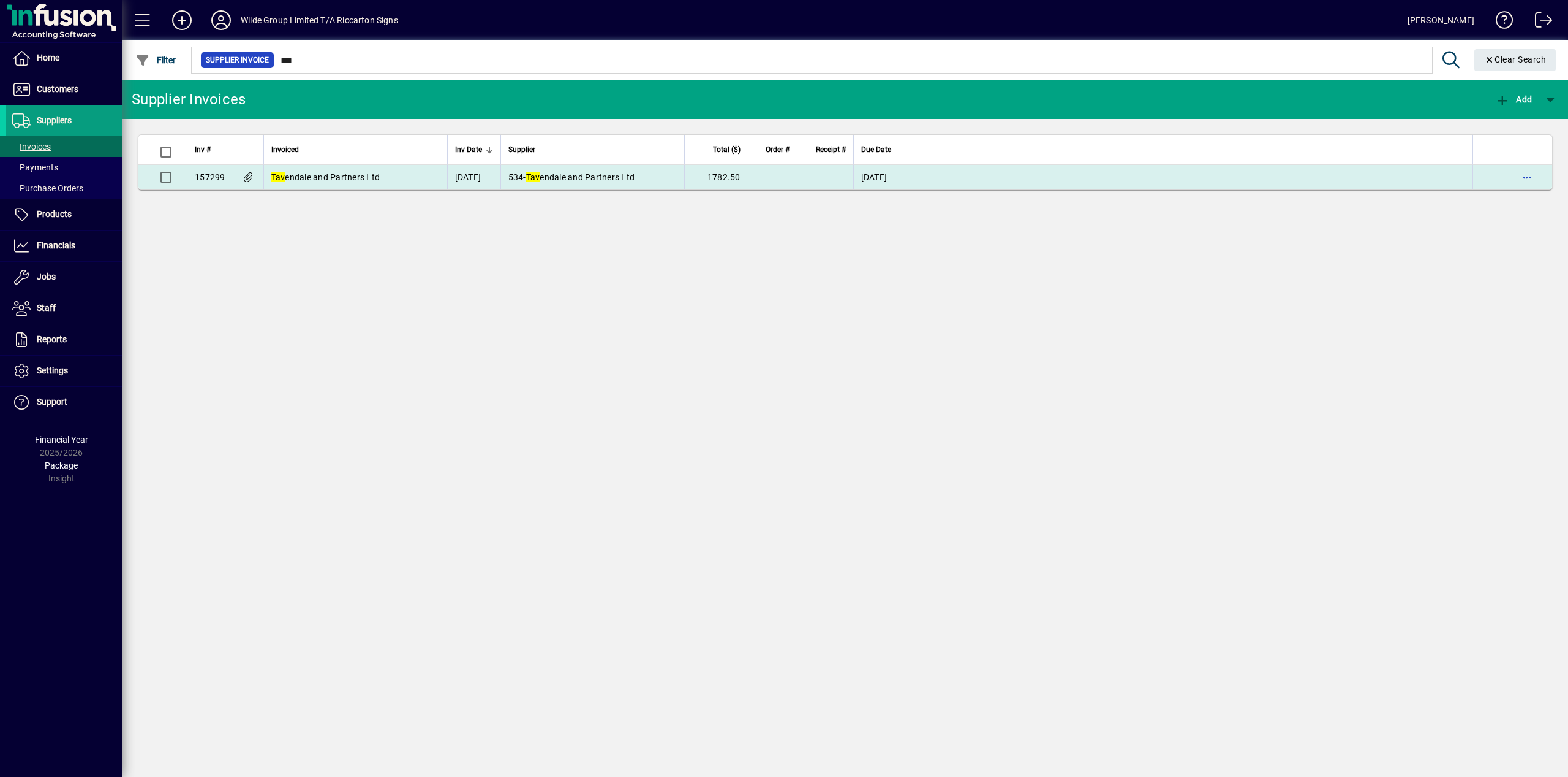
click at [353, 169] on td "Tav endale and Partners Ltd" at bounding box center [355, 177] width 184 height 25
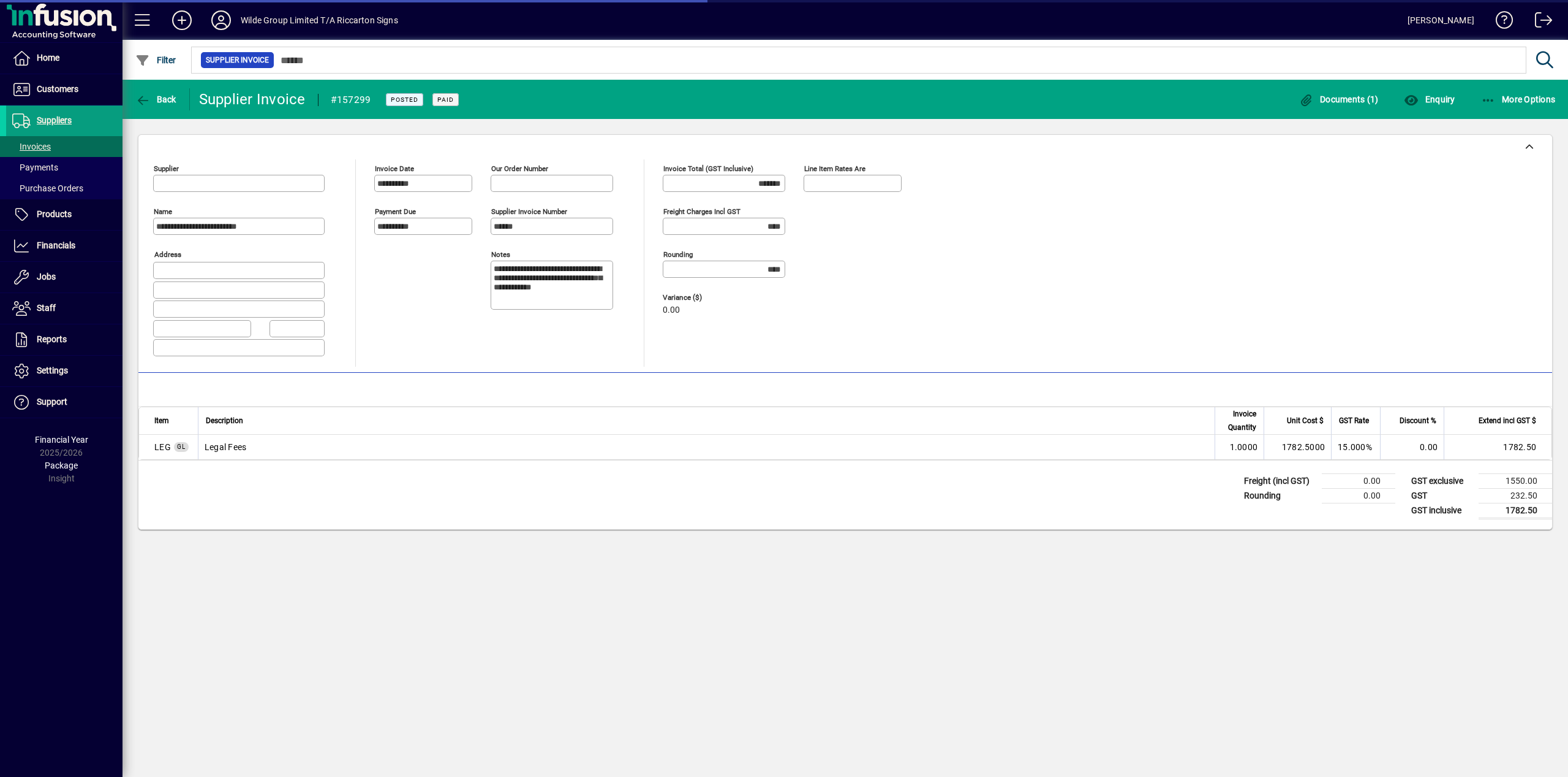
type input "**********"
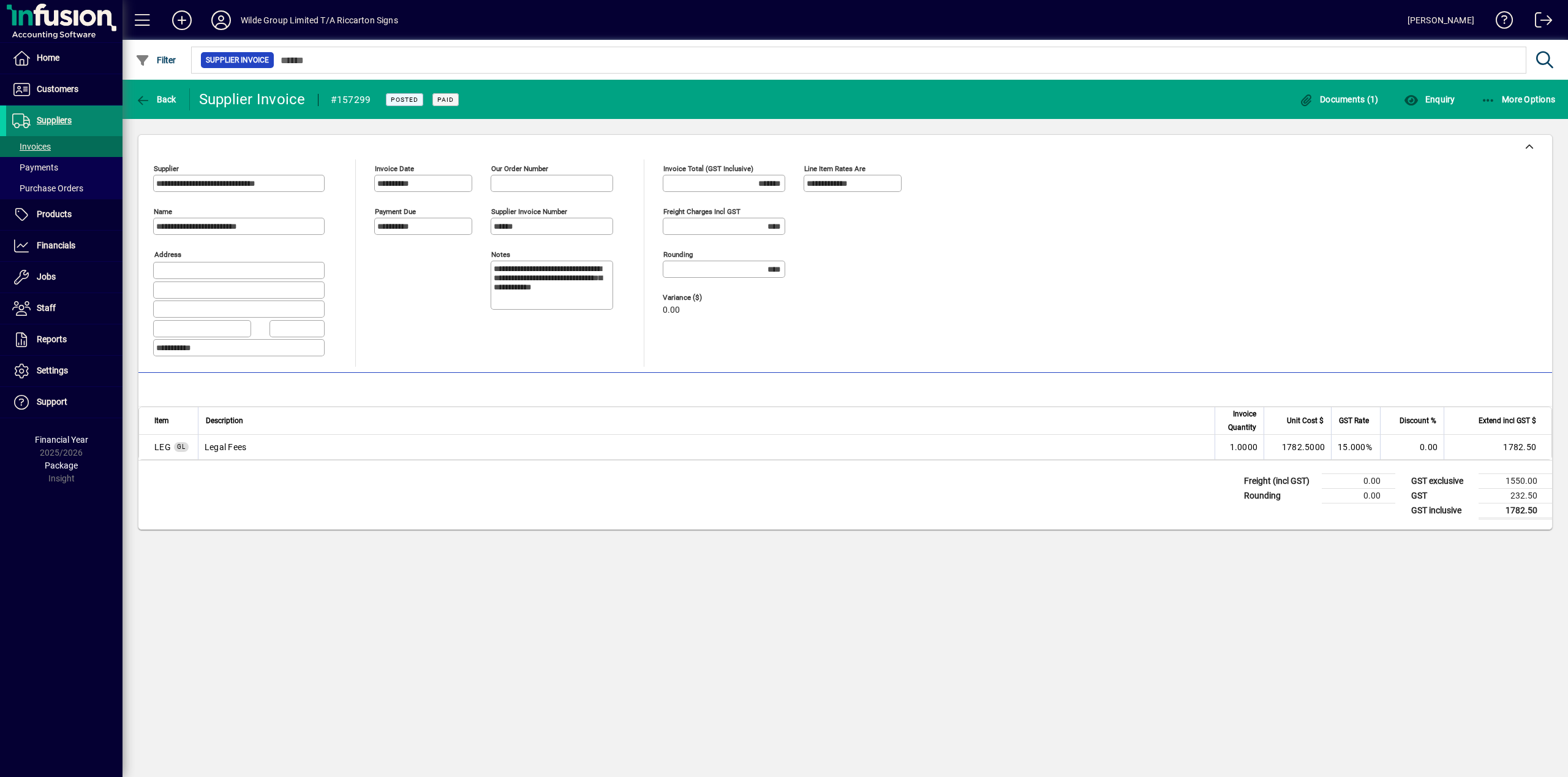
click at [67, 116] on span "Suppliers" at bounding box center [54, 120] width 35 height 10
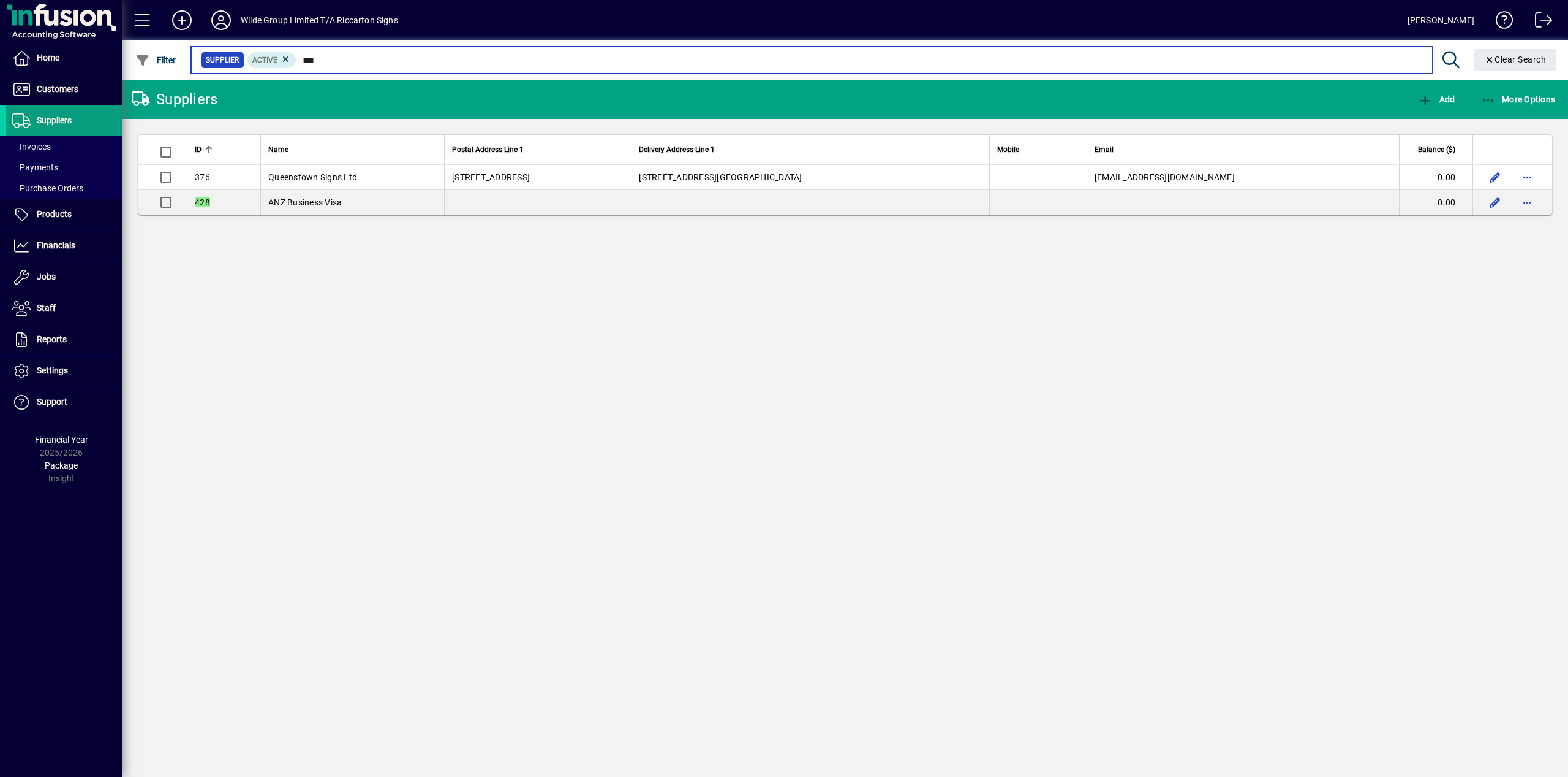
drag, startPoint x: 362, startPoint y: 55, endPoint x: 287, endPoint y: 52, distance: 75.1
click at [296, 52] on input "***" at bounding box center [859, 60] width 1126 height 17
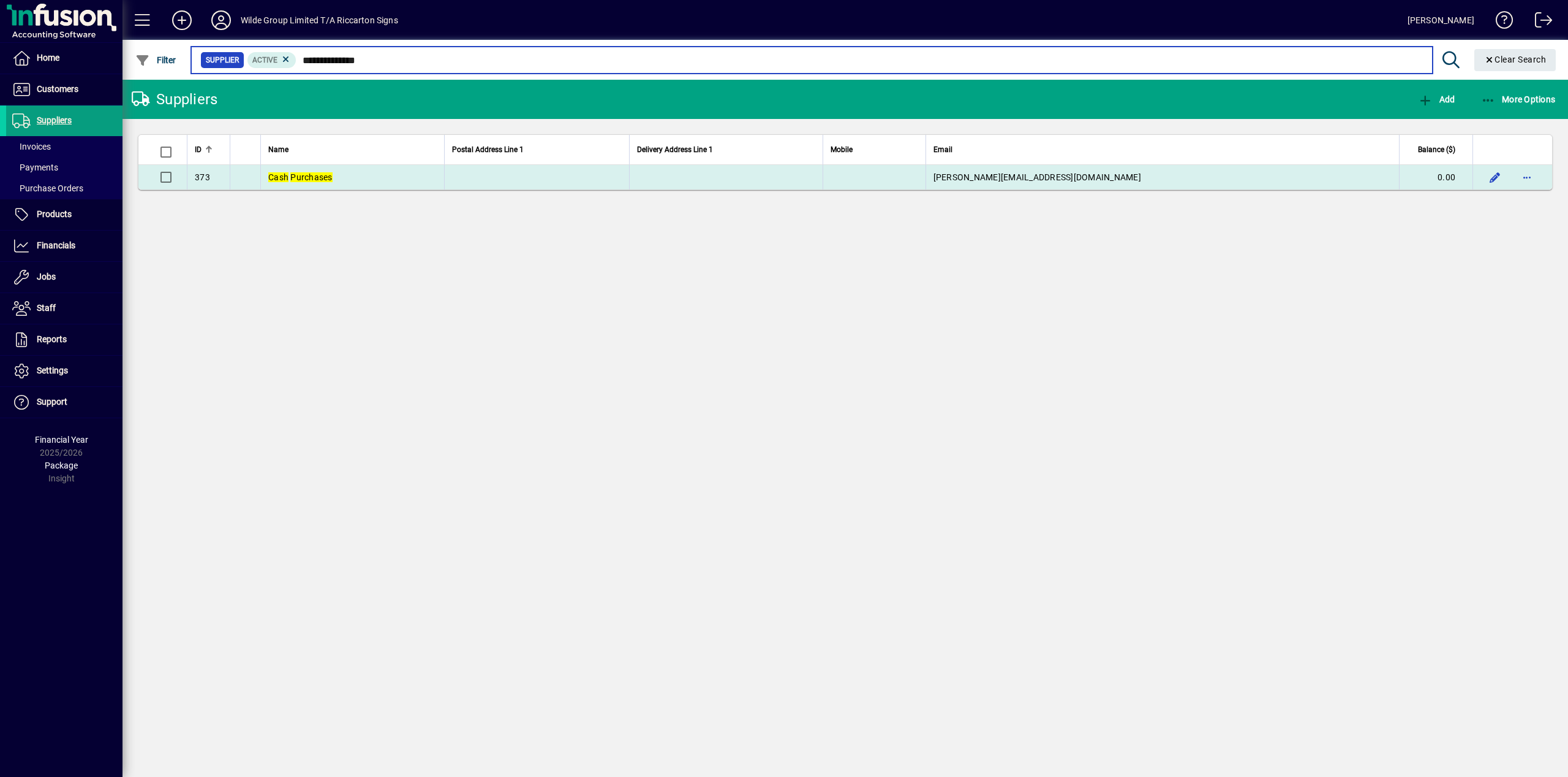
type input "**********"
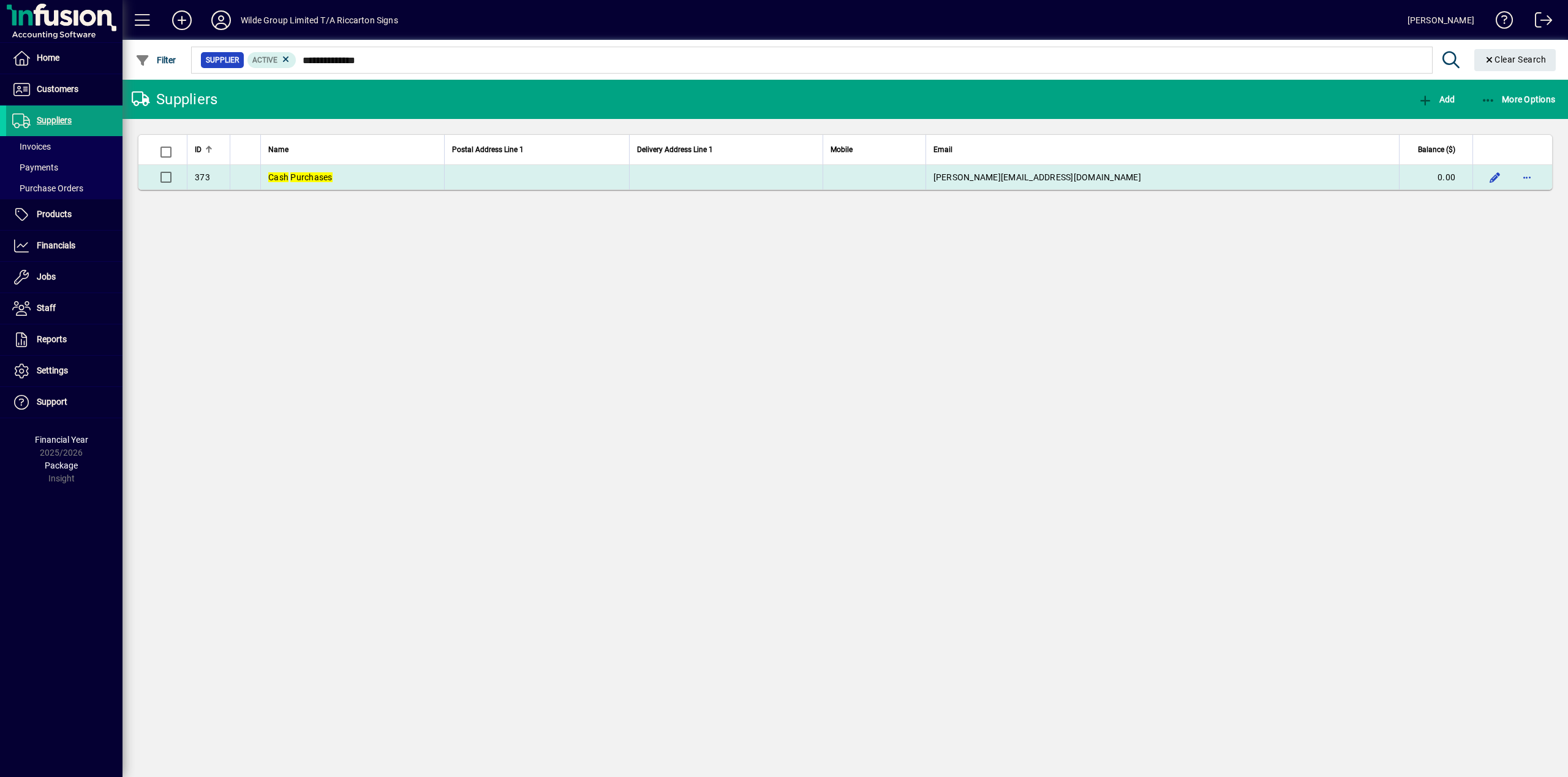
click at [334, 179] on td "Cash Purchases" at bounding box center [352, 177] width 184 height 25
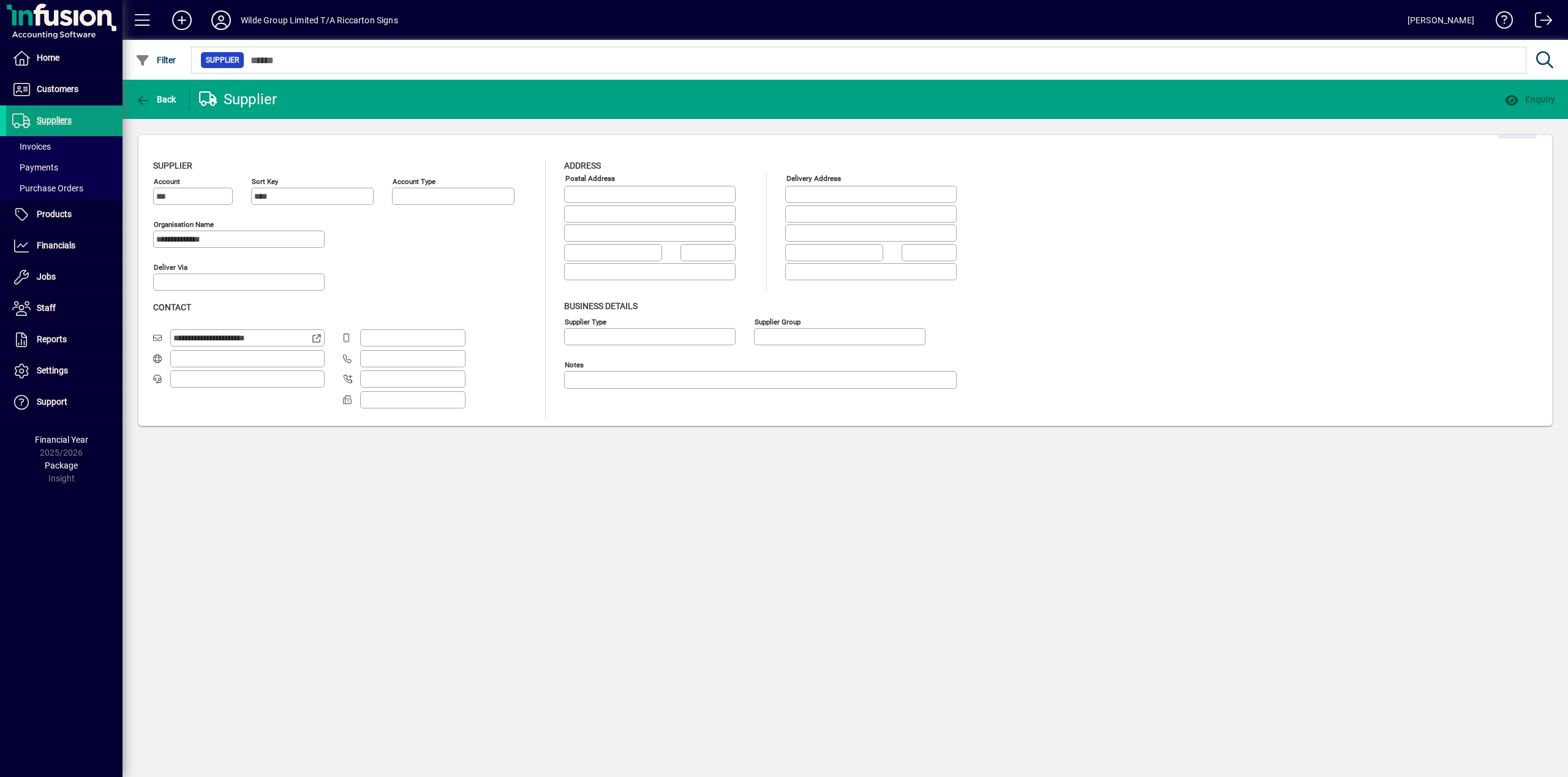
type input "**********"
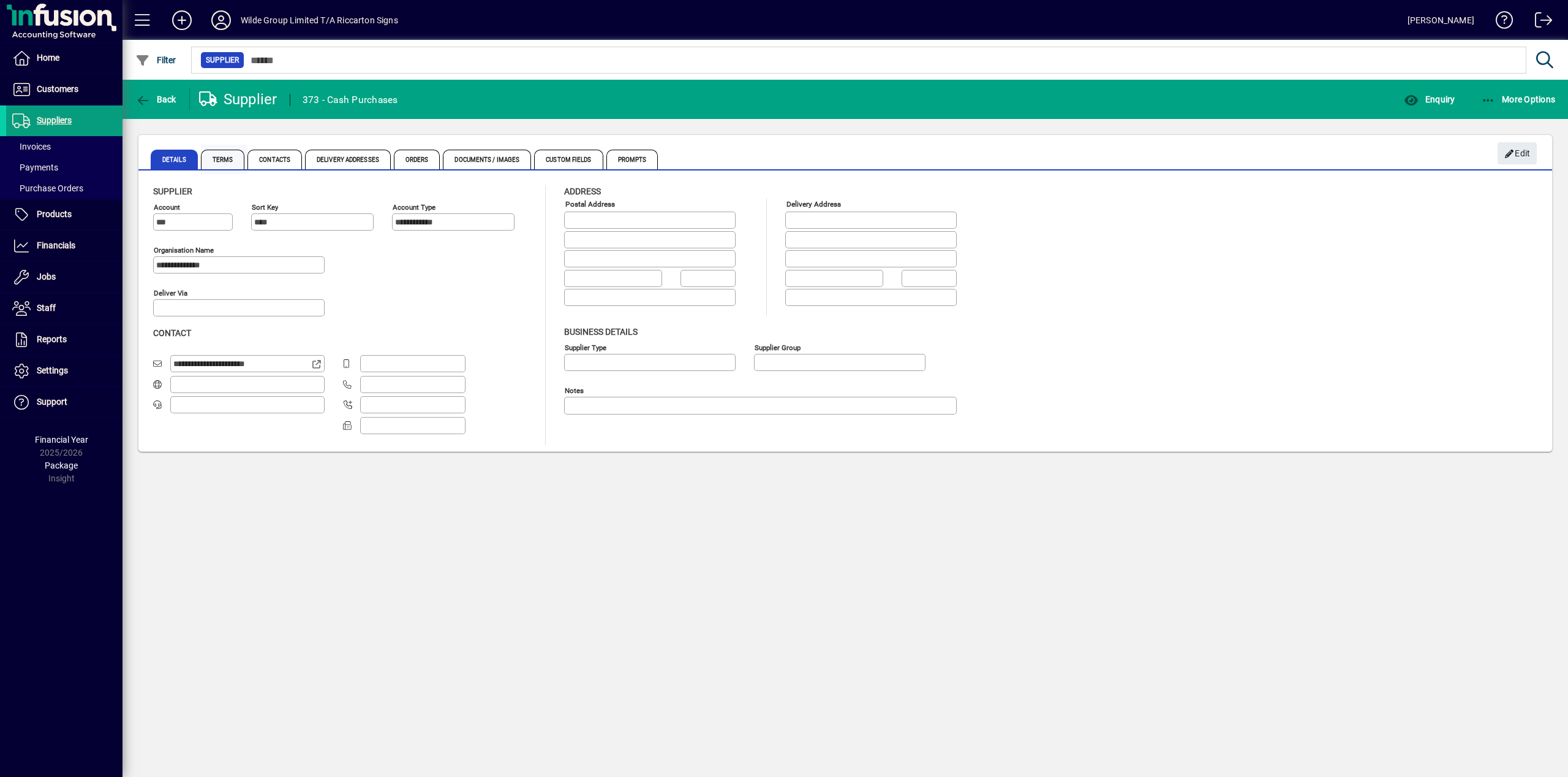
click at [216, 157] on span "Terms" at bounding box center [223, 158] width 44 height 19
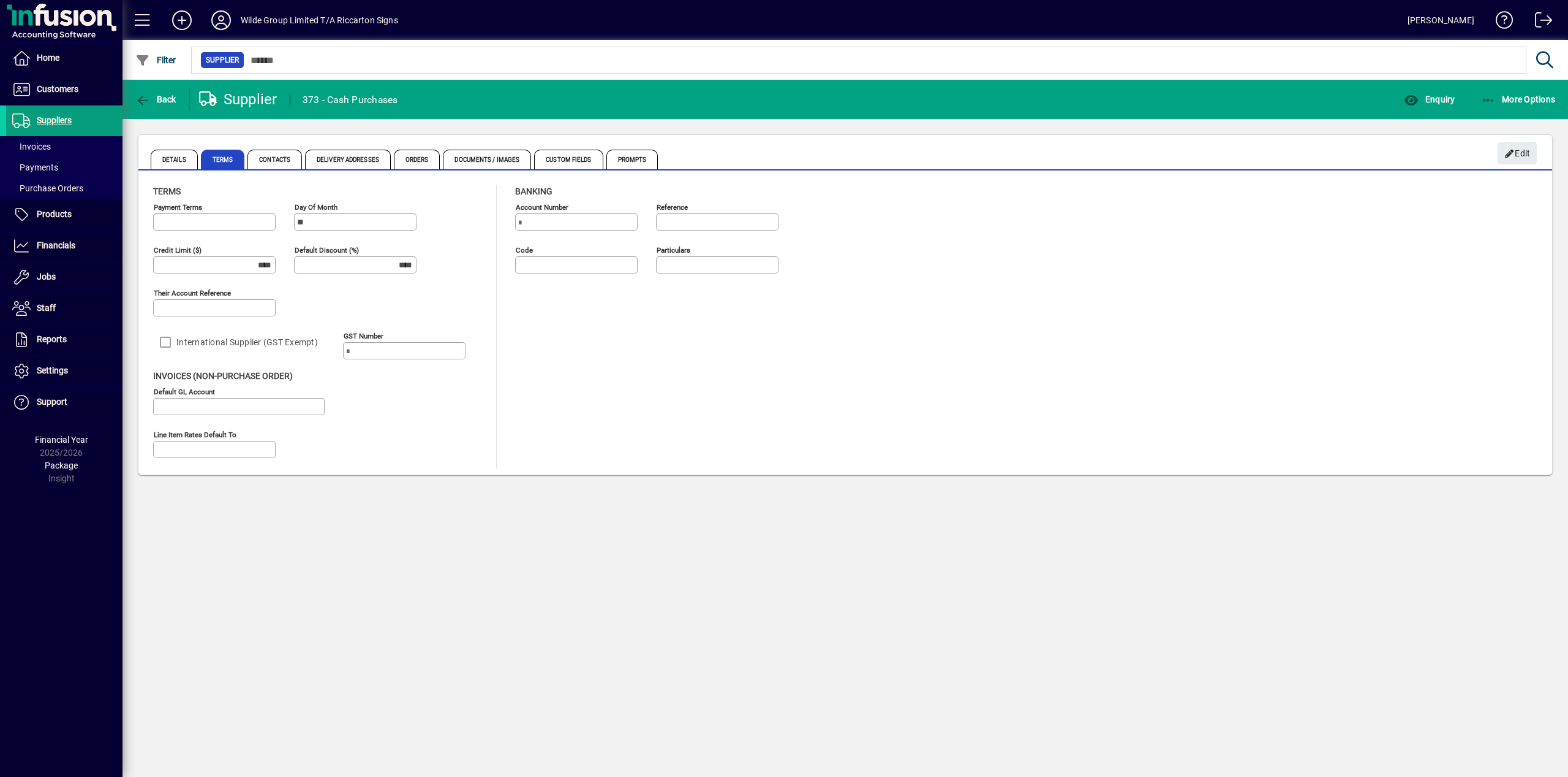
type input "**********"
click at [1449, 107] on span "button" at bounding box center [1430, 99] width 57 height 29
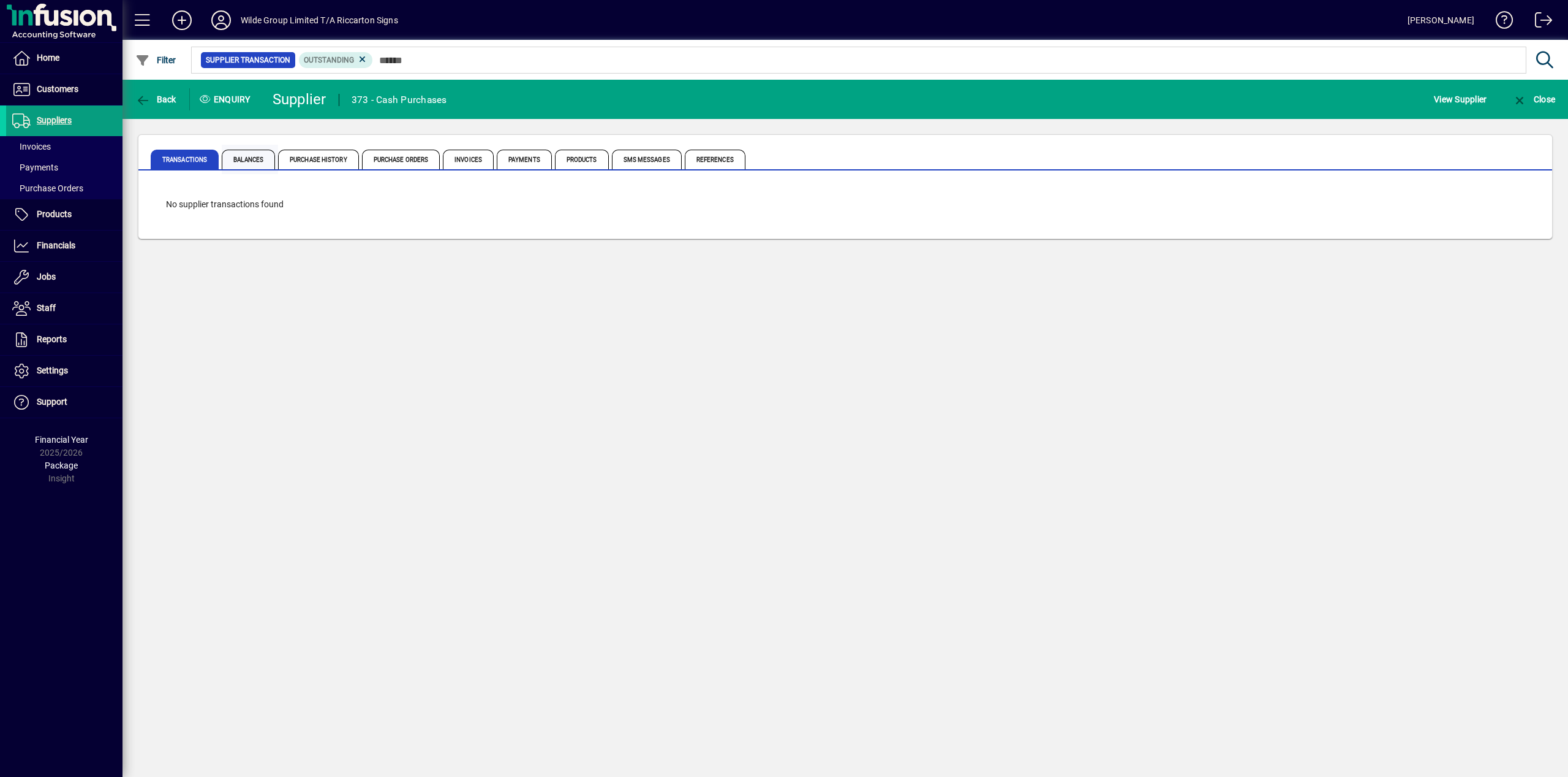
click at [270, 152] on span "Balances" at bounding box center [248, 158] width 53 height 19
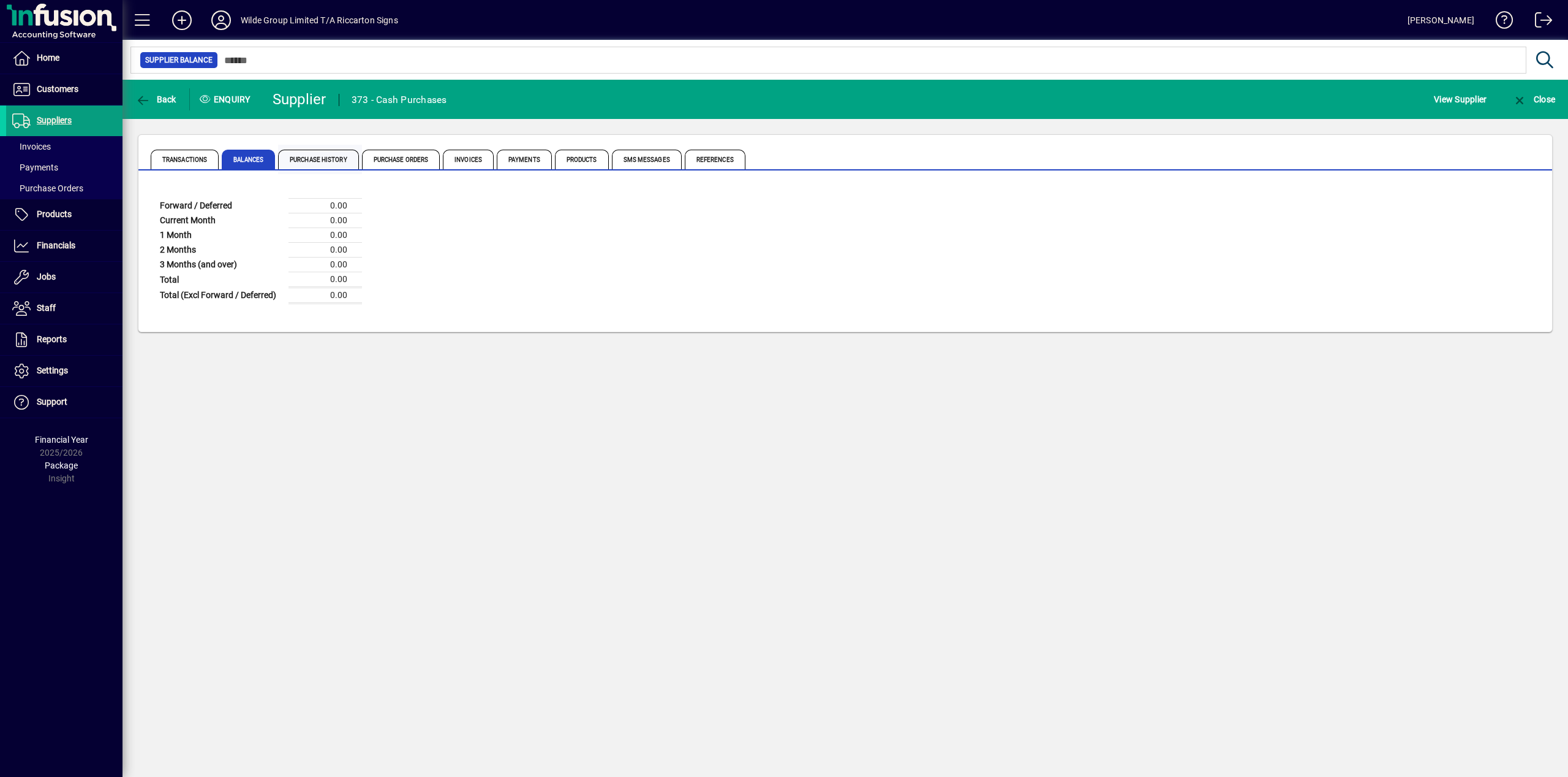
click at [316, 158] on span "Purchase History" at bounding box center [318, 158] width 81 height 19
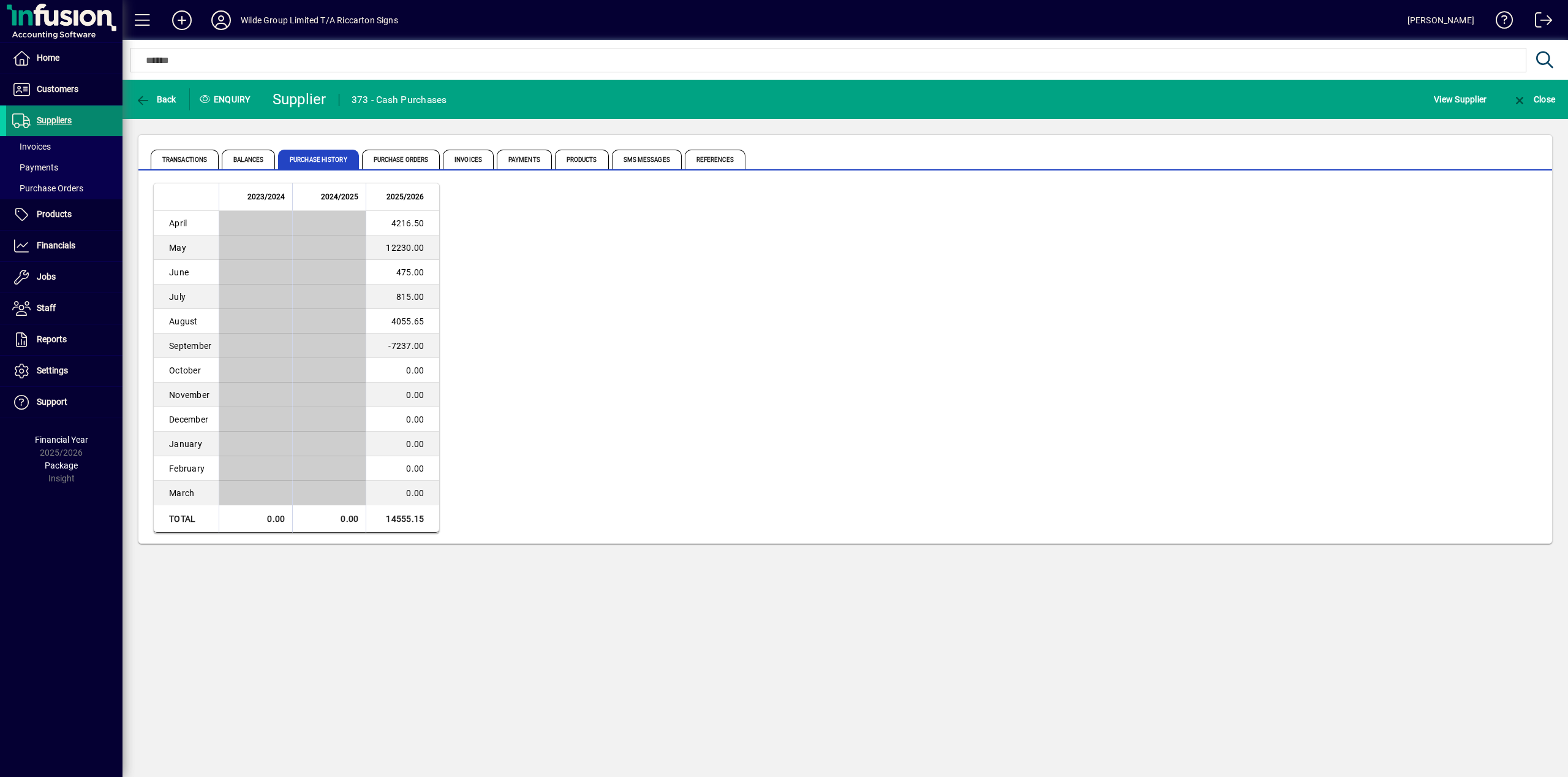
click at [47, 123] on span "Suppliers" at bounding box center [54, 120] width 35 height 10
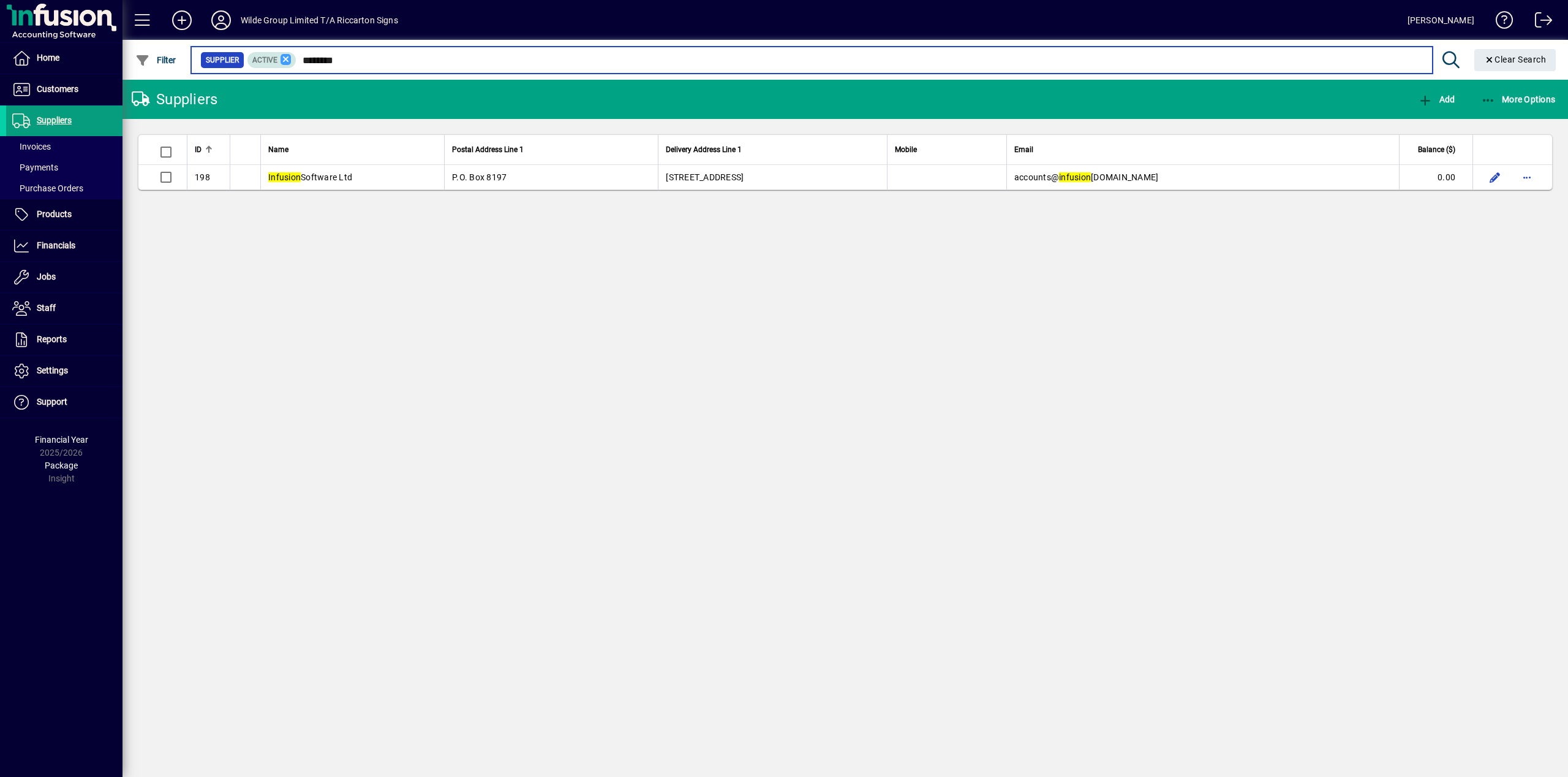
type input "********"
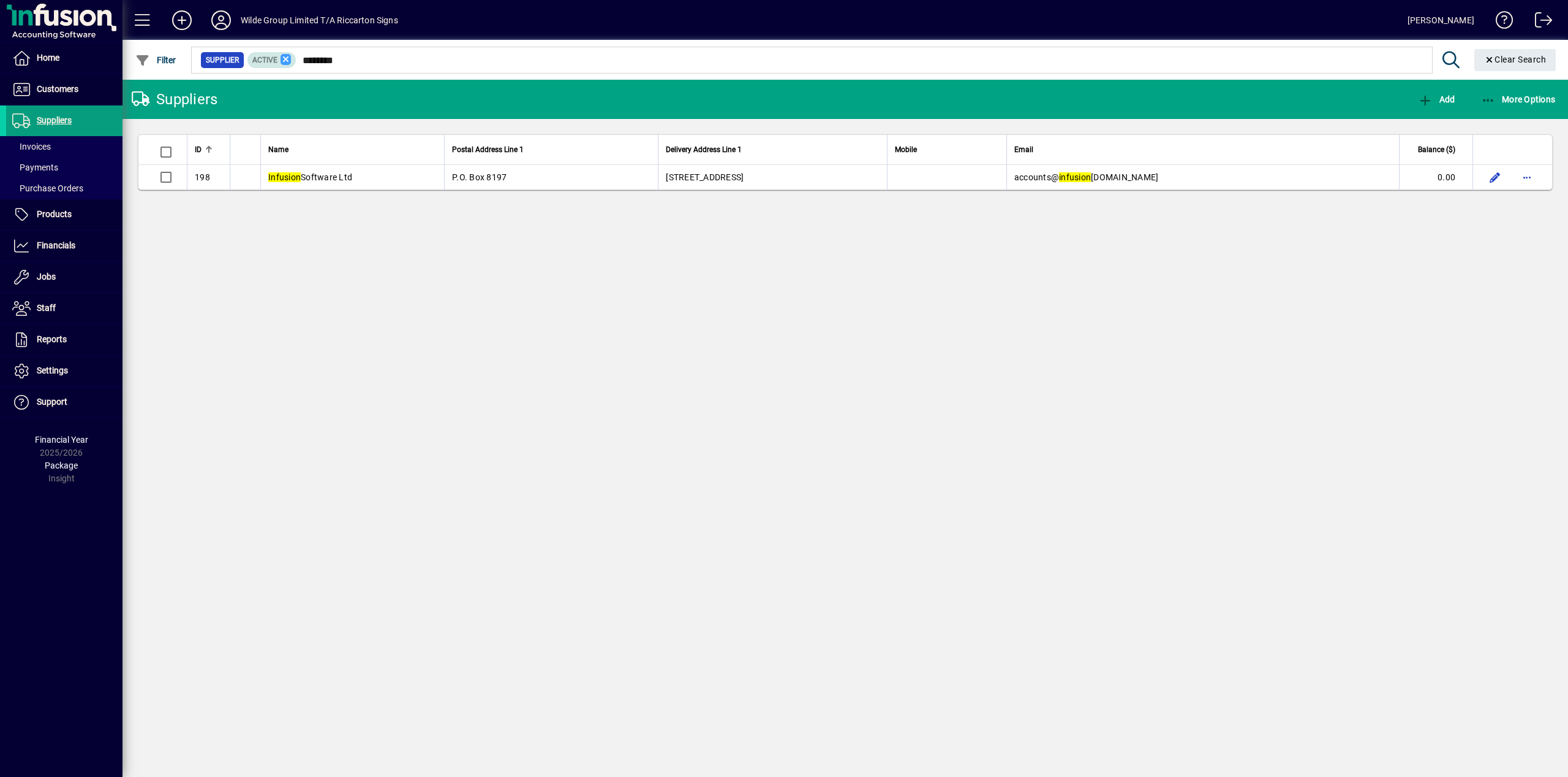
click at [292, 59] on icon at bounding box center [286, 60] width 11 height 11
click at [498, 284] on div "Suppliers Add More Options ID Name Postal Address Line 1 Delivery Address Line …" at bounding box center [845, 428] width 1446 height 697
click at [58, 144] on span at bounding box center [64, 146] width 116 height 29
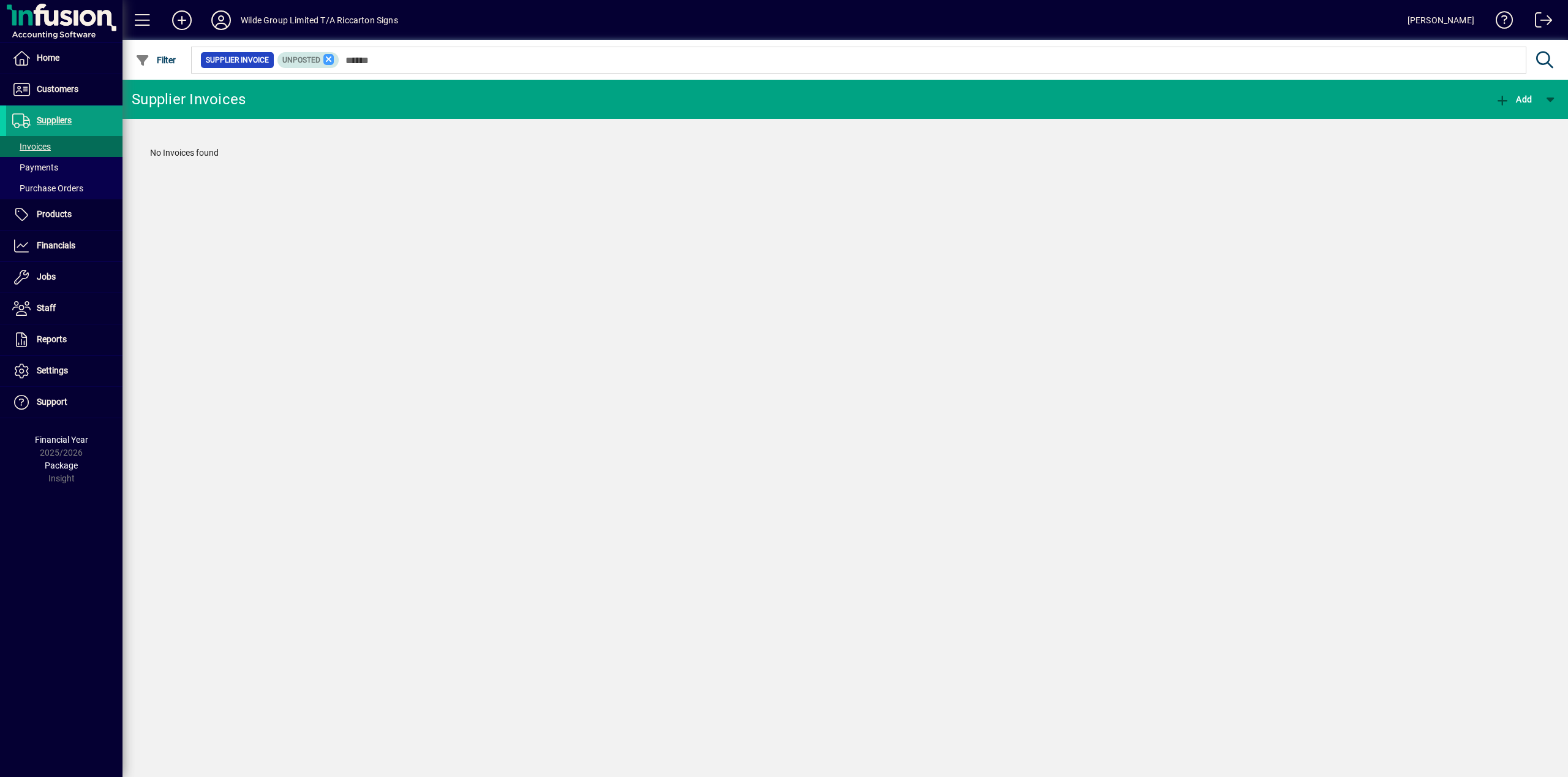
click at [335, 62] on icon at bounding box center [329, 60] width 11 height 11
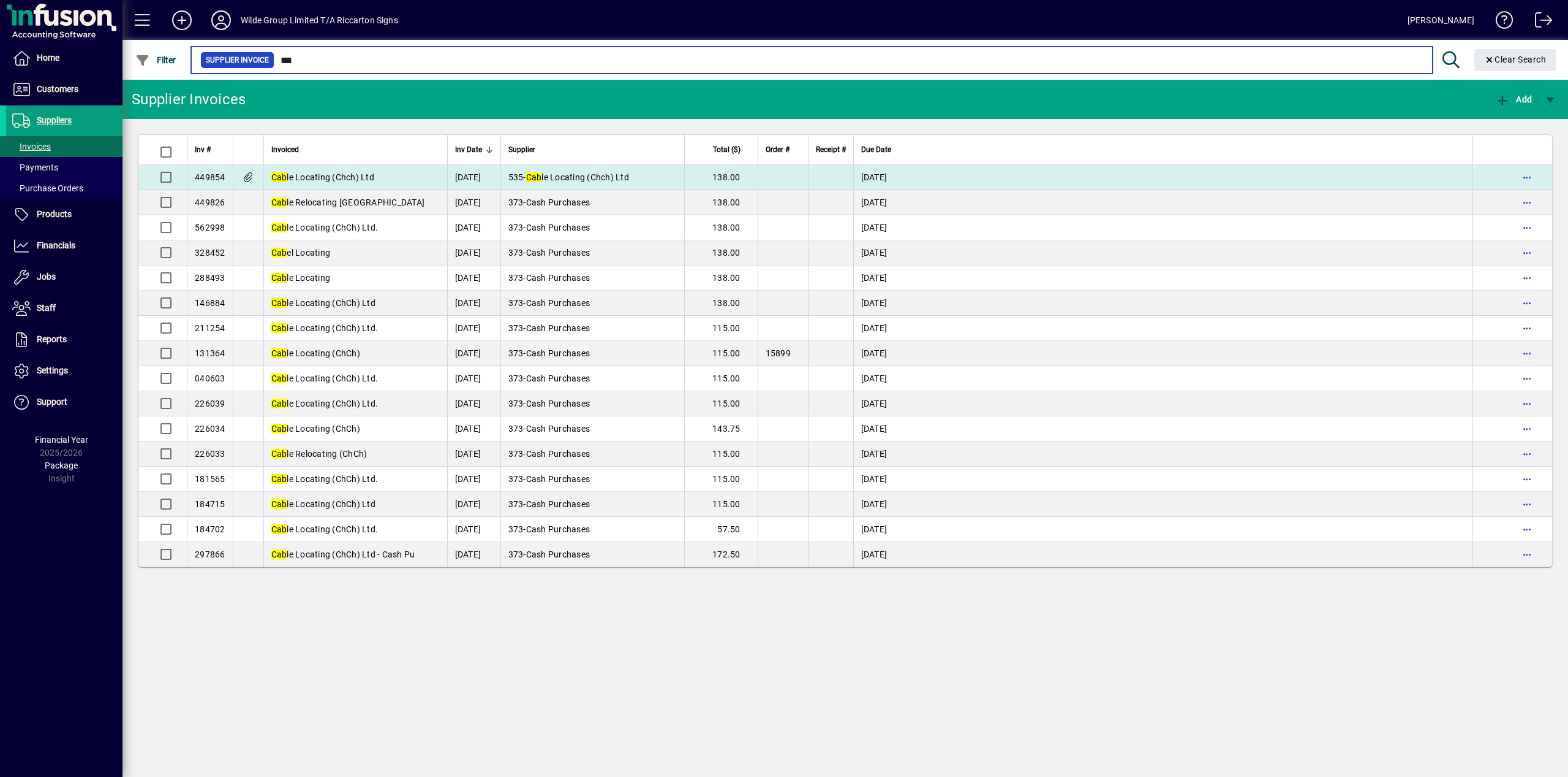
type input "***"
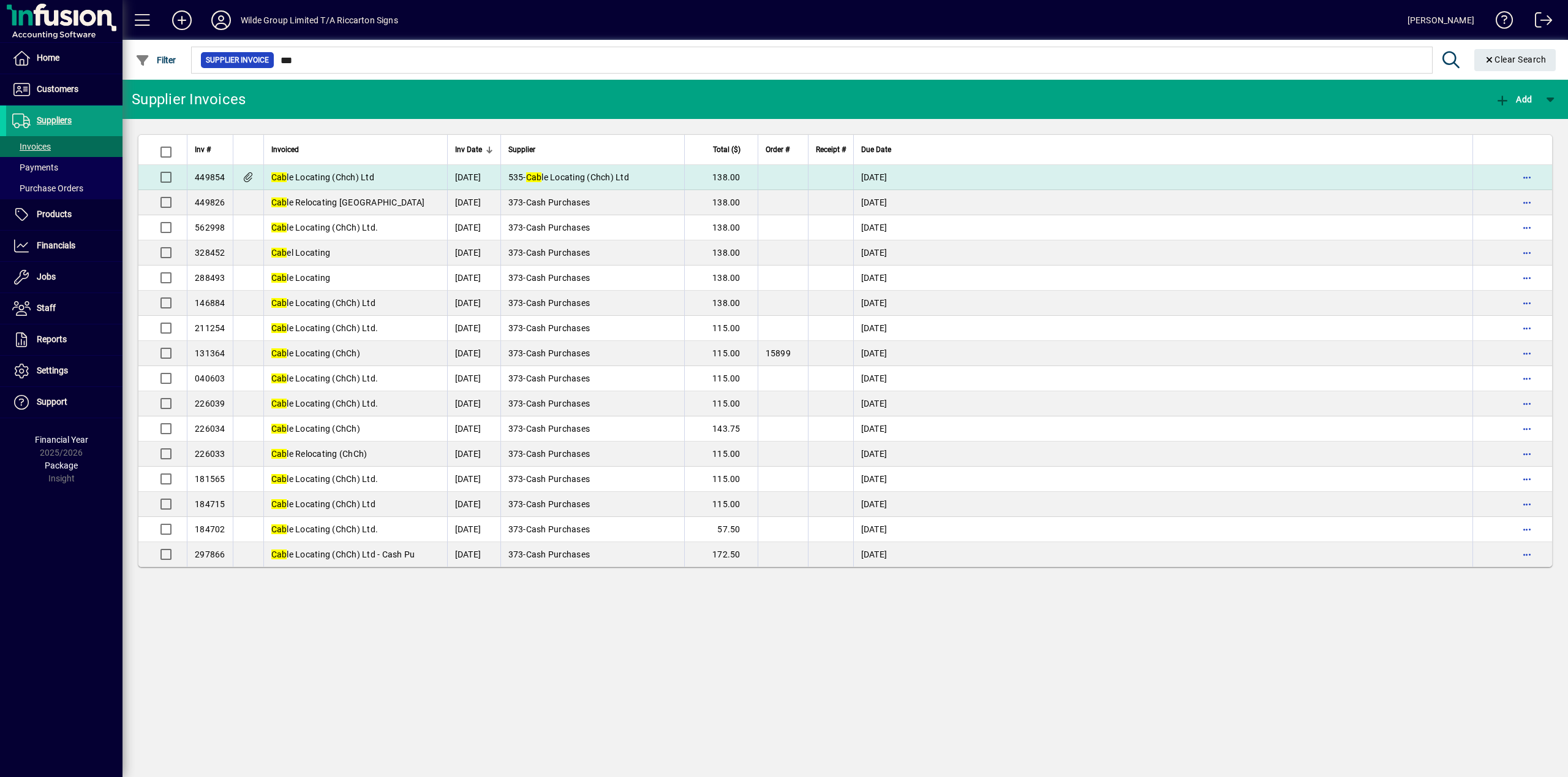
click at [380, 180] on td "Cab le Locating (Chch) Ltd" at bounding box center [355, 177] width 184 height 25
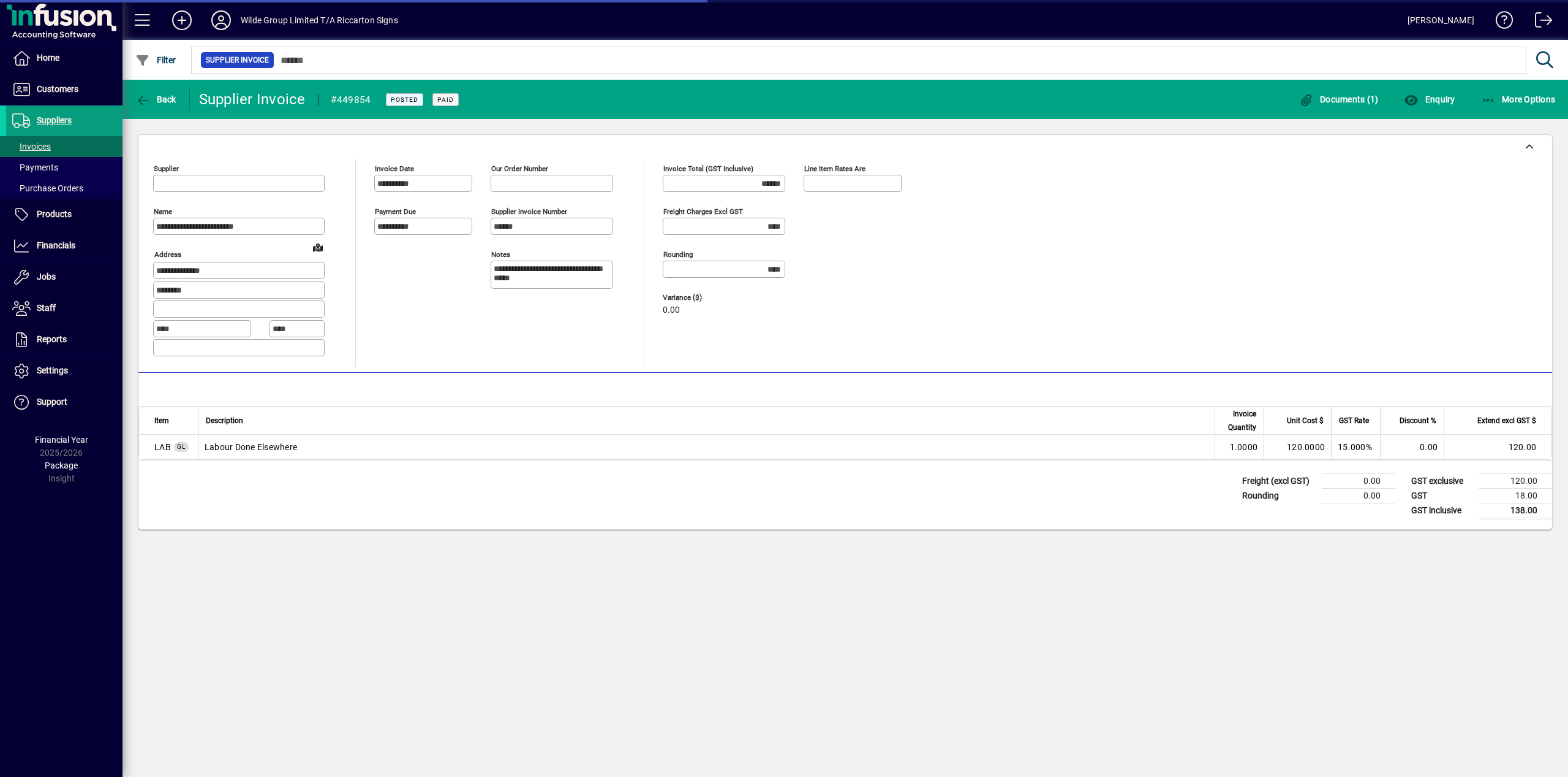
type input "**********"
click at [84, 139] on span at bounding box center [64, 146] width 116 height 29
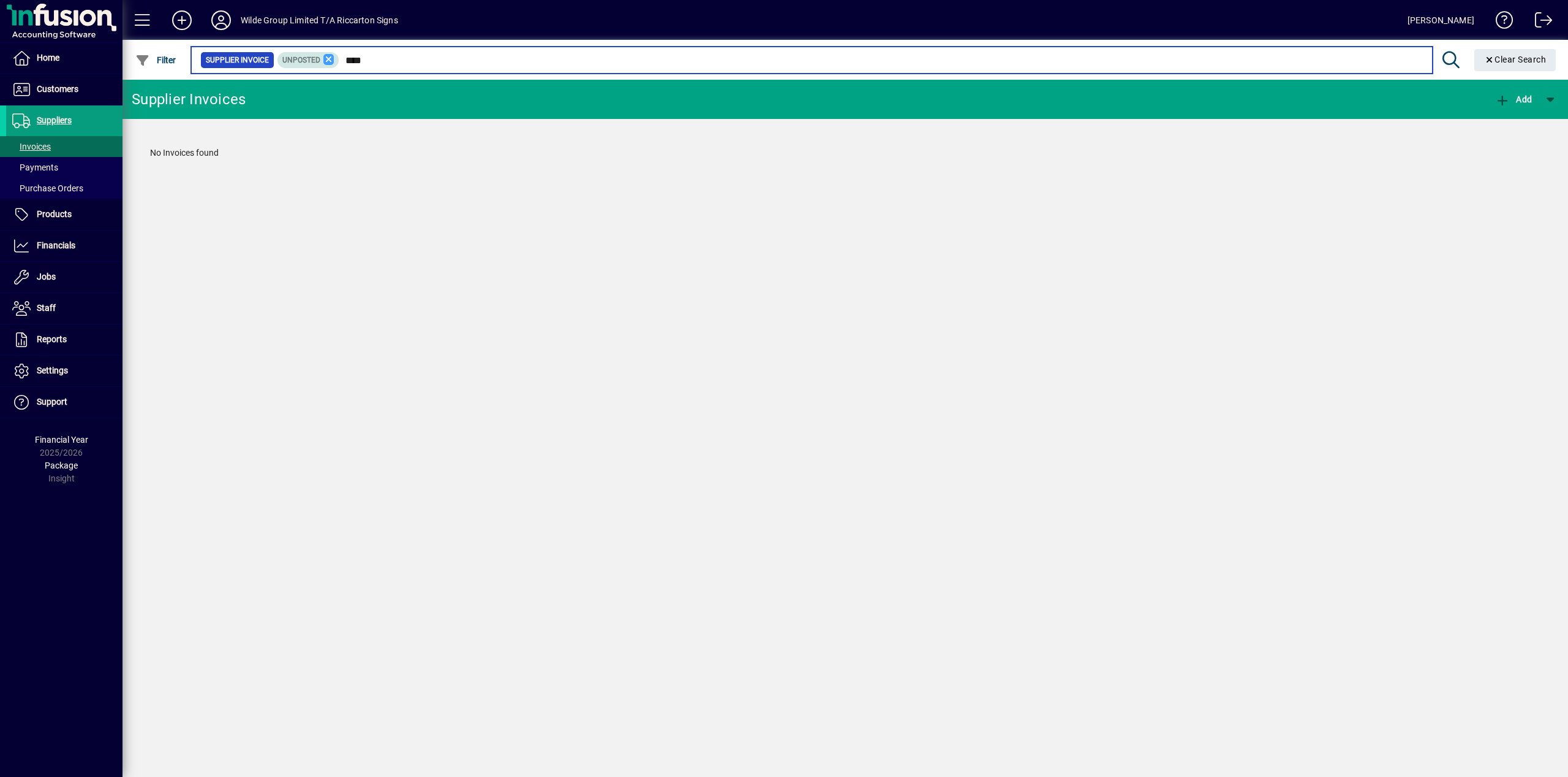
type input "****"
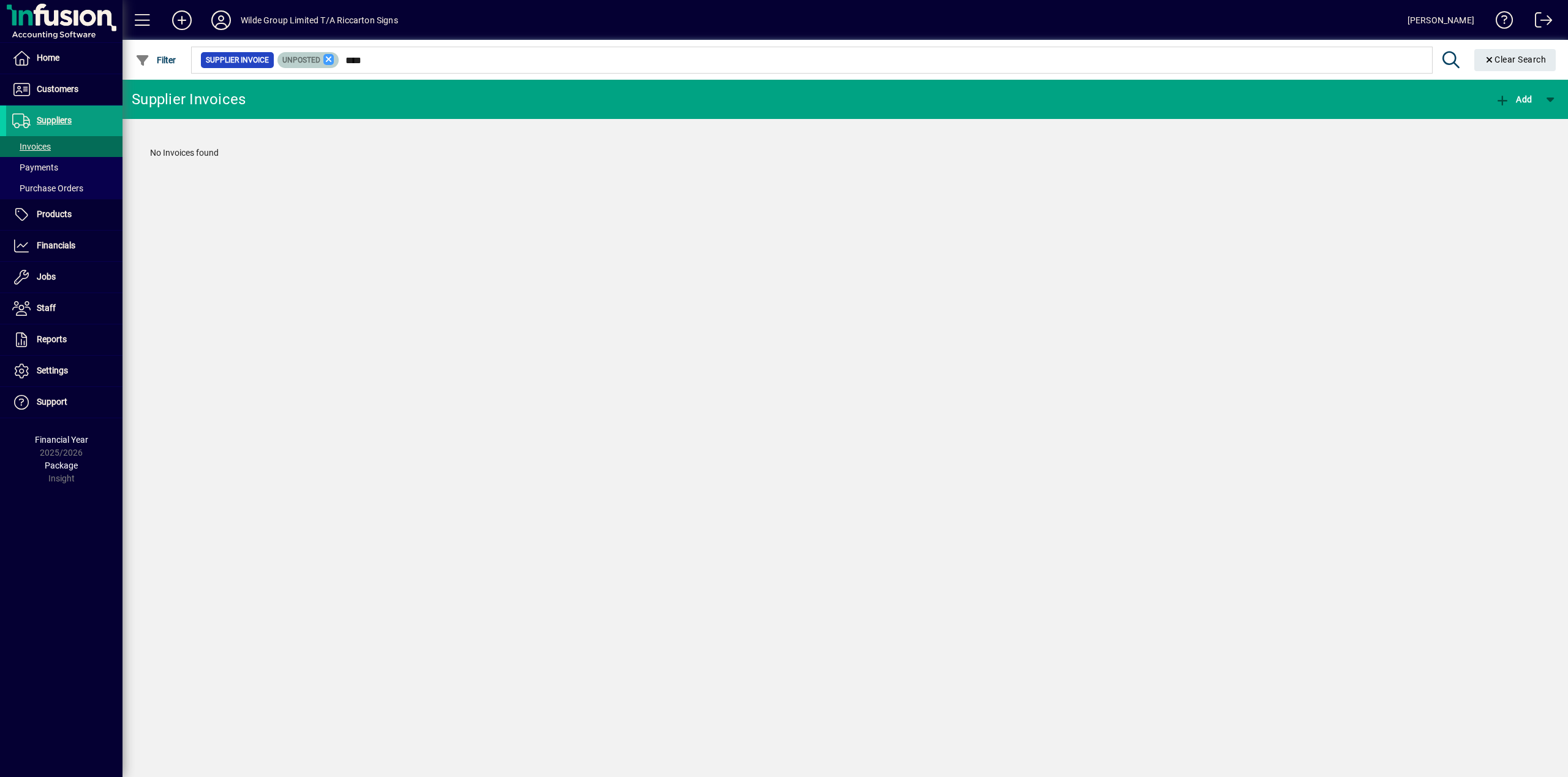
click at [332, 64] on icon at bounding box center [329, 60] width 11 height 11
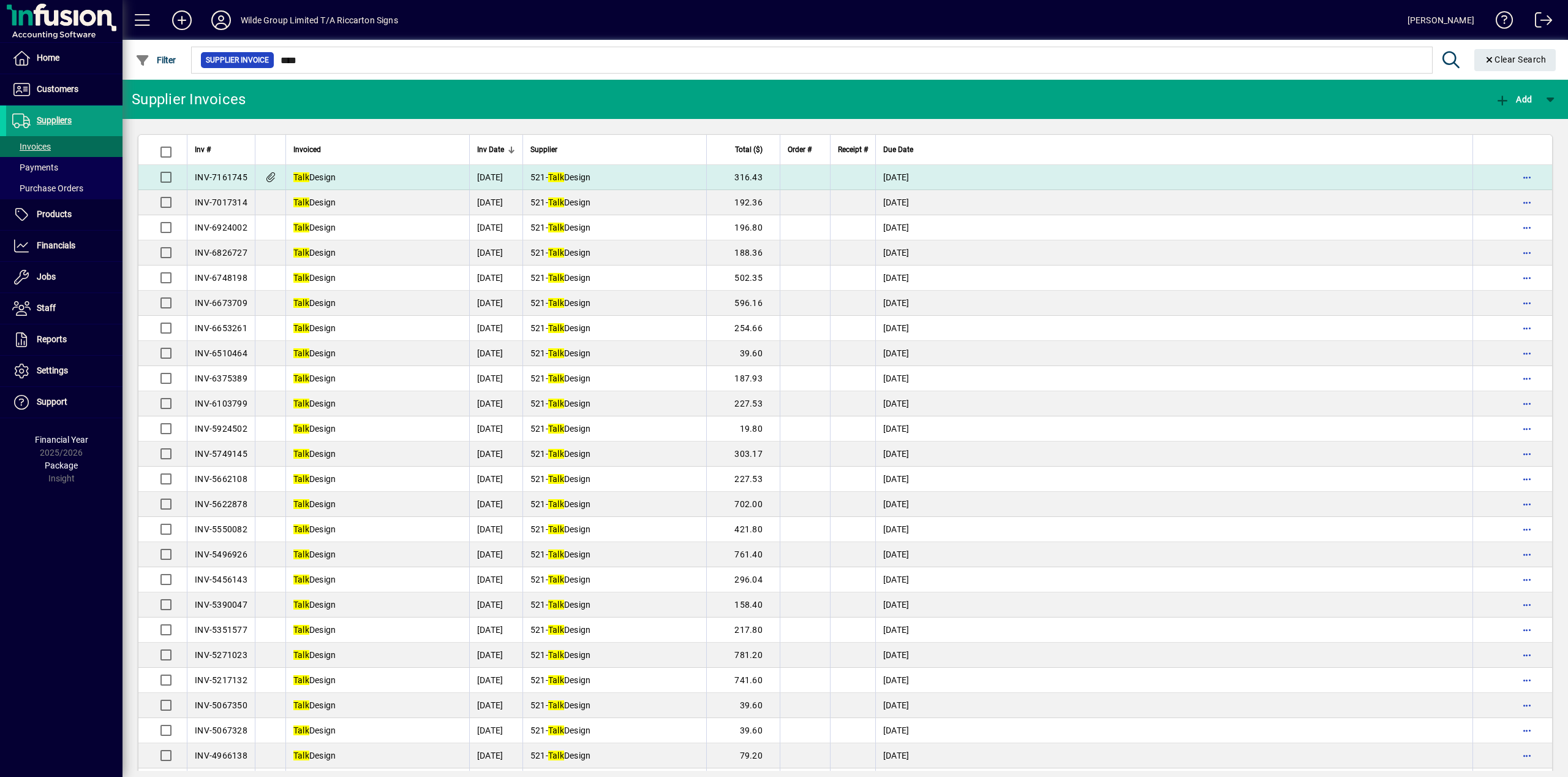
click at [345, 180] on td "Talk Design" at bounding box center [377, 177] width 184 height 25
